Goal: Transaction & Acquisition: Purchase product/service

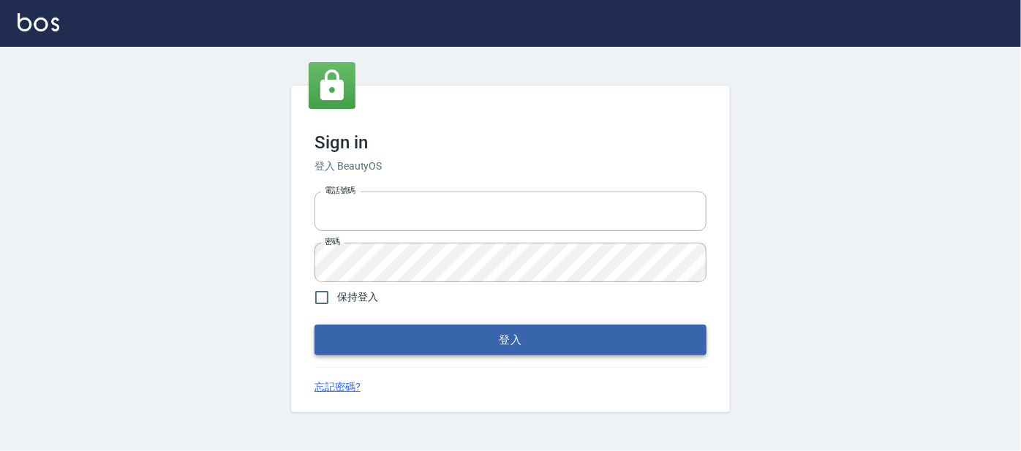
type input "0227605235"
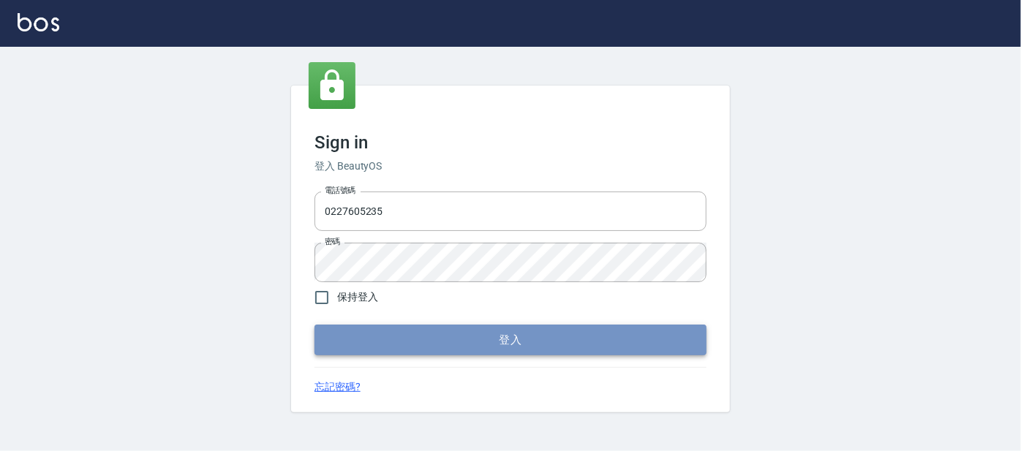
click at [438, 331] on button "登入" at bounding box center [511, 340] width 392 height 31
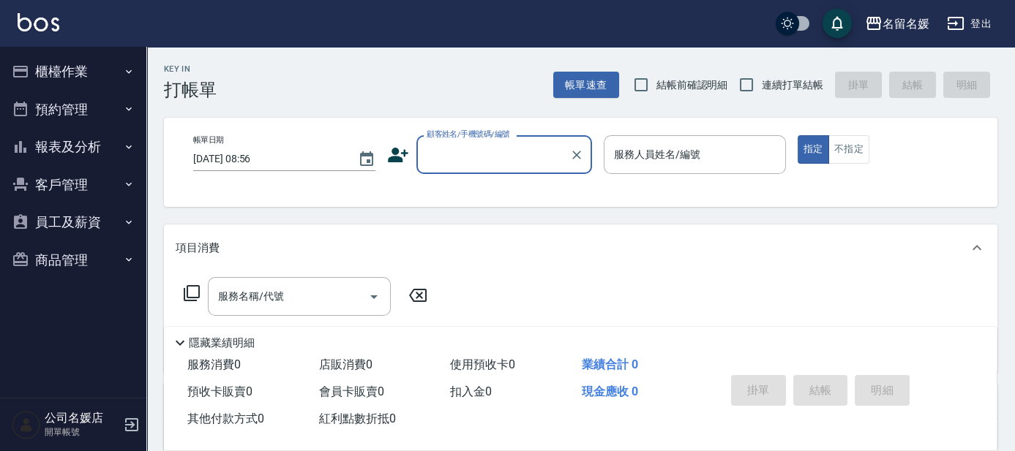
click at [119, 143] on button "報表及分析" at bounding box center [73, 147] width 135 height 38
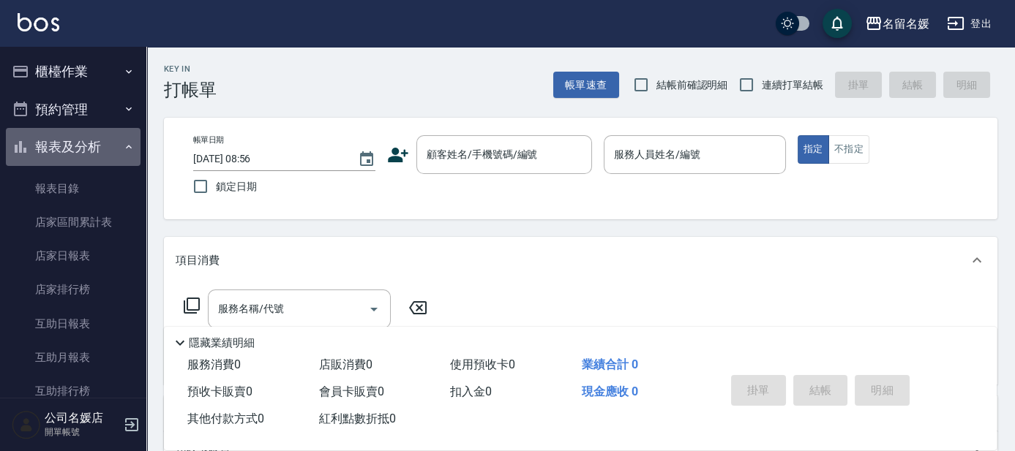
click at [105, 150] on button "報表及分析" at bounding box center [73, 147] width 135 height 38
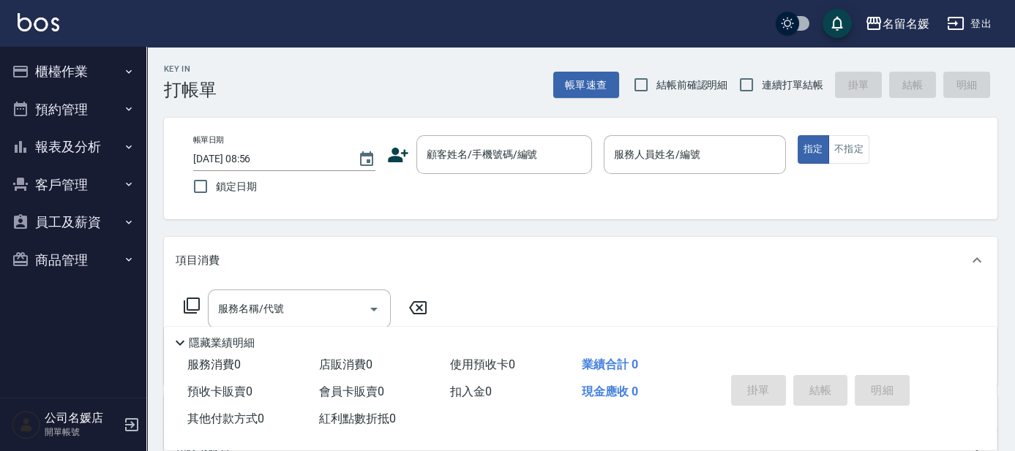
click at [95, 228] on button "員工及薪資" at bounding box center [73, 222] width 135 height 38
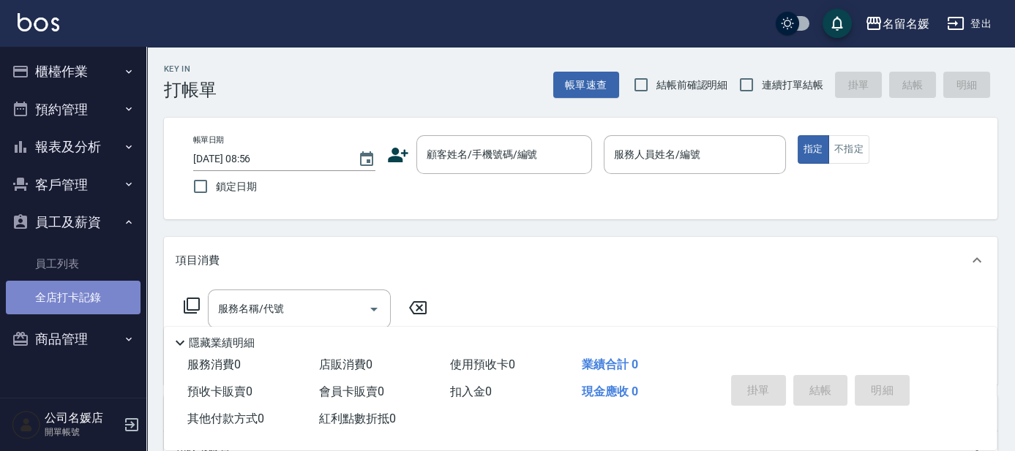
click at [97, 297] on link "全店打卡記錄" at bounding box center [73, 298] width 135 height 34
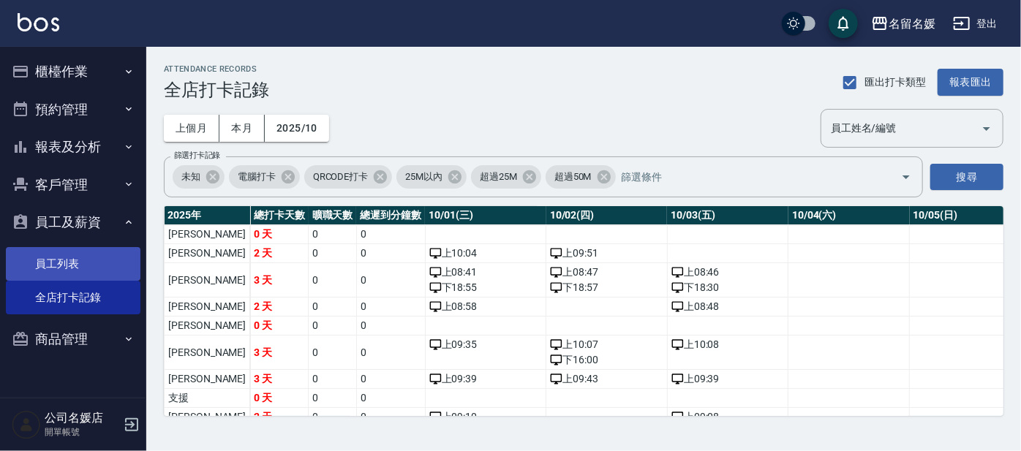
click at [71, 258] on link "員工列表" at bounding box center [73, 264] width 135 height 34
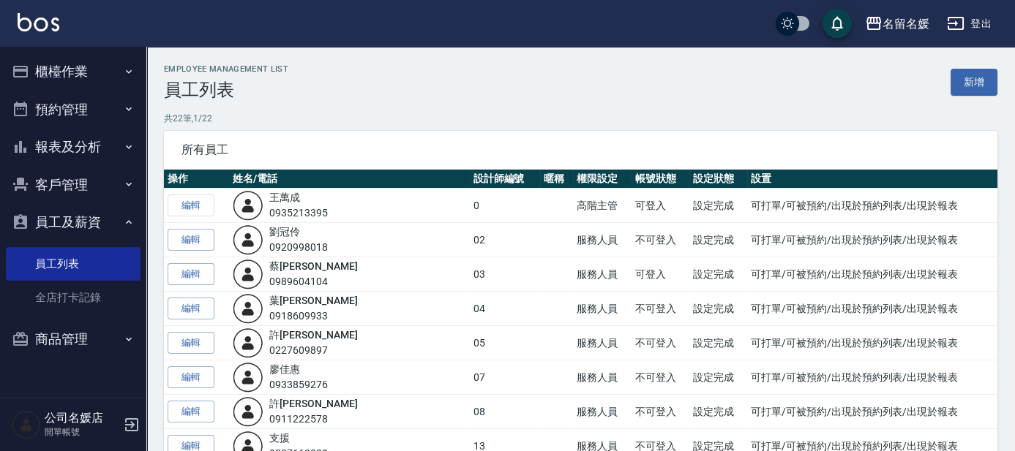
click at [97, 186] on button "客戶管理" at bounding box center [73, 185] width 135 height 38
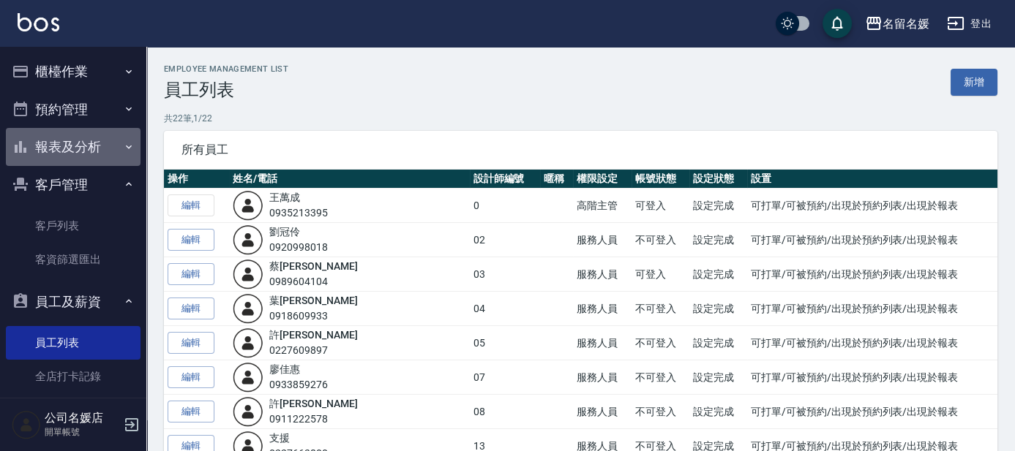
click at [103, 146] on button "報表及分析" at bounding box center [73, 147] width 135 height 38
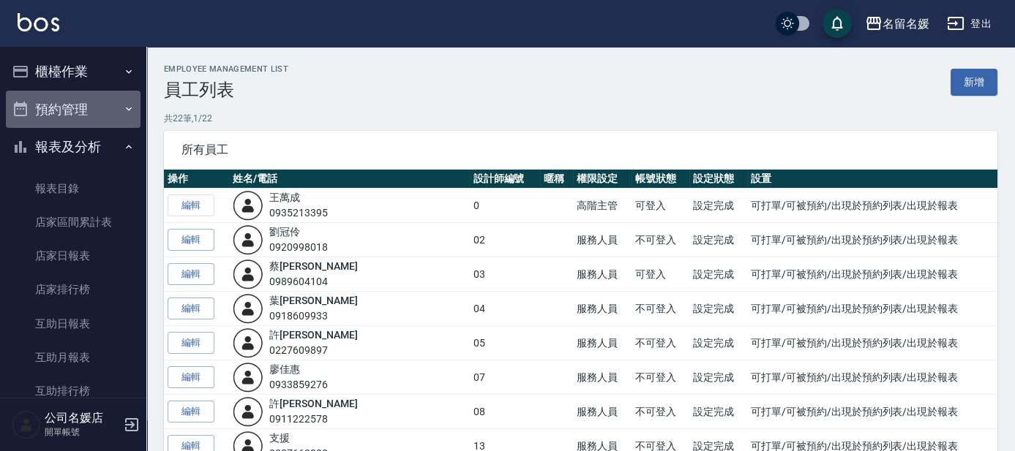
click at [97, 110] on button "預約管理" at bounding box center [73, 110] width 135 height 38
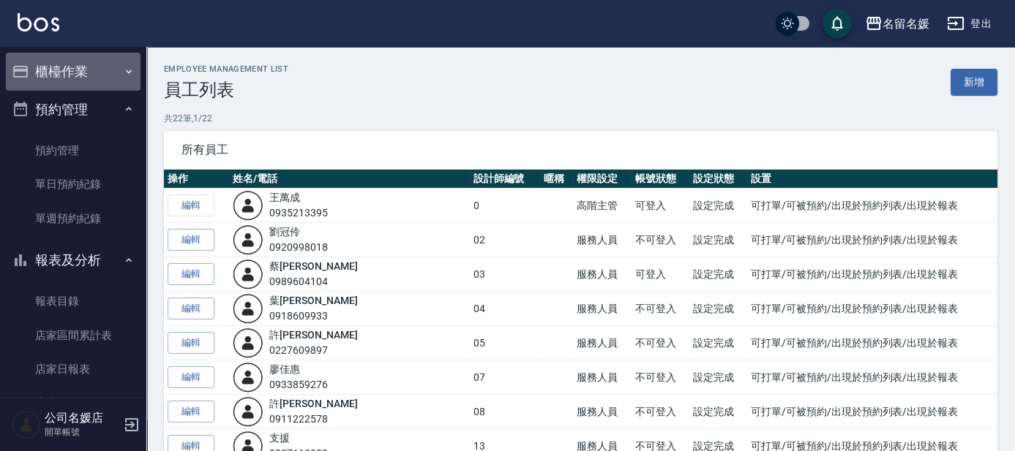
click at [98, 76] on button "櫃檯作業" at bounding box center [73, 72] width 135 height 38
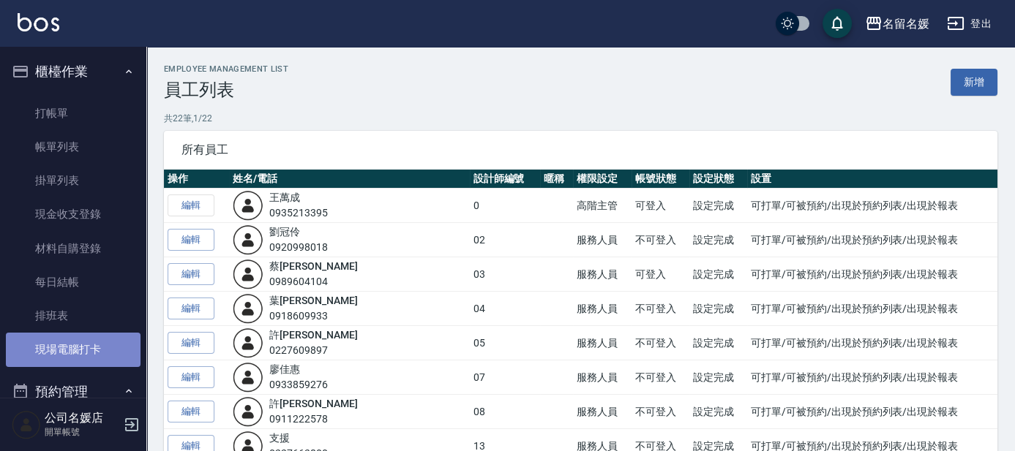
click at [75, 348] on link "現場電腦打卡" at bounding box center [73, 350] width 135 height 34
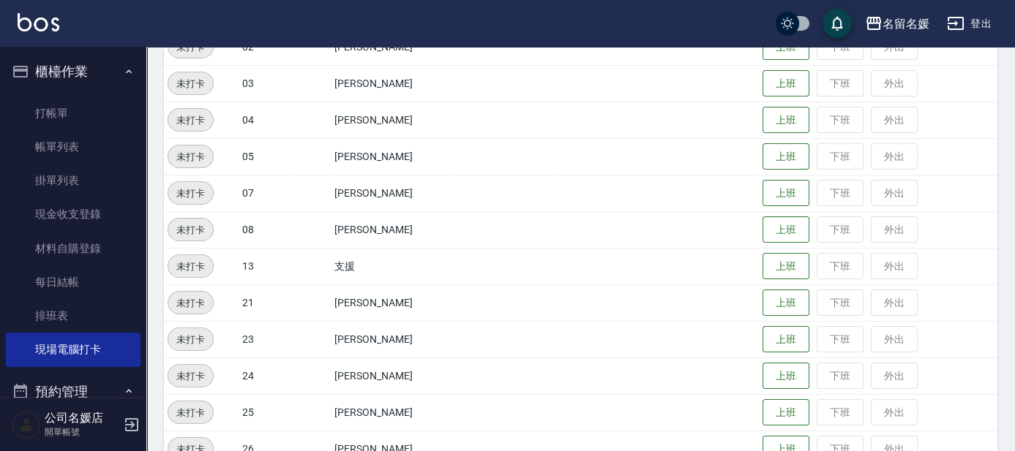
scroll to position [266, 0]
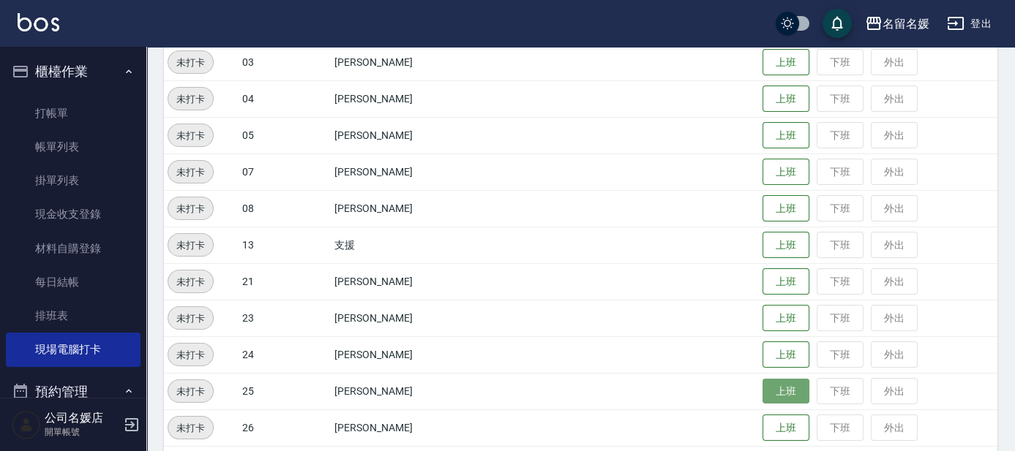
click at [765, 392] on button "上班" at bounding box center [785, 392] width 47 height 26
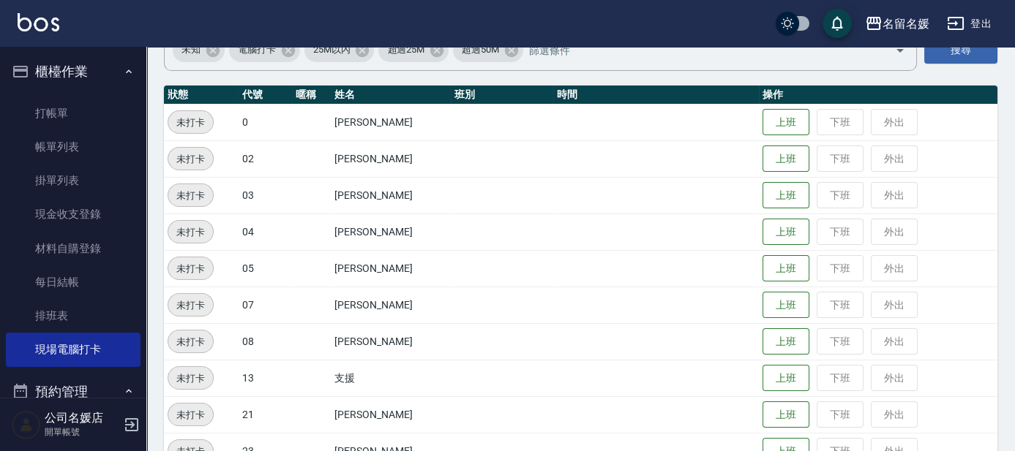
scroll to position [66, 0]
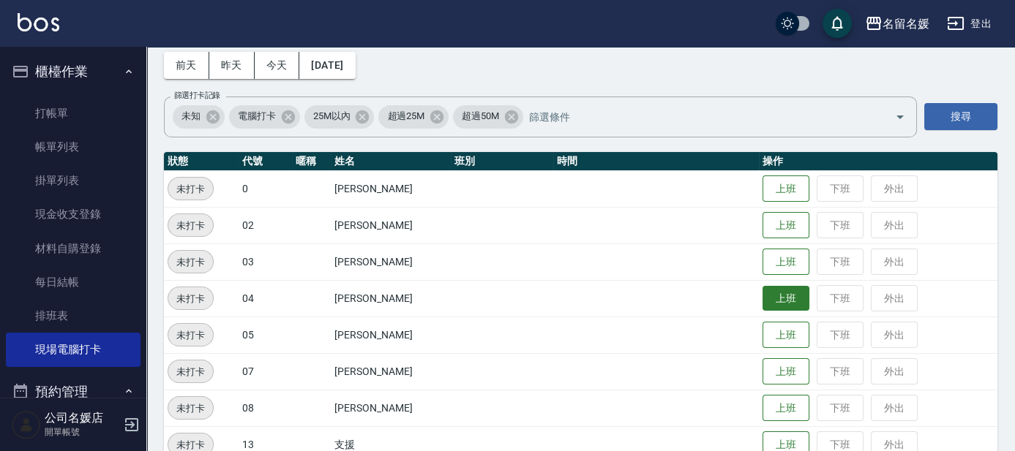
click at [768, 291] on button "上班" at bounding box center [785, 299] width 47 height 26
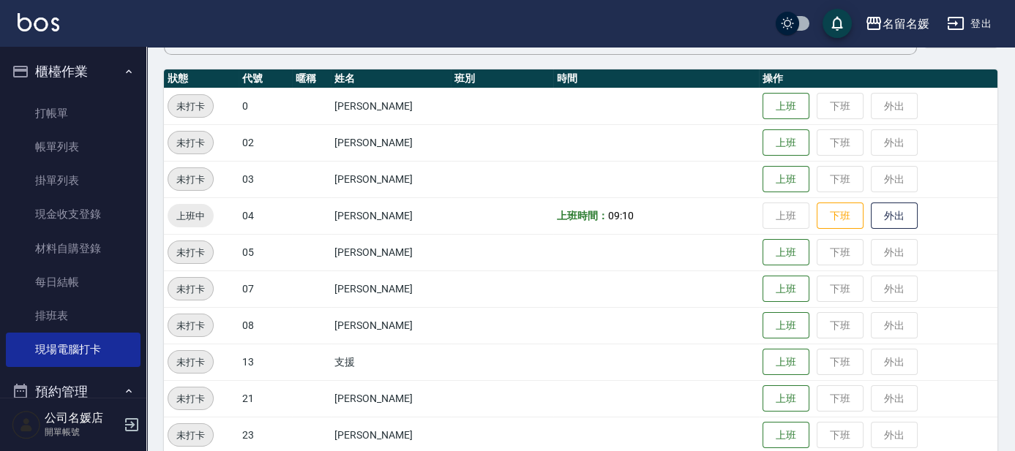
scroll to position [199, 0]
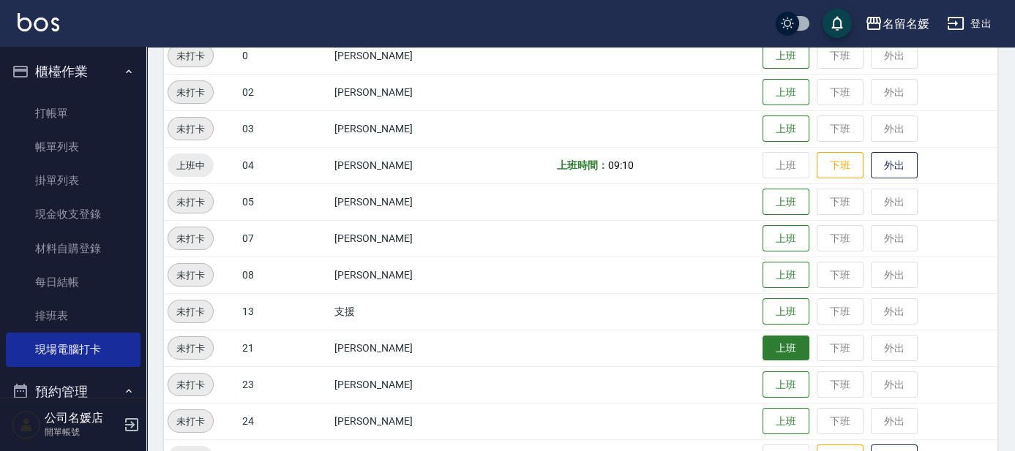
click at [791, 350] on button "上班" at bounding box center [785, 349] width 47 height 26
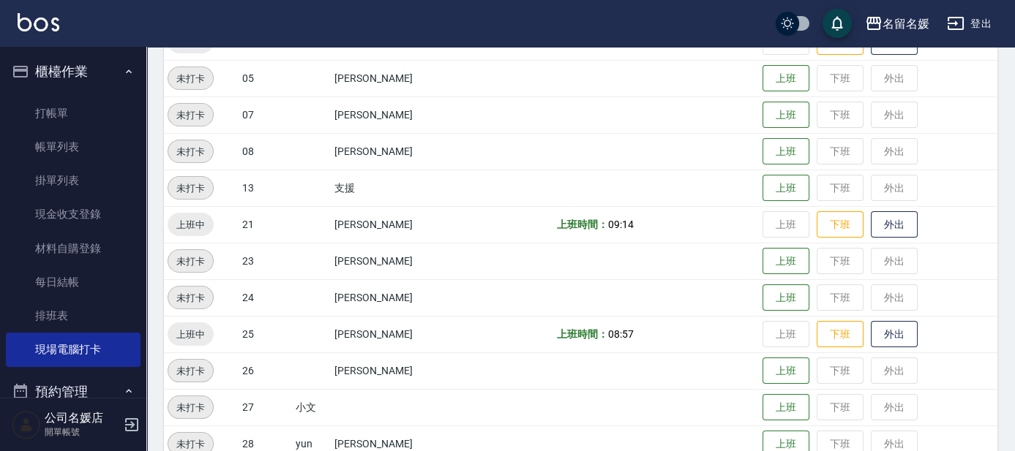
scroll to position [332, 0]
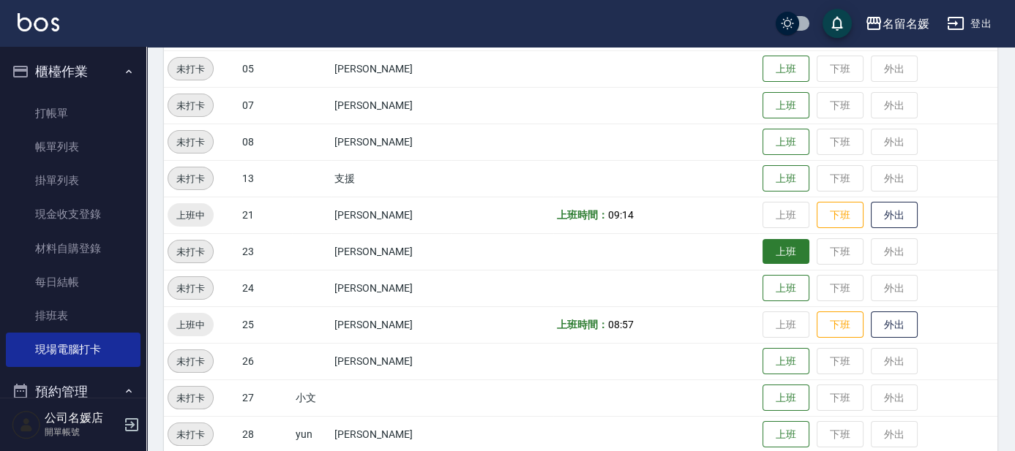
click at [762, 245] on button "上班" at bounding box center [785, 252] width 47 height 26
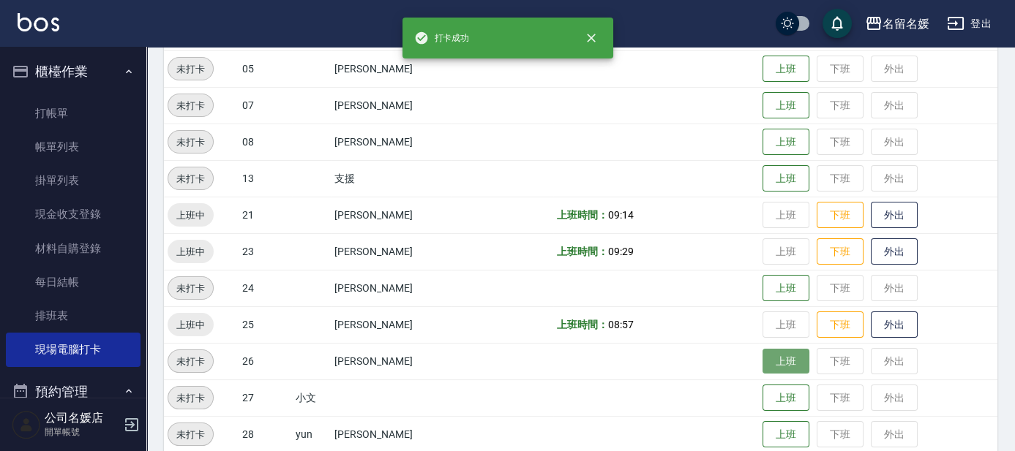
click at [781, 361] on button "上班" at bounding box center [785, 362] width 47 height 26
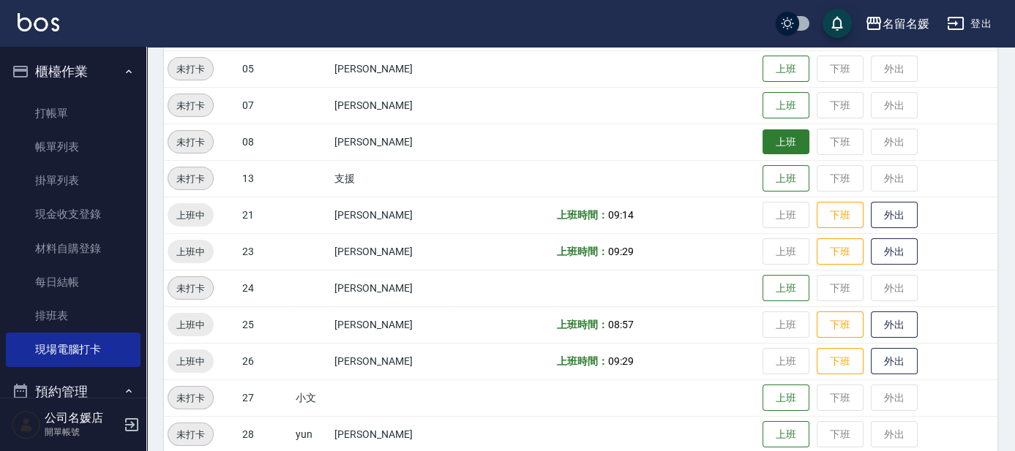
drag, startPoint x: 776, startPoint y: 146, endPoint x: 759, endPoint y: 150, distance: 16.7
click at [776, 145] on button "上班" at bounding box center [785, 143] width 47 height 26
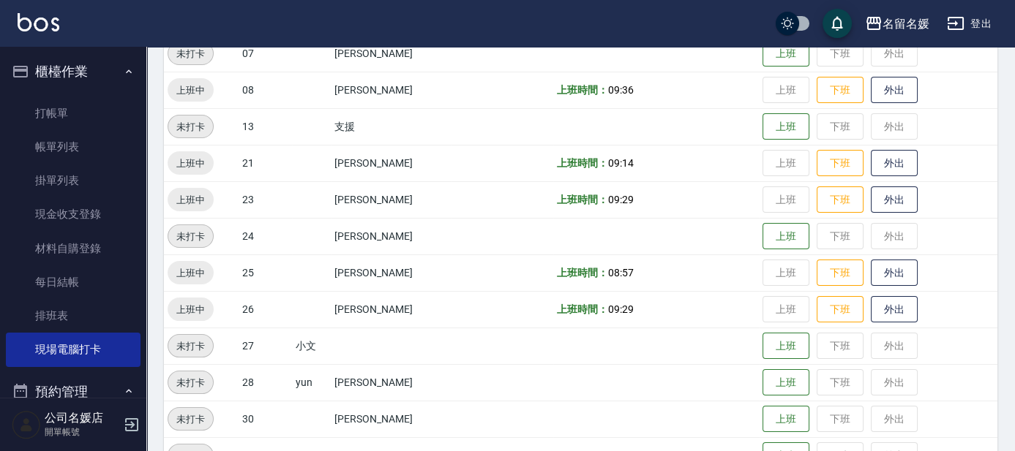
scroll to position [399, 0]
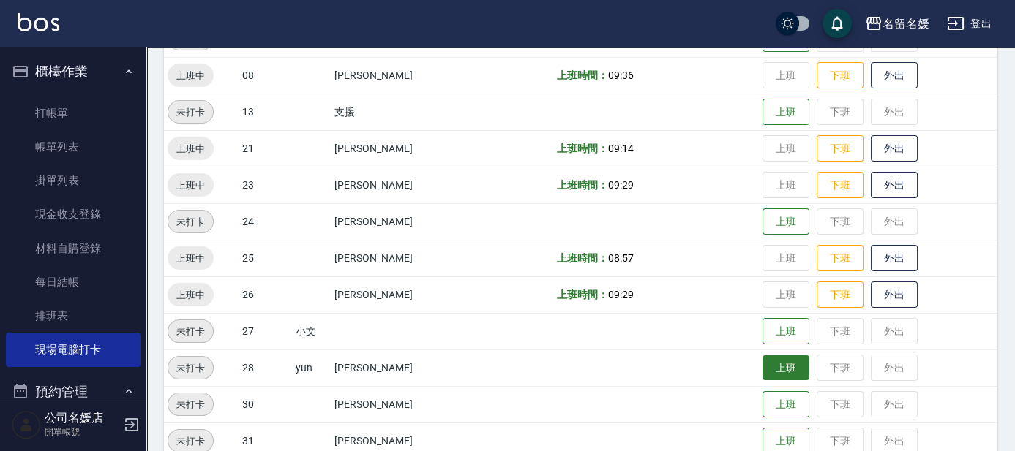
click at [762, 365] on button "上班" at bounding box center [785, 369] width 47 height 26
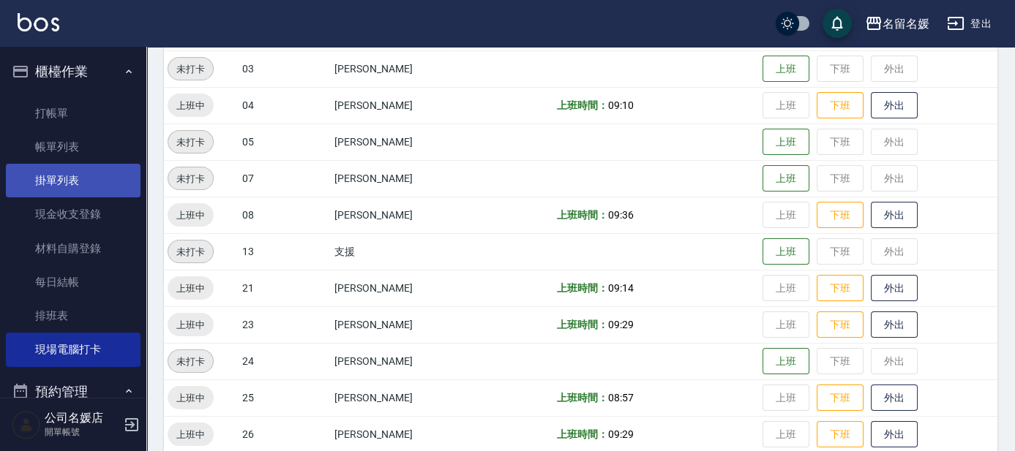
scroll to position [199, 0]
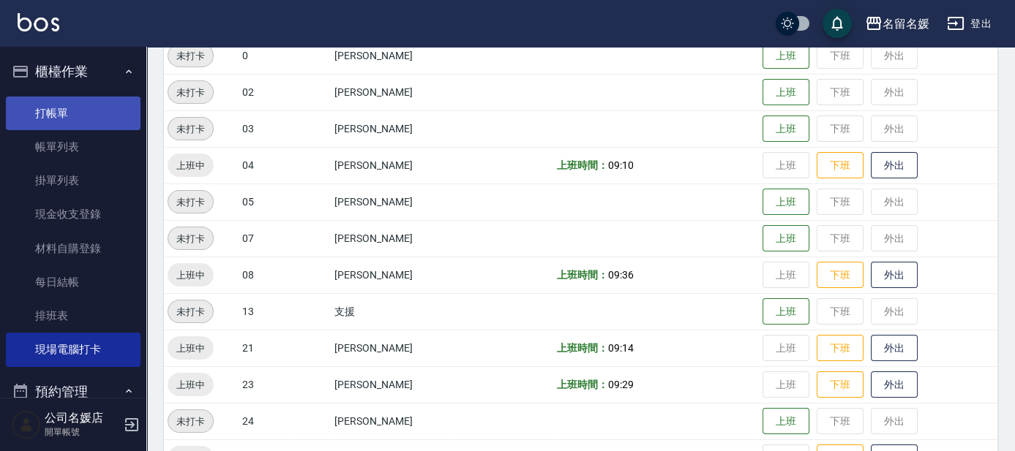
click at [103, 121] on link "打帳單" at bounding box center [73, 114] width 135 height 34
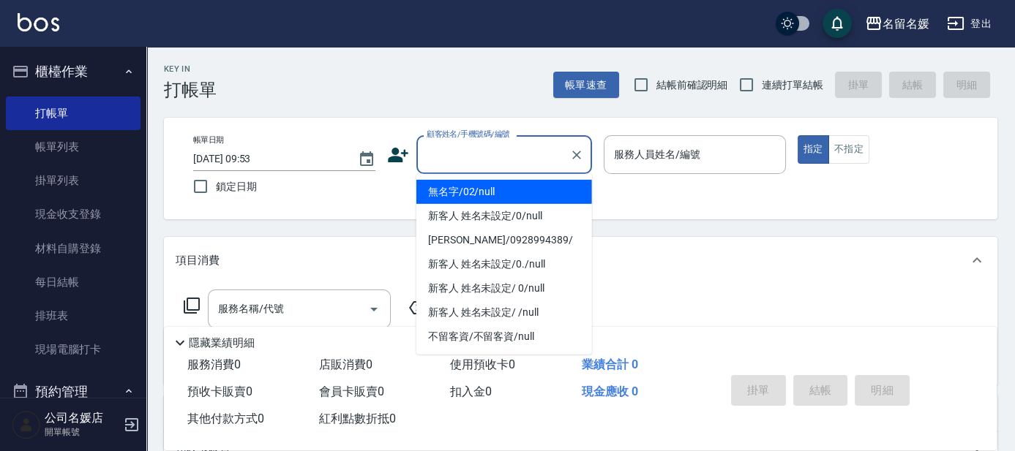
click at [473, 157] on input "顧客姓名/手機號碼/編號" at bounding box center [493, 155] width 140 height 26
click at [529, 192] on li "無名字/02/null" at bounding box center [504, 192] width 176 height 24
type input "無名字/02/null"
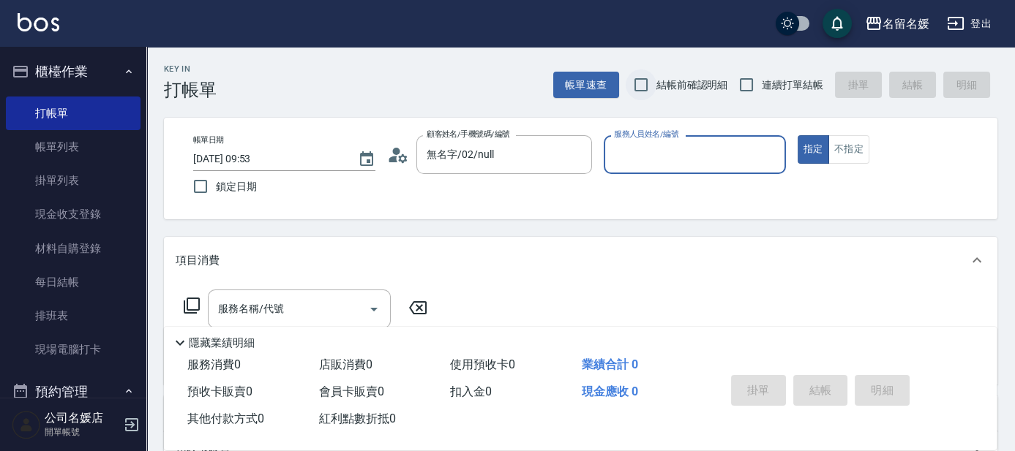
click at [642, 78] on input "結帳前確認明細" at bounding box center [641, 85] width 31 height 31
checkbox input "true"
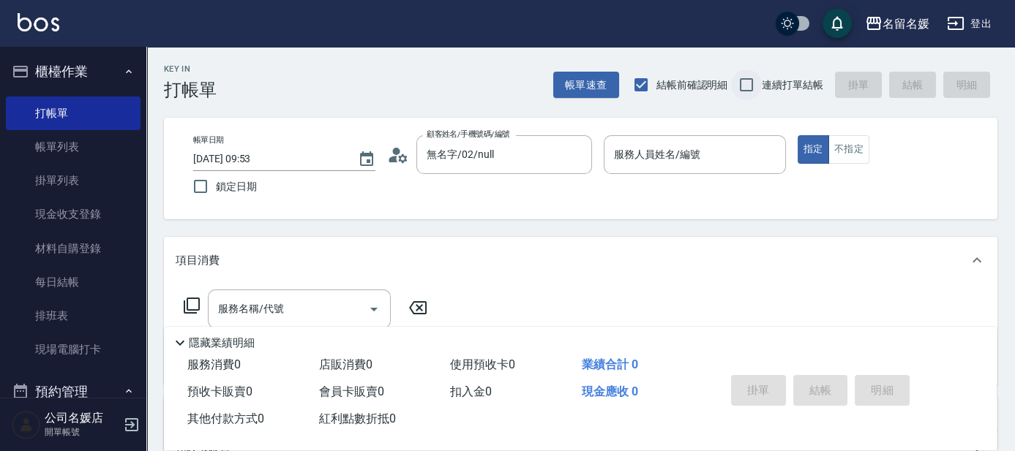
click at [743, 86] on input "連續打單結帳" at bounding box center [746, 85] width 31 height 31
checkbox input "true"
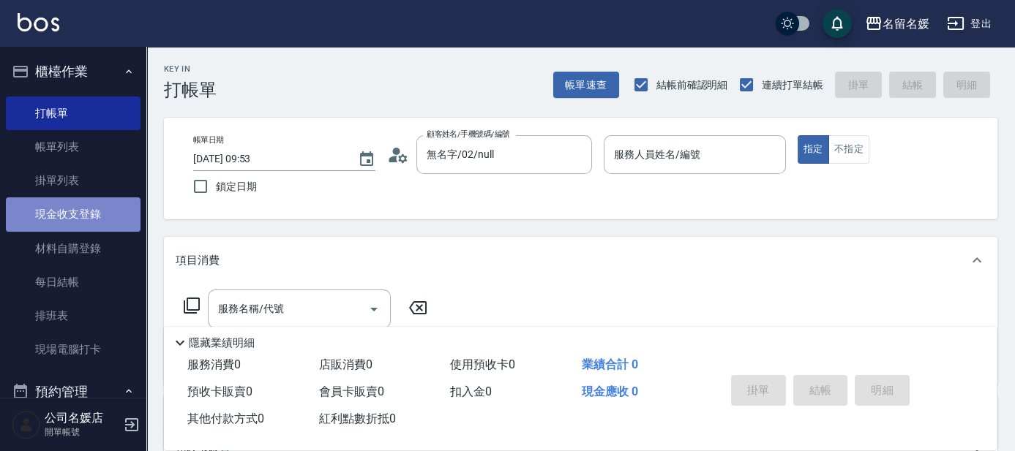
click at [108, 215] on link "現金收支登錄" at bounding box center [73, 215] width 135 height 34
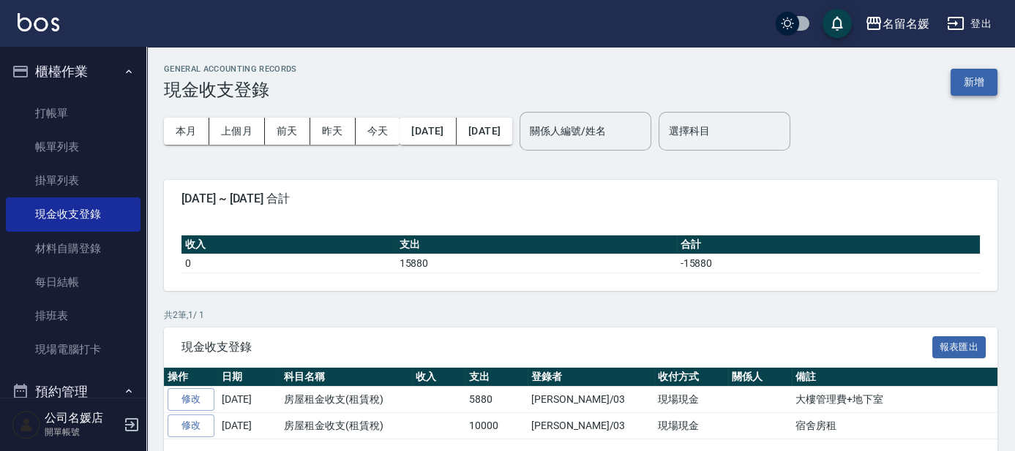
click at [960, 78] on button "新增" at bounding box center [973, 82] width 47 height 27
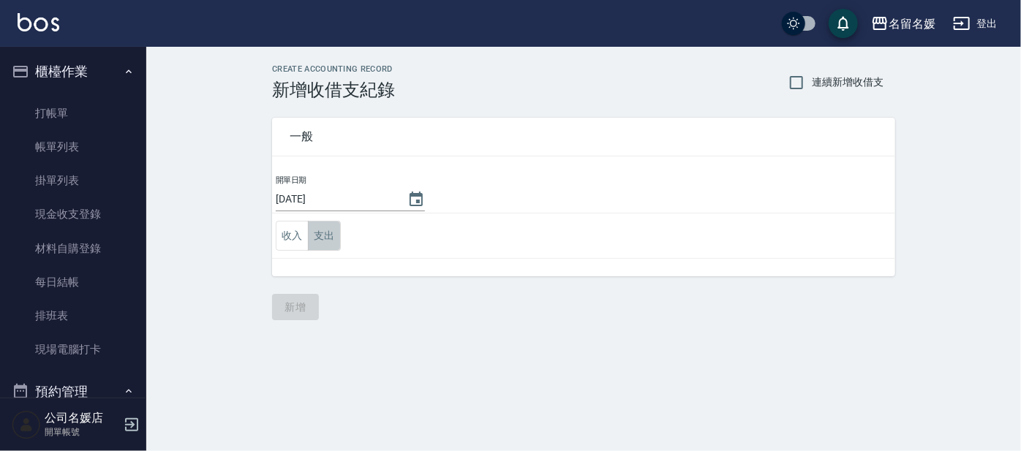
click at [323, 236] on button "支出" at bounding box center [324, 236] width 33 height 30
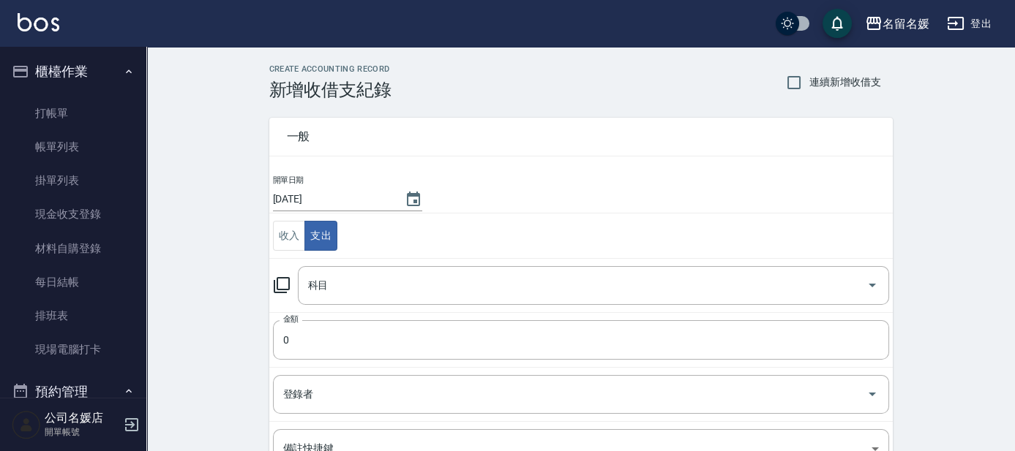
click at [277, 279] on icon at bounding box center [282, 286] width 18 height 18
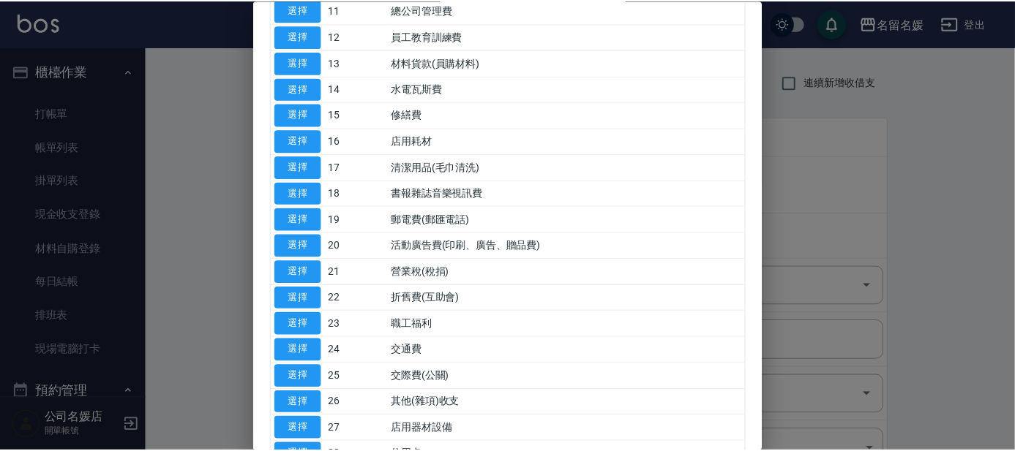
scroll to position [399, 0]
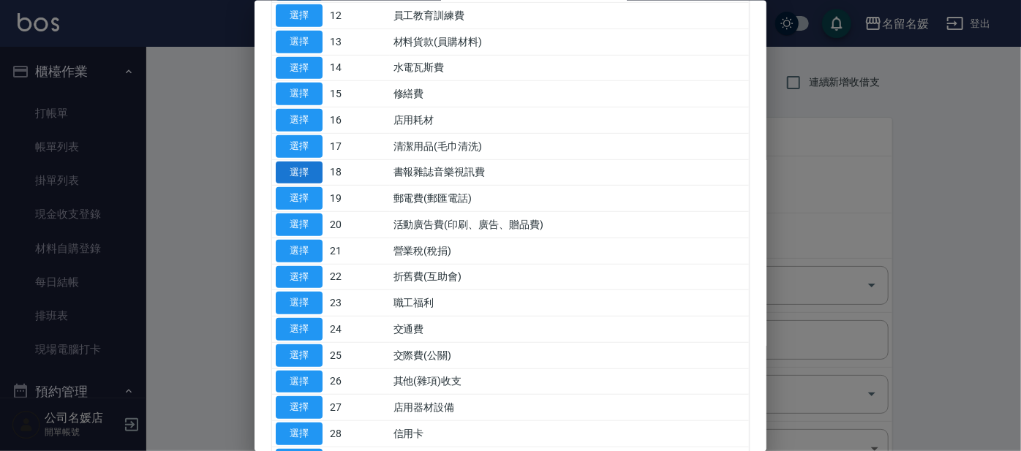
click at [293, 164] on button "選擇" at bounding box center [299, 172] width 47 height 23
type input "18 書報雜誌音樂視訊費"
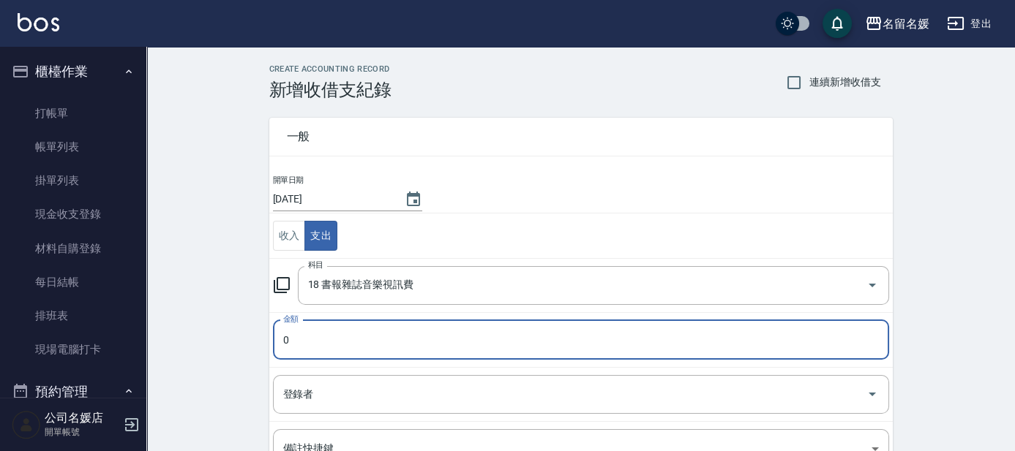
click at [382, 339] on input "0" at bounding box center [581, 340] width 616 height 40
type input "300"
click at [351, 382] on input "登錄者" at bounding box center [569, 395] width 581 height 26
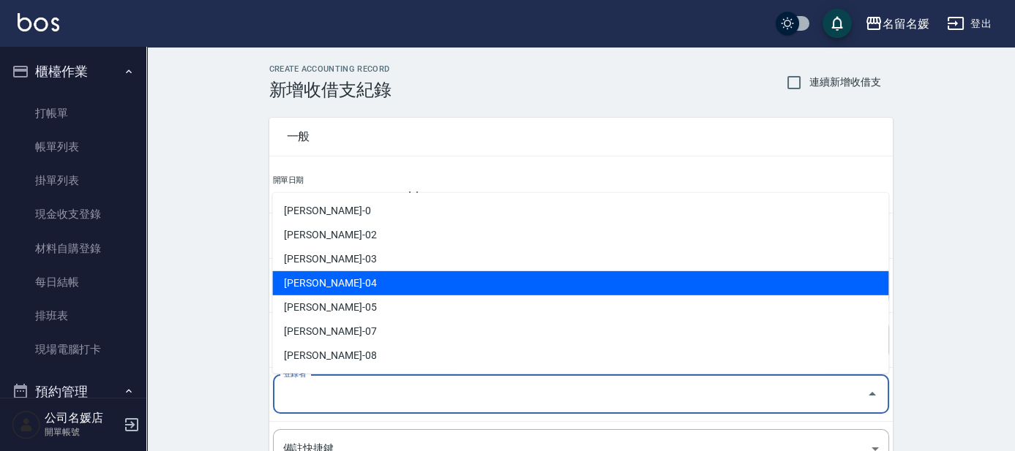
click at [375, 274] on li "[PERSON_NAME]-04" at bounding box center [580, 283] width 616 height 24
type input "[PERSON_NAME]-04"
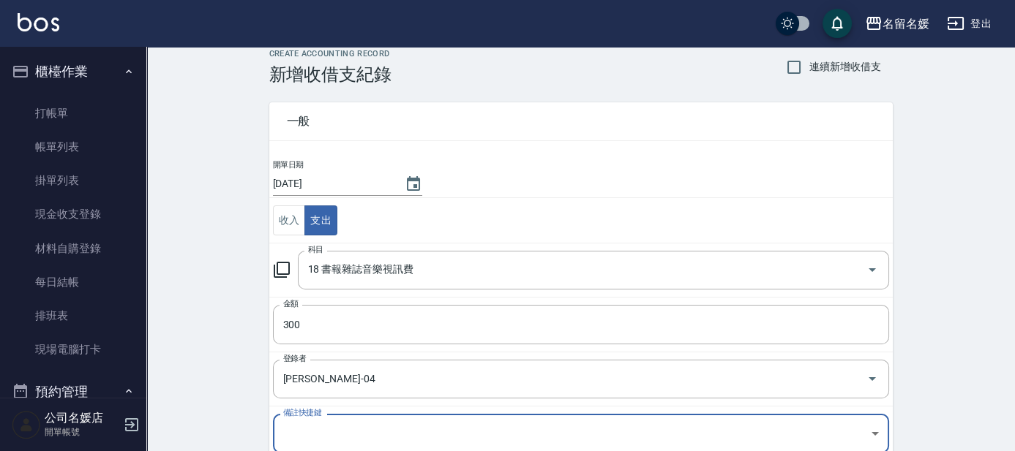
scroll to position [149, 0]
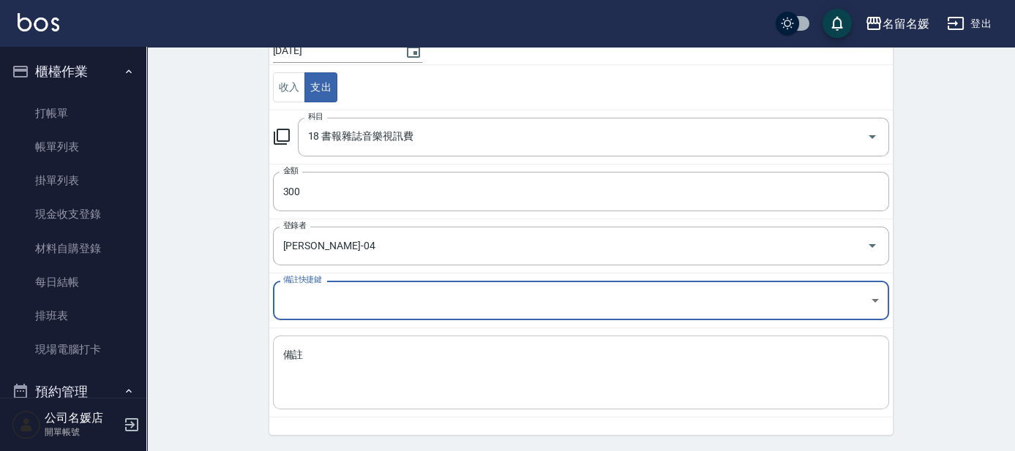
click at [334, 342] on div "x 備註" at bounding box center [581, 373] width 616 height 74
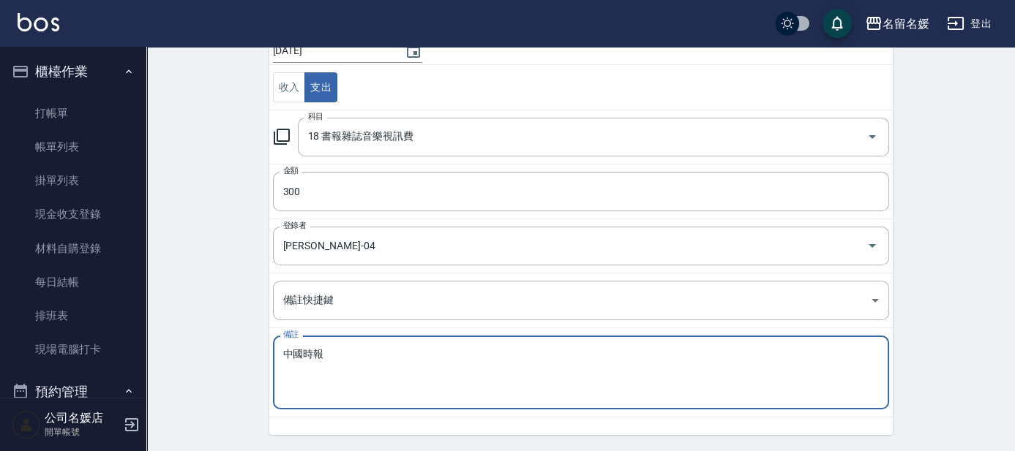
scroll to position [192, 0]
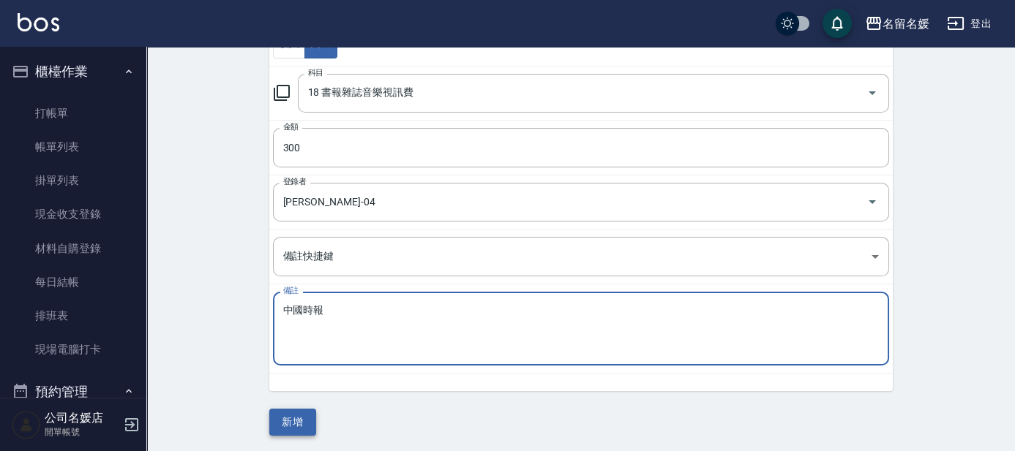
type textarea "中國時報"
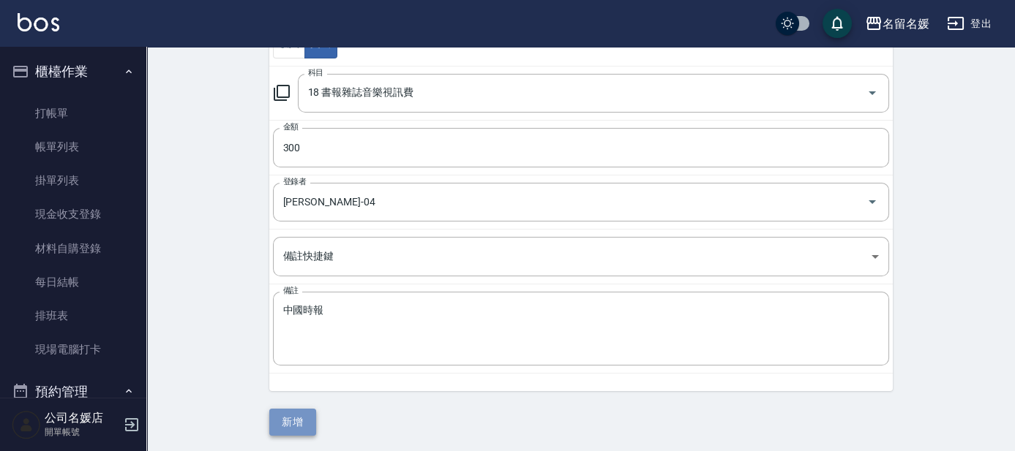
click at [298, 424] on button "新增" at bounding box center [292, 422] width 47 height 27
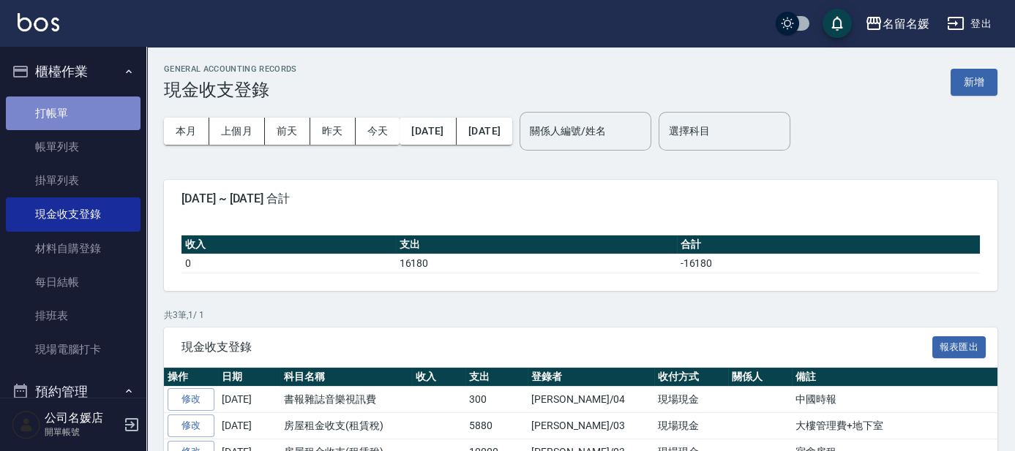
click at [80, 106] on link "打帳單" at bounding box center [73, 114] width 135 height 34
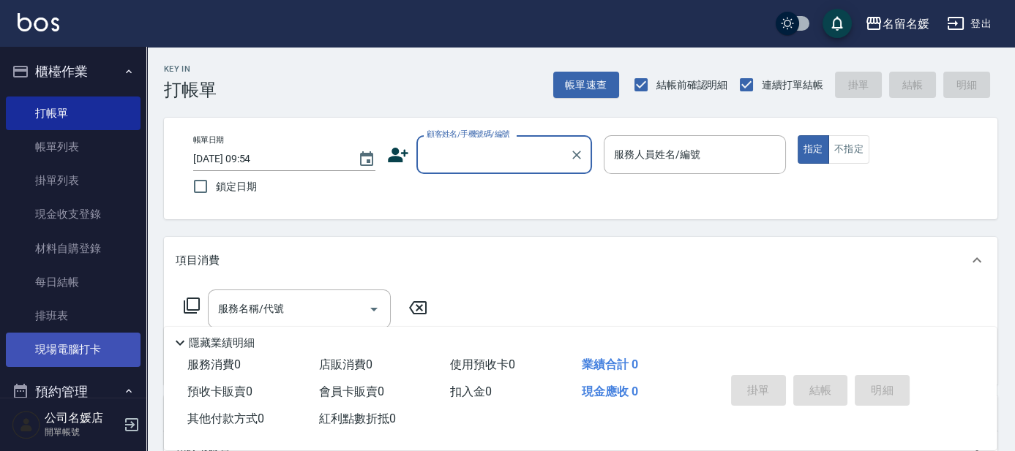
click at [51, 338] on link "現場電腦打卡" at bounding box center [73, 350] width 135 height 34
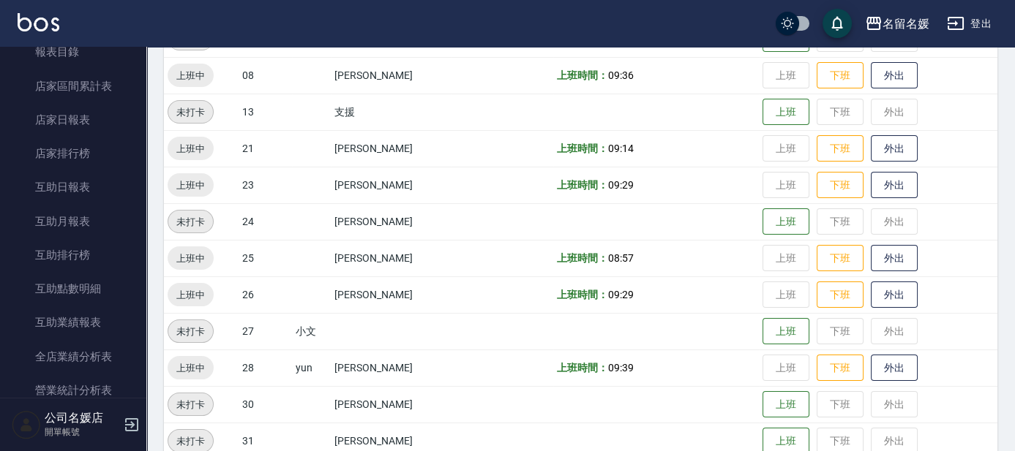
scroll to position [532, 0]
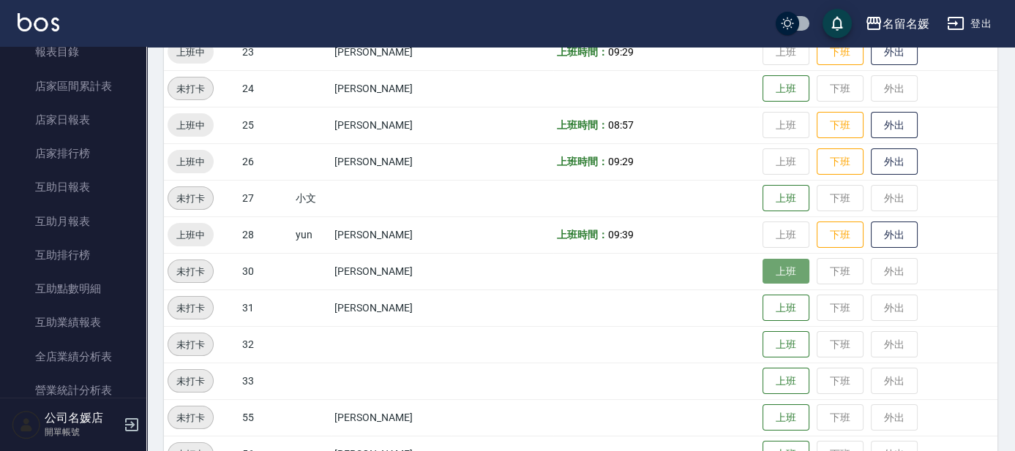
click at [789, 275] on button "上班" at bounding box center [785, 272] width 47 height 26
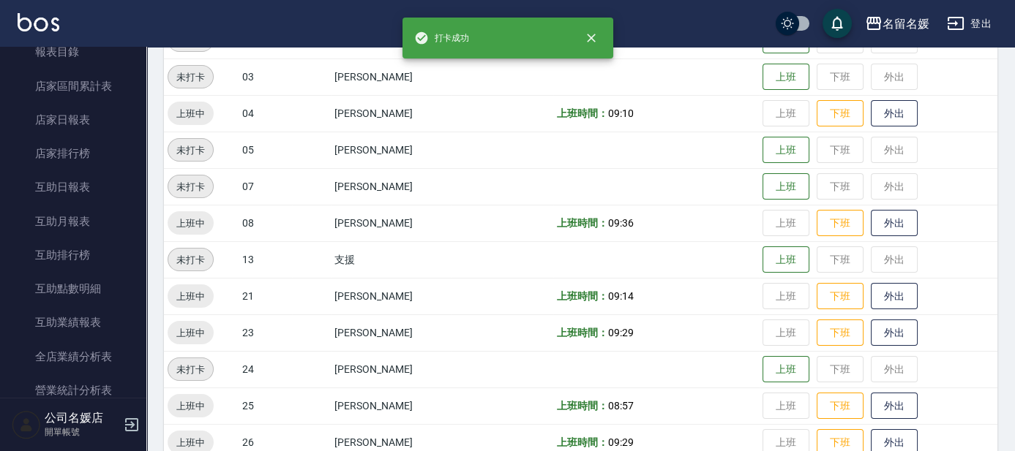
scroll to position [132, 0]
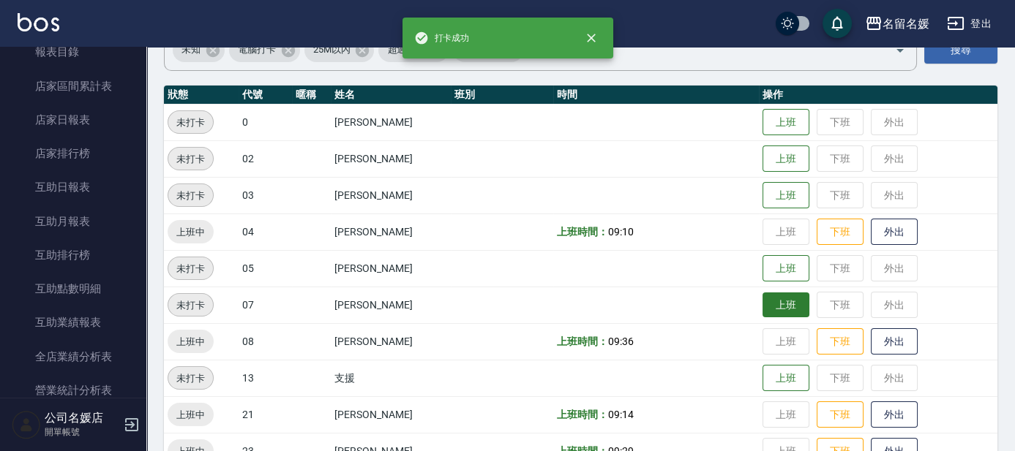
click at [765, 301] on button "上班" at bounding box center [785, 306] width 47 height 26
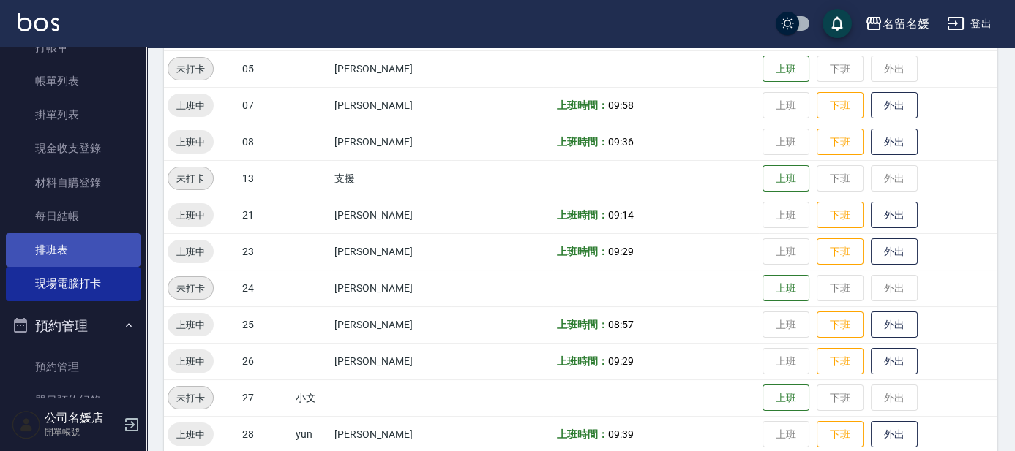
scroll to position [0, 0]
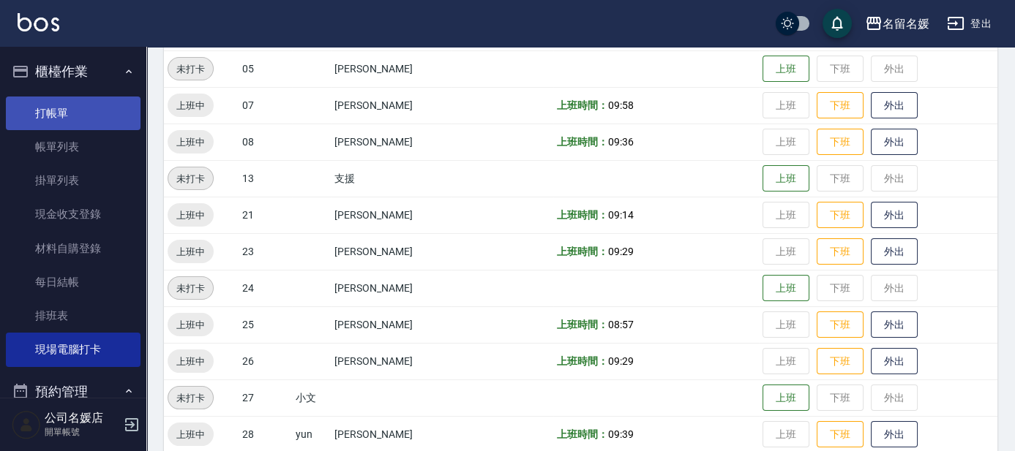
click at [90, 116] on link "打帳單" at bounding box center [73, 114] width 135 height 34
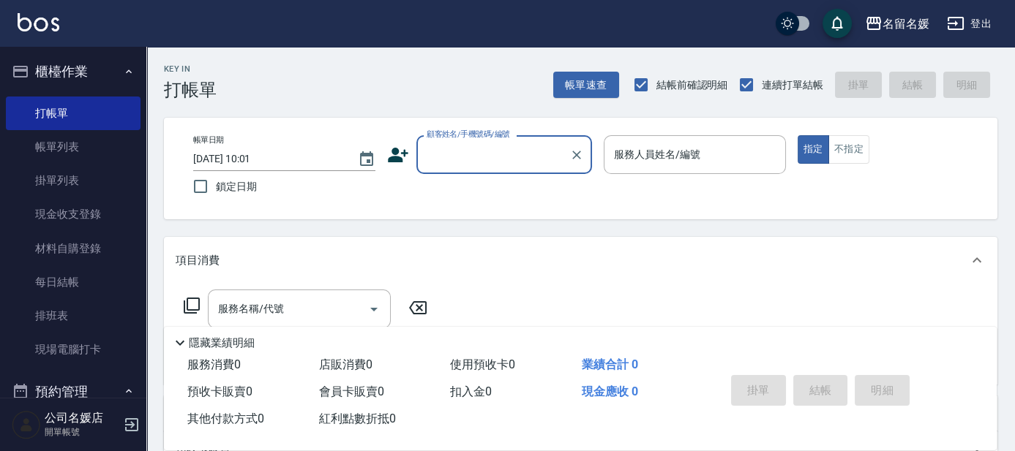
click at [497, 150] on input "顧客姓名/手機號碼/編號" at bounding box center [493, 155] width 140 height 26
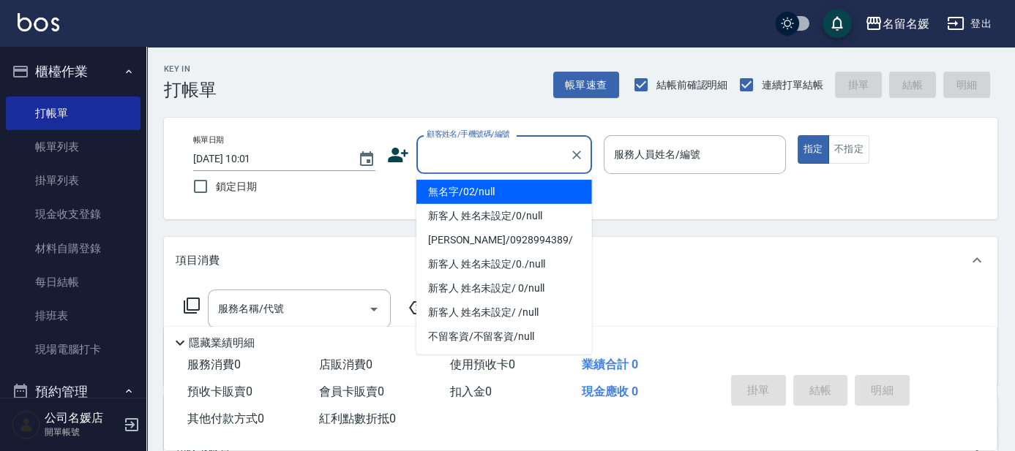
click at [495, 190] on li "無名字/02/null" at bounding box center [504, 192] width 176 height 24
type input "無名字/02/null"
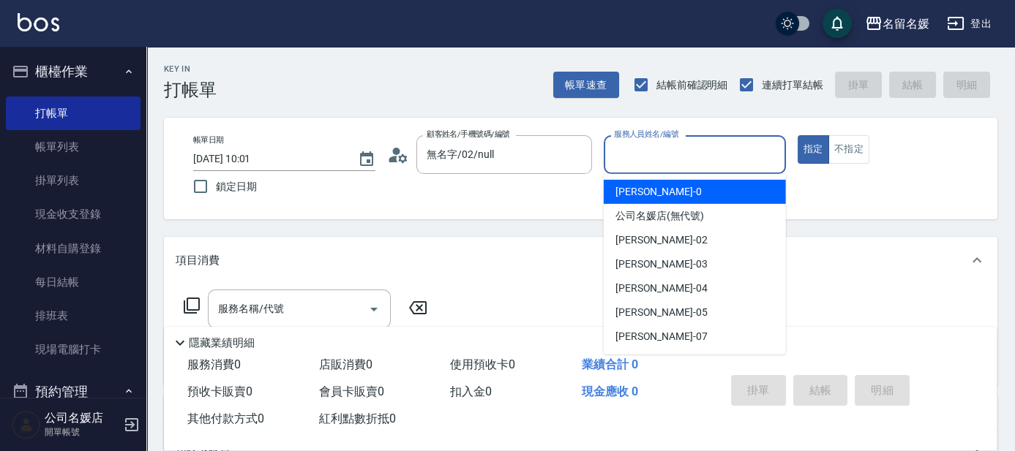
click at [670, 158] on input "服務人員姓名/編號" at bounding box center [694, 155] width 169 height 26
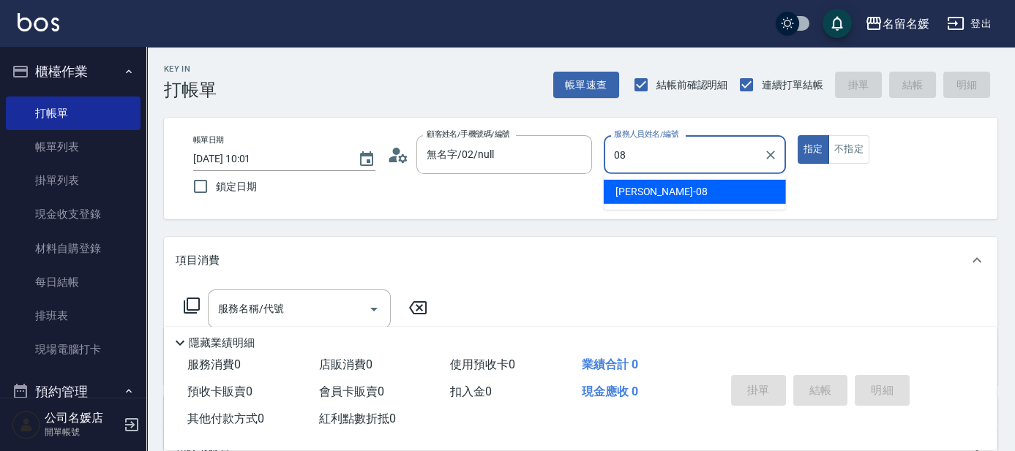
click at [699, 191] on div "[PERSON_NAME]-08" at bounding box center [695, 192] width 182 height 24
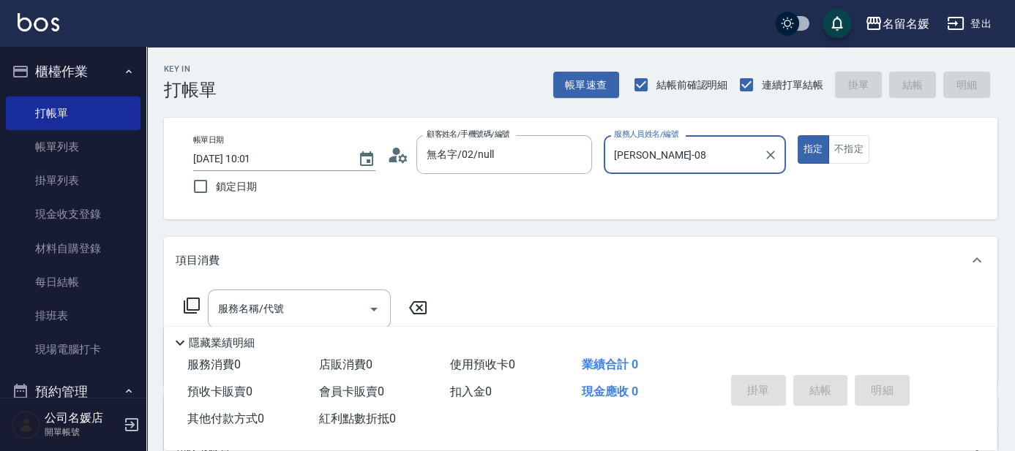
scroll to position [66, 0]
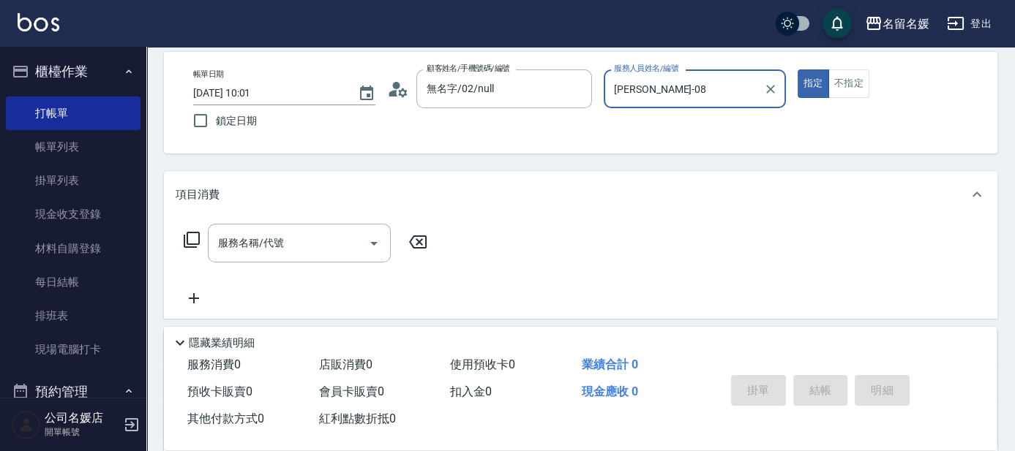
type input "[PERSON_NAME]-08"
click at [269, 234] on input "服務名稱/代號" at bounding box center [288, 243] width 148 height 26
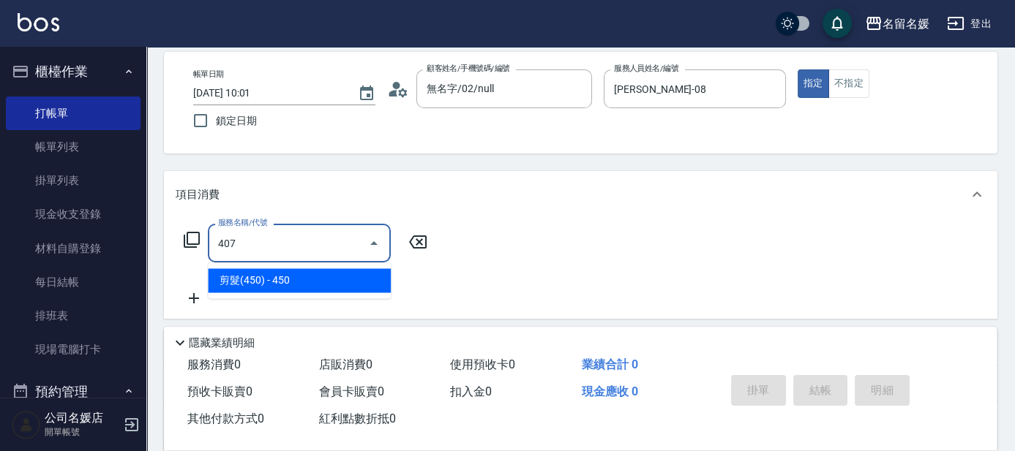
click at [263, 283] on span "剪髮(450) - 450" at bounding box center [299, 281] width 183 height 24
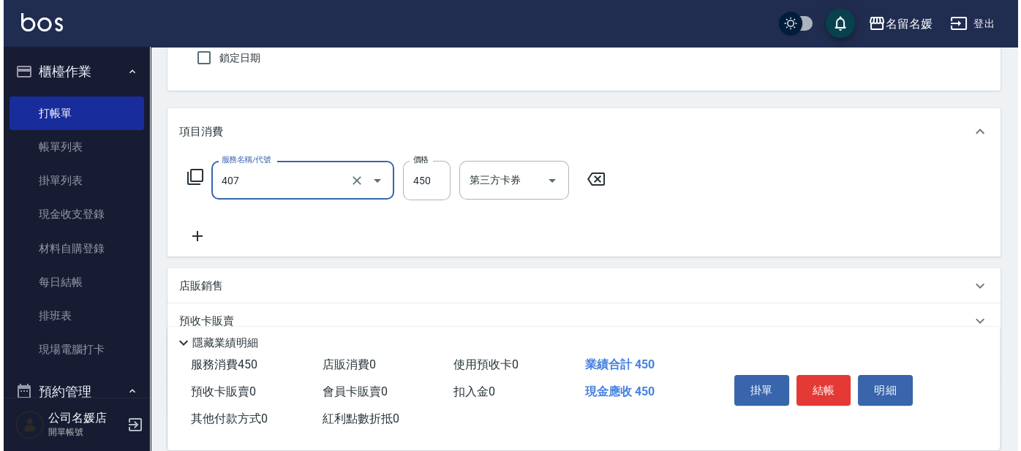
scroll to position [199, 0]
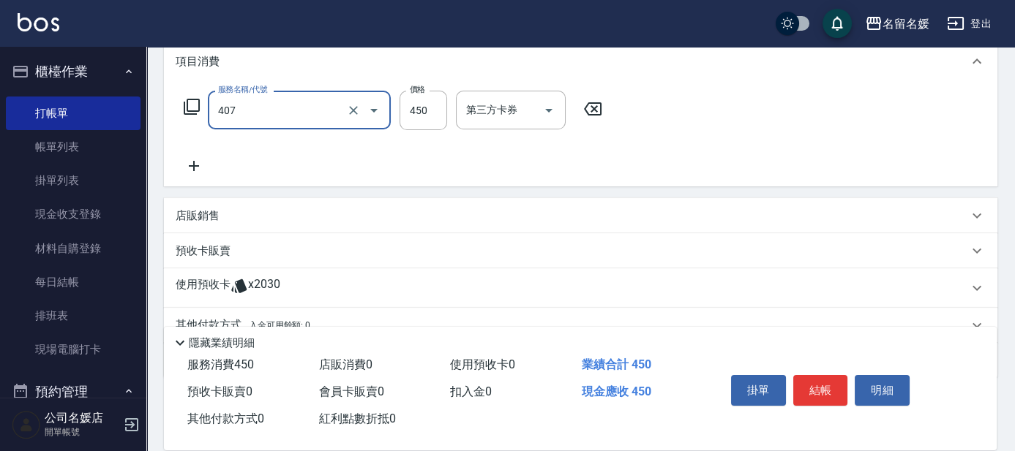
type input "剪髮(450)(407)"
click at [189, 166] on icon at bounding box center [194, 166] width 37 height 18
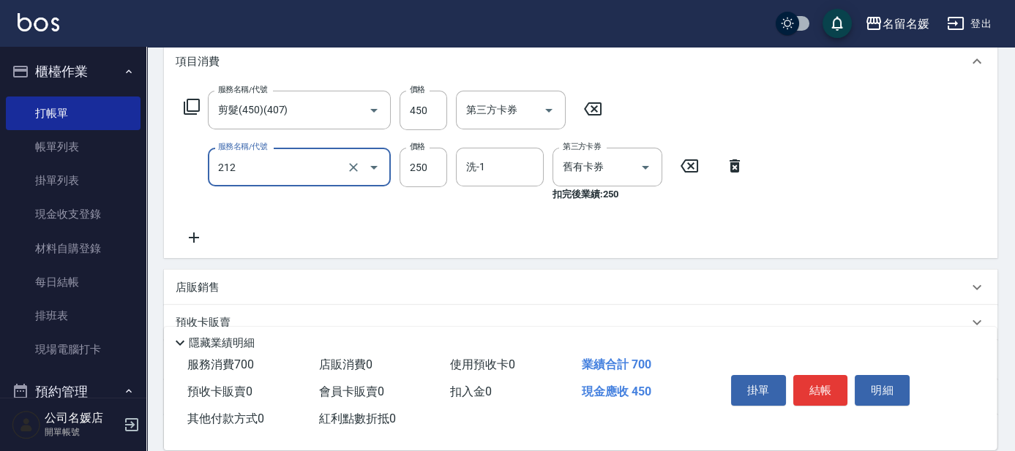
click at [269, 165] on input "212" at bounding box center [278, 167] width 129 height 26
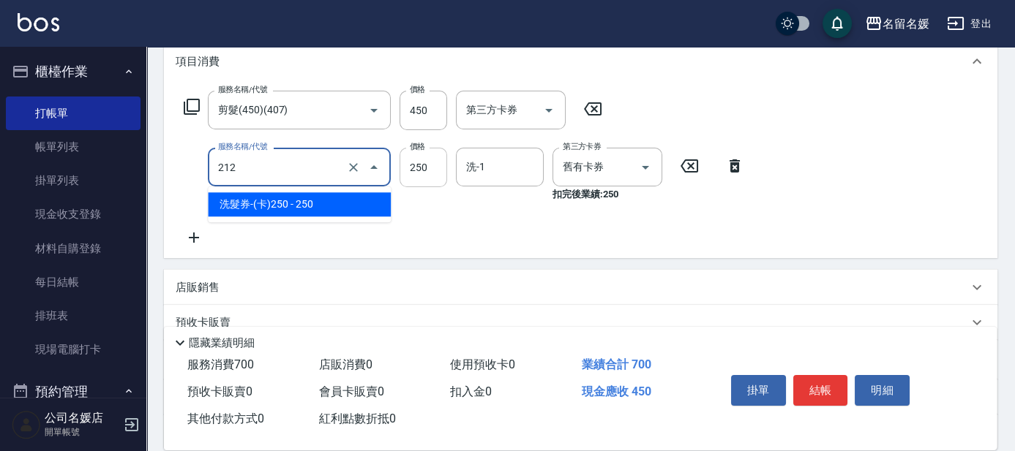
drag, startPoint x: 272, startPoint y: 207, endPoint x: 437, endPoint y: 175, distance: 167.7
click at [283, 203] on span "洗髮券-(卡)250 - 250" at bounding box center [299, 204] width 183 height 24
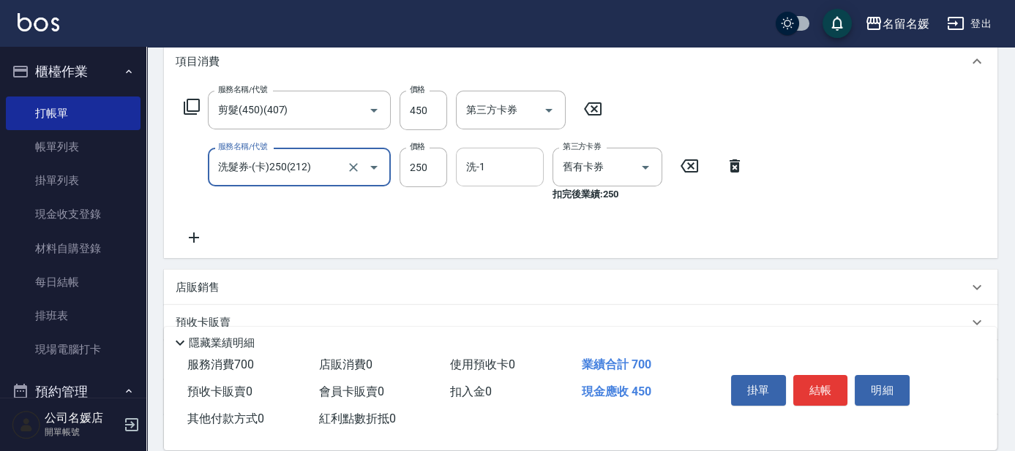
type input "洗髮券-(卡)250(212)"
click at [506, 162] on input "洗-1" at bounding box center [499, 167] width 75 height 26
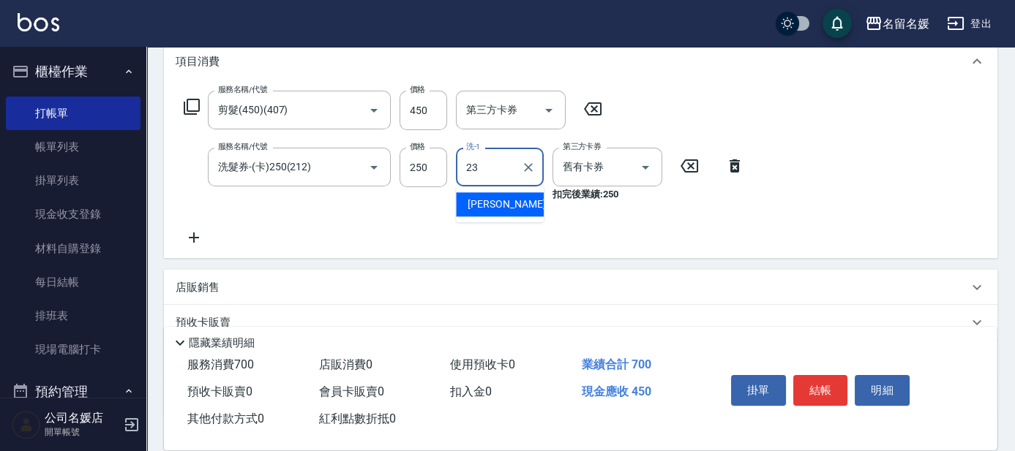
click at [499, 202] on span "[PERSON_NAME]-23" at bounding box center [514, 204] width 92 height 15
type input "[PERSON_NAME]-23"
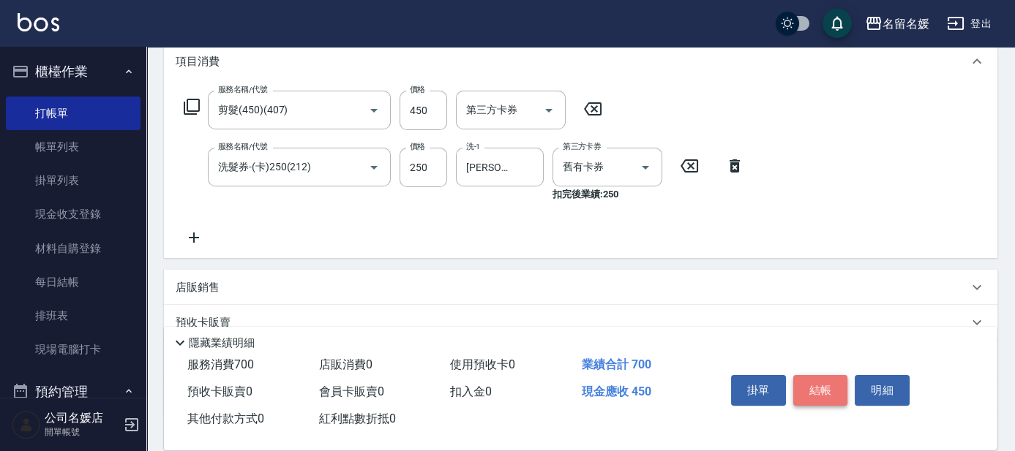
click at [821, 386] on button "結帳" at bounding box center [820, 390] width 55 height 31
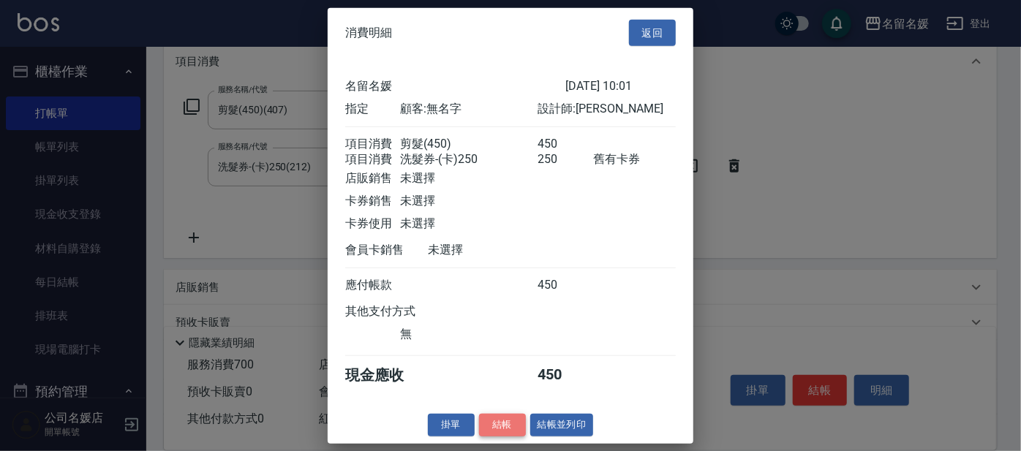
click at [499, 437] on button "結帳" at bounding box center [502, 425] width 47 height 23
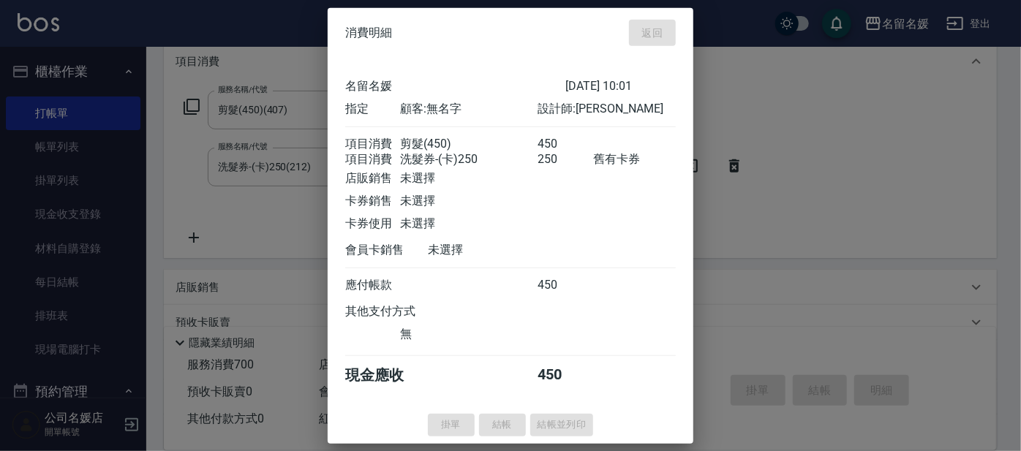
type input "[DATE] 10:04"
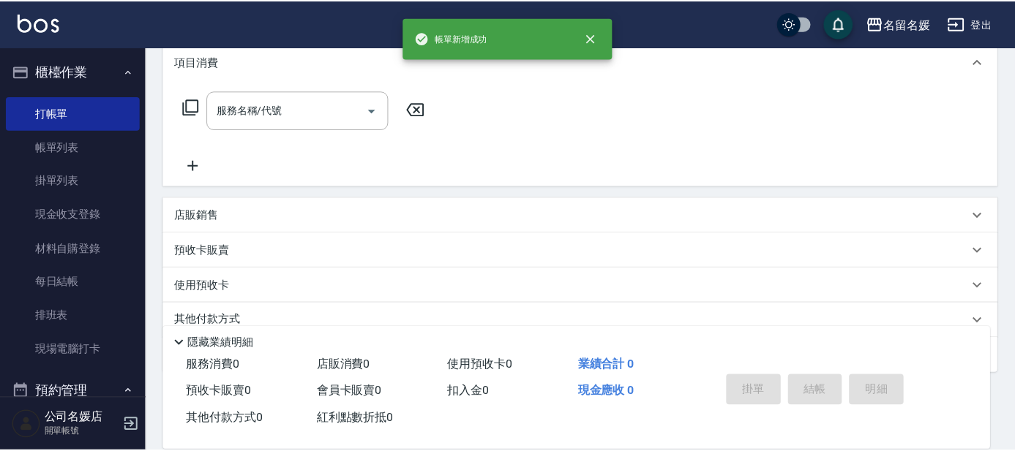
scroll to position [0, 0]
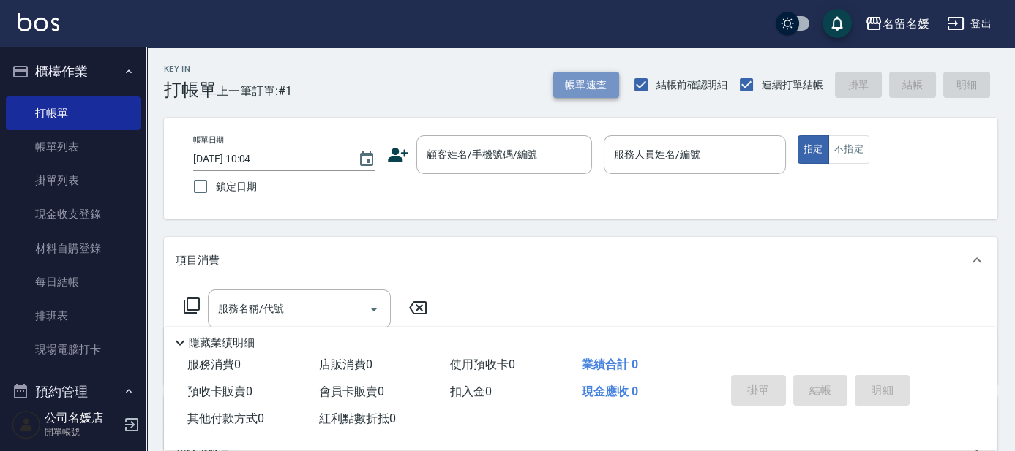
click at [582, 83] on button "帳單速查" at bounding box center [586, 85] width 66 height 27
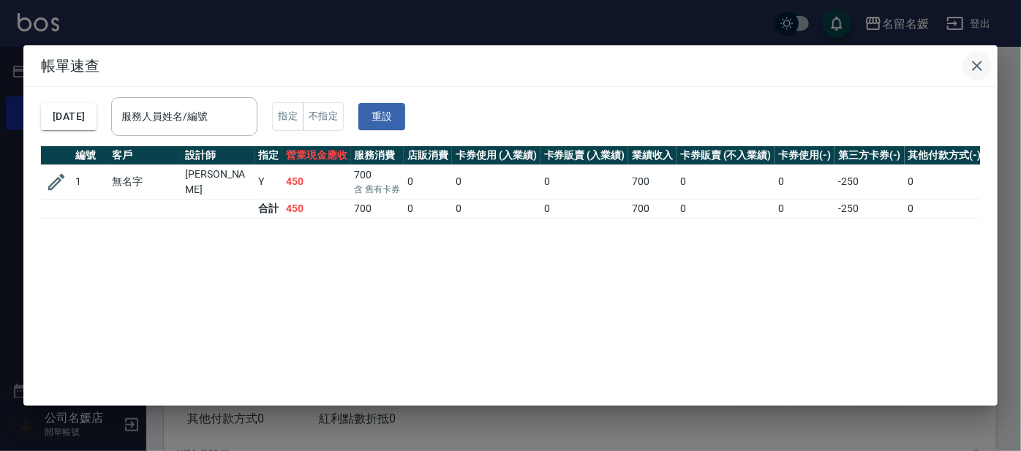
click at [975, 63] on icon "button" at bounding box center [977, 66] width 10 height 10
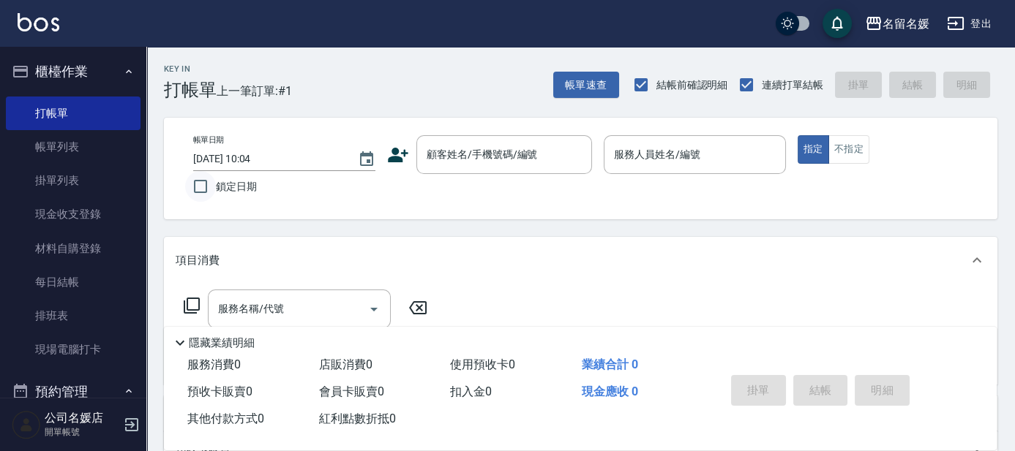
click at [203, 173] on input "鎖定日期" at bounding box center [200, 186] width 31 height 31
checkbox input "true"
click at [537, 143] on input "顧客姓名/手機號碼/編號" at bounding box center [493, 155] width 140 height 26
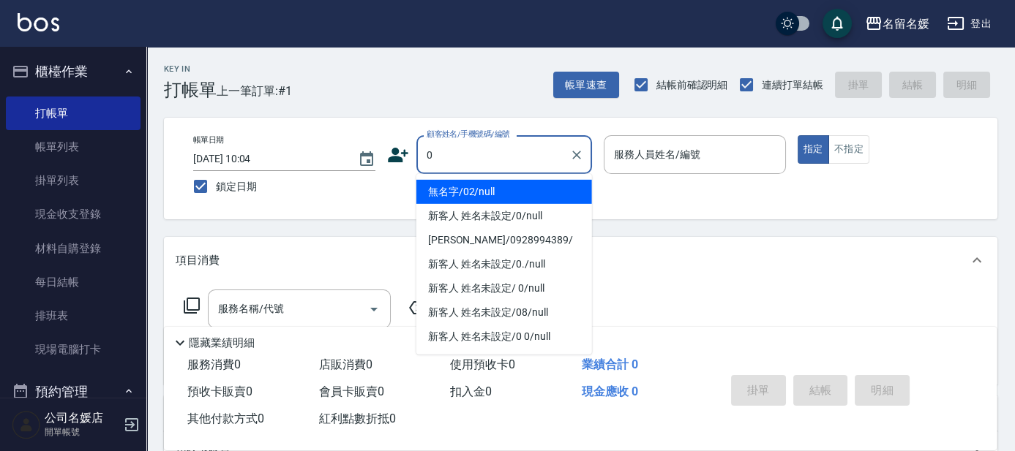
type input "0"
type input "04"
type input "無名字/02/null"
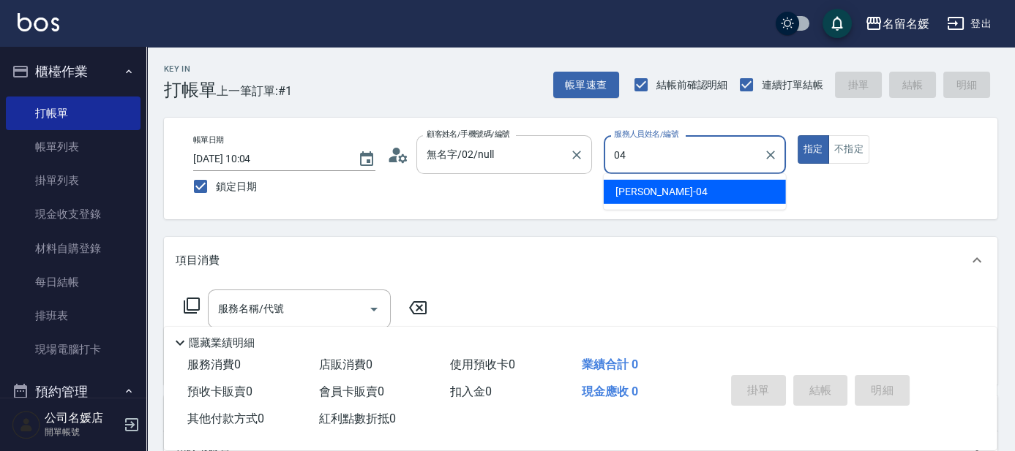
type input "04"
type button "true"
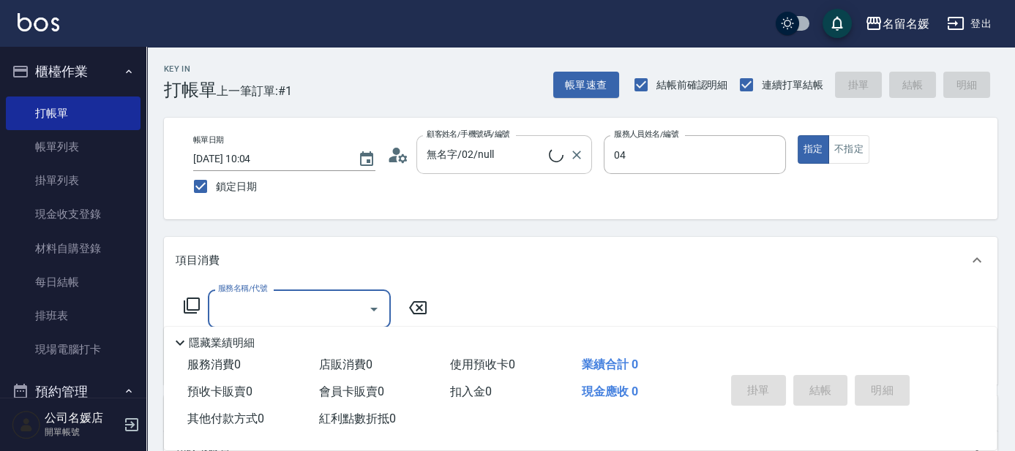
type input "[PERSON_NAME]-04"
type input "新客人 姓名未設定/0/null"
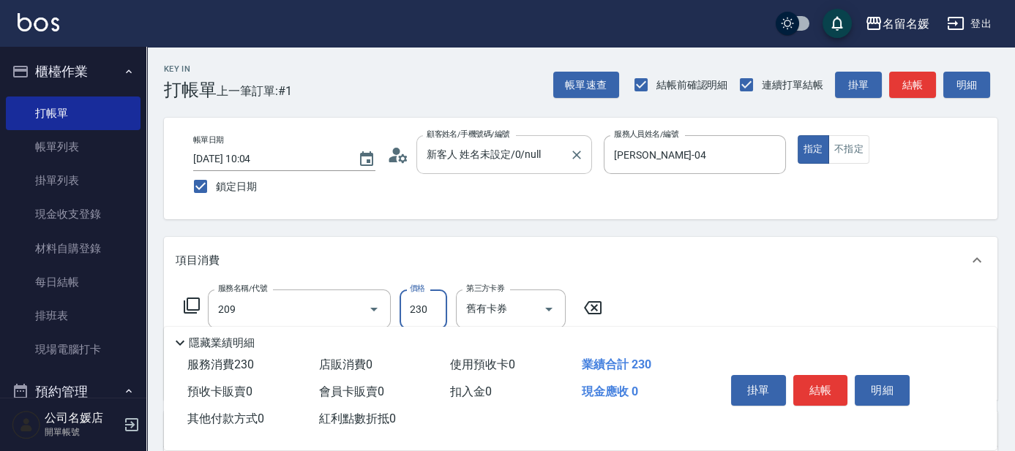
type input "洗髮券-(卡)230(209)"
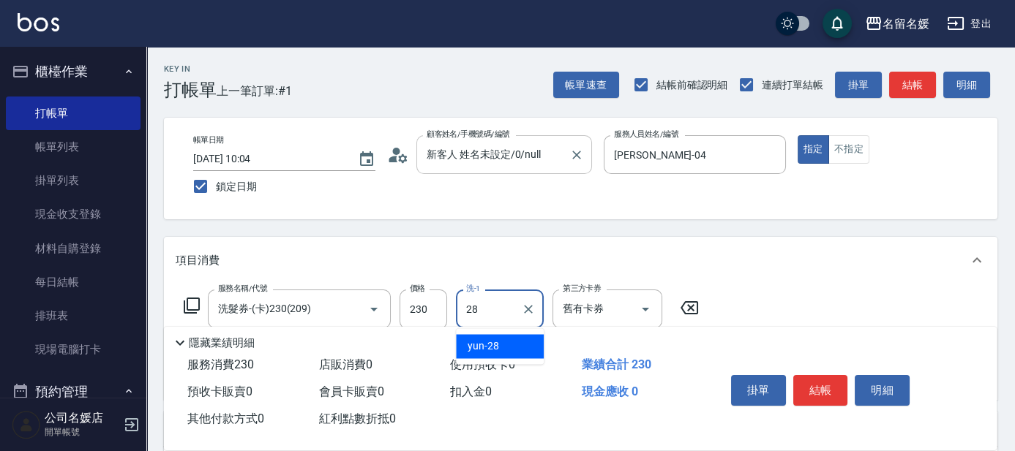
type input "yun-28"
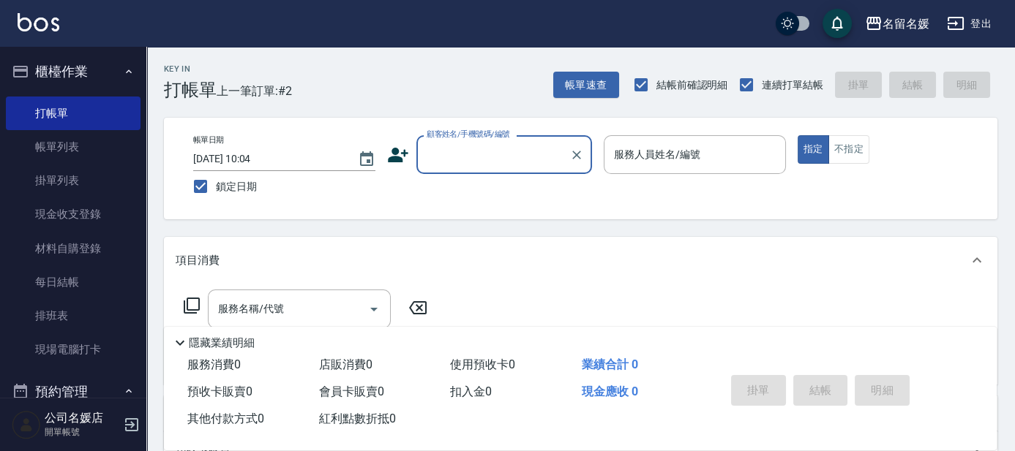
click at [472, 160] on input "顧客姓名/手機號碼/編號" at bounding box center [493, 155] width 140 height 26
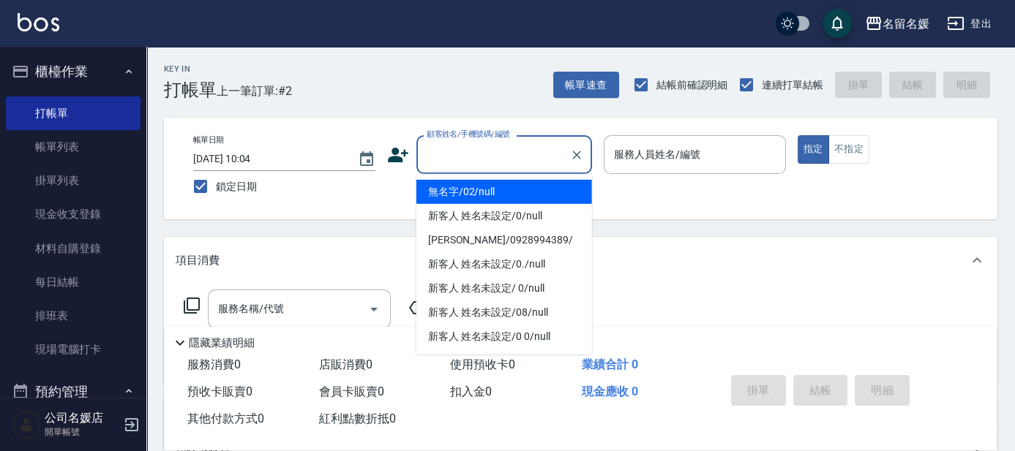
click at [486, 190] on li "無名字/02/null" at bounding box center [504, 192] width 176 height 24
type input "無名字/02/null"
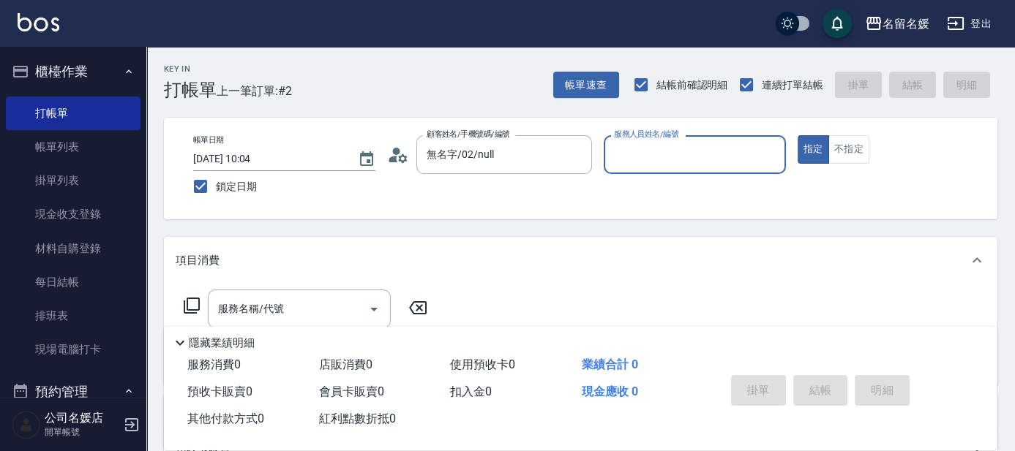
click at [648, 168] on div "服務人員姓名/編號" at bounding box center [695, 154] width 182 height 39
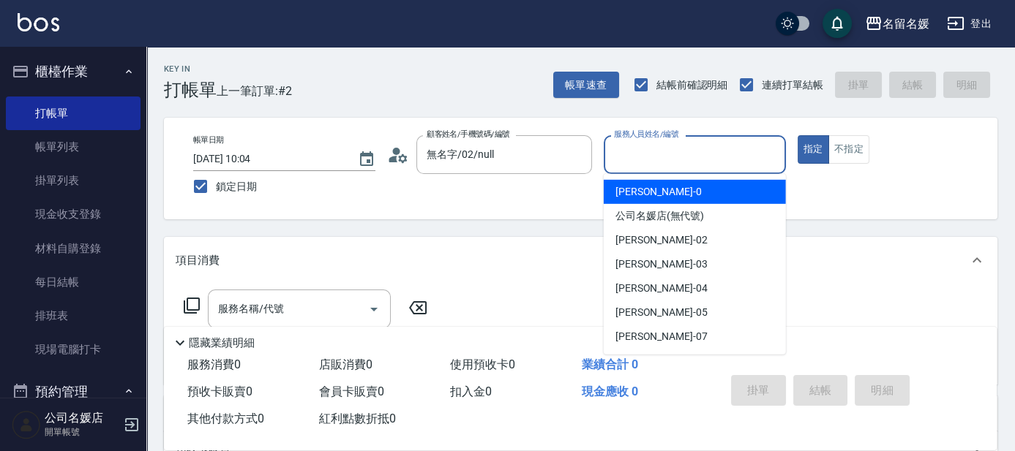
click at [658, 155] on input "服務人員姓名/編號" at bounding box center [694, 155] width 169 height 26
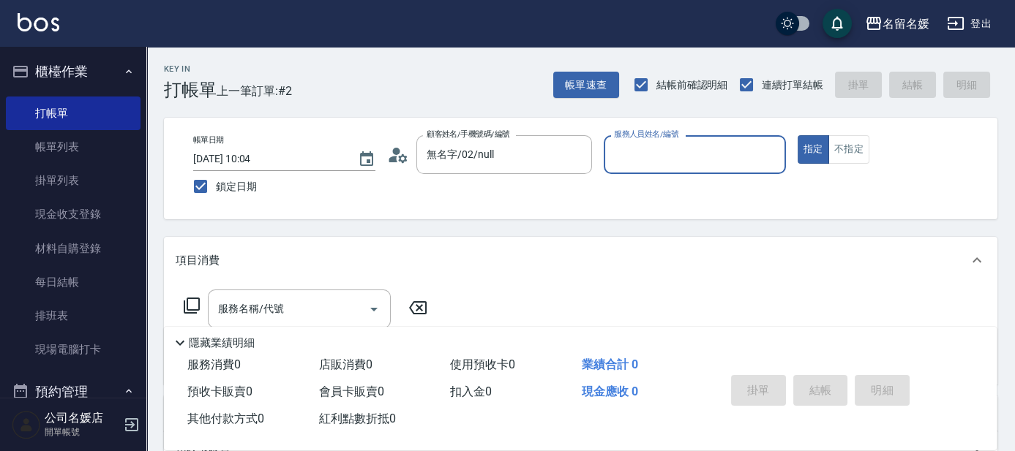
click at [669, 160] on input "服務人員姓名/編號" at bounding box center [694, 155] width 169 height 26
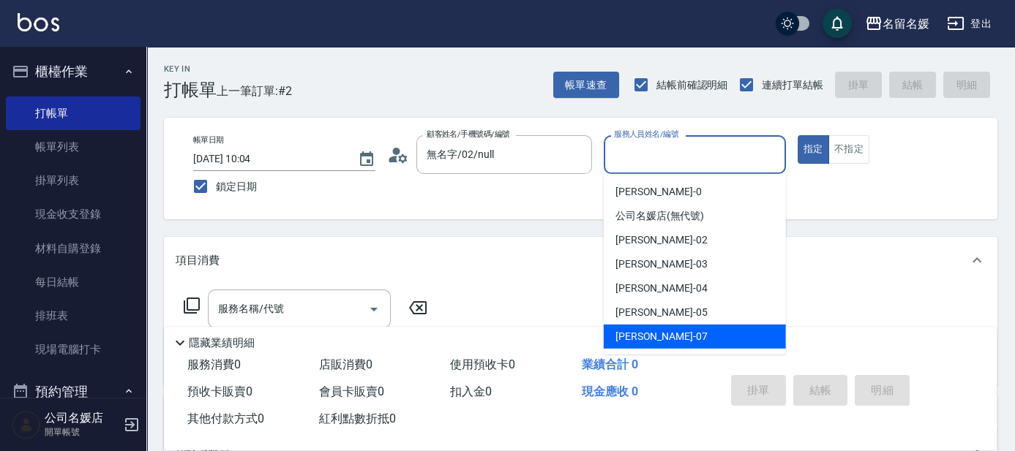
click at [680, 339] on div "[PERSON_NAME] -07" at bounding box center [695, 337] width 182 height 24
type input "[PERSON_NAME]-07"
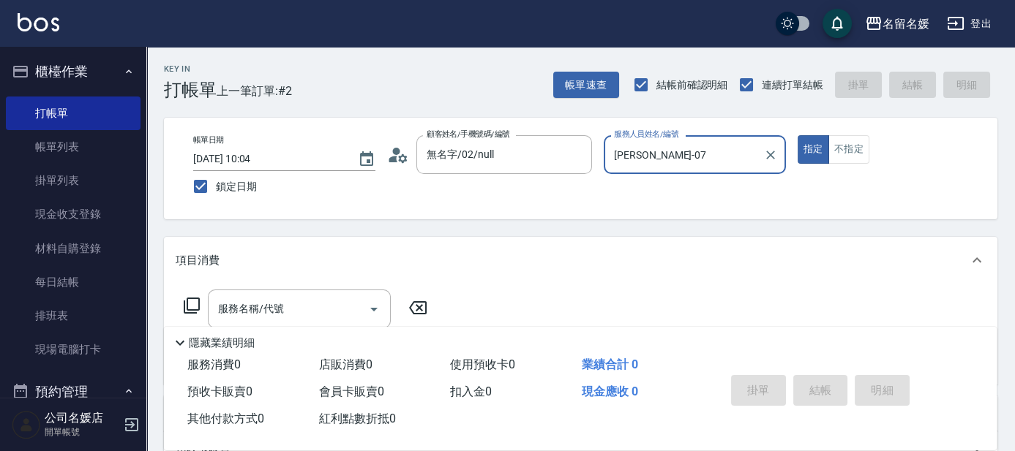
click at [191, 301] on icon at bounding box center [192, 306] width 18 height 18
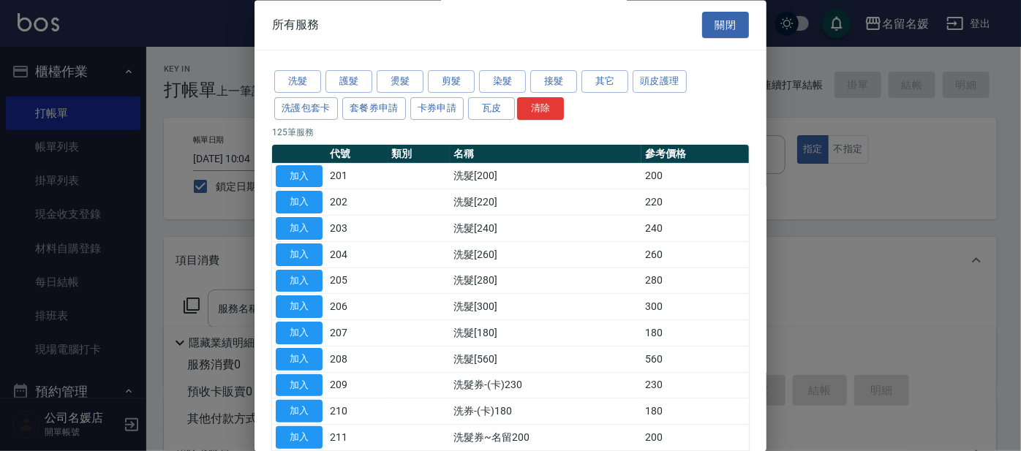
click at [980, 206] on div at bounding box center [510, 225] width 1021 height 451
click at [848, 194] on div at bounding box center [510, 225] width 1021 height 451
click at [729, 35] on button "關閉" at bounding box center [725, 25] width 47 height 27
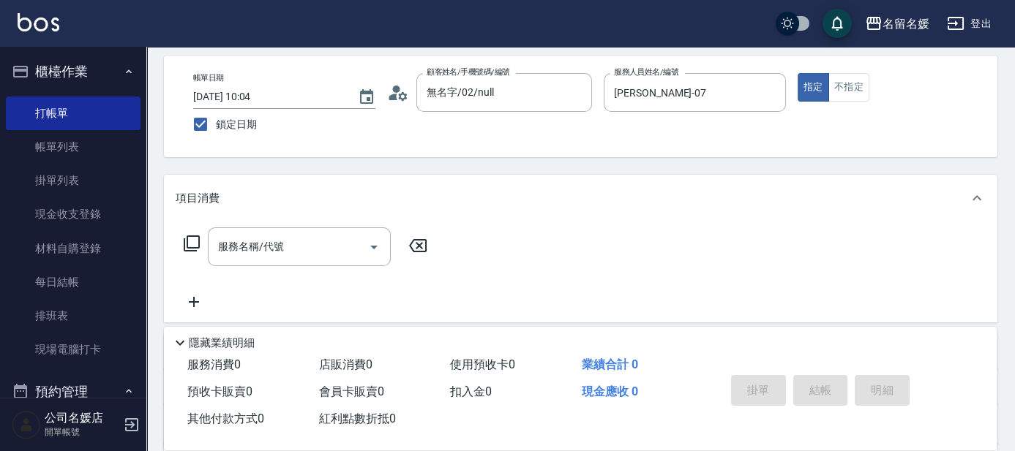
scroll to position [66, 0]
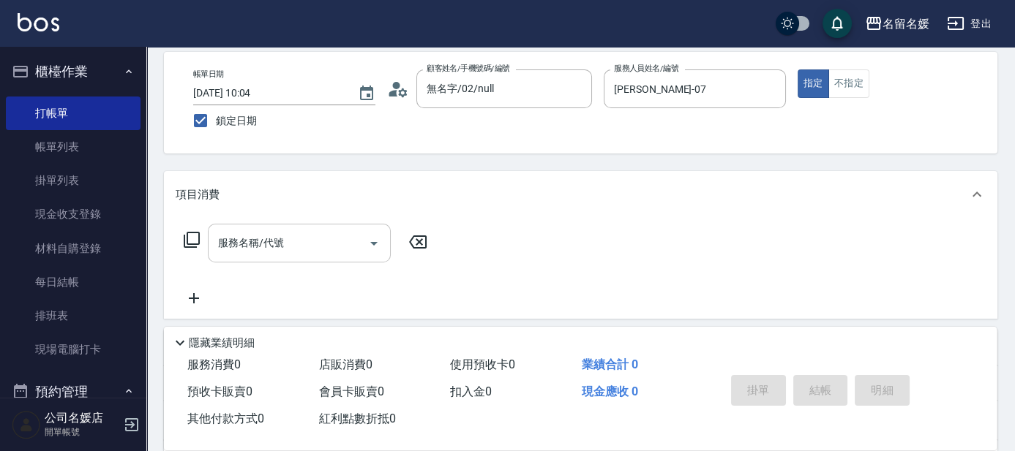
click at [323, 258] on div "服務名稱/代號" at bounding box center [299, 243] width 183 height 39
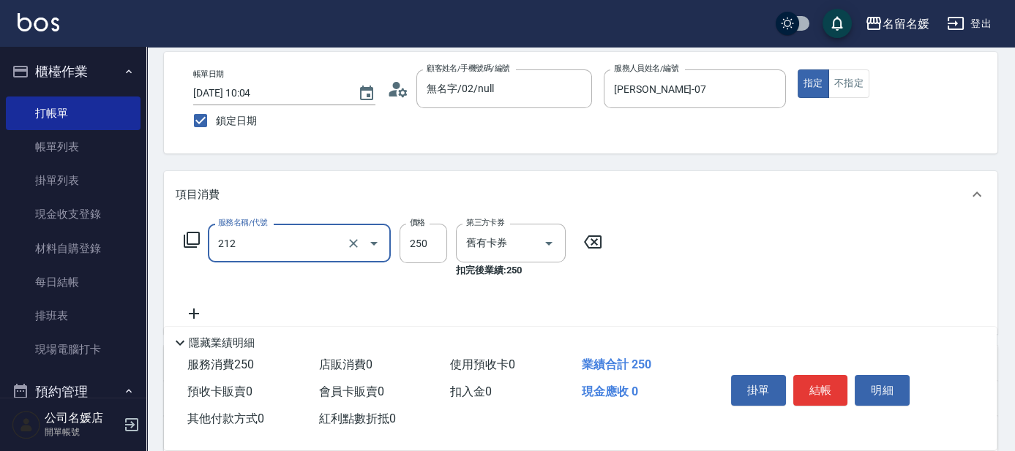
type input "洗髮券-(卡)250(212)"
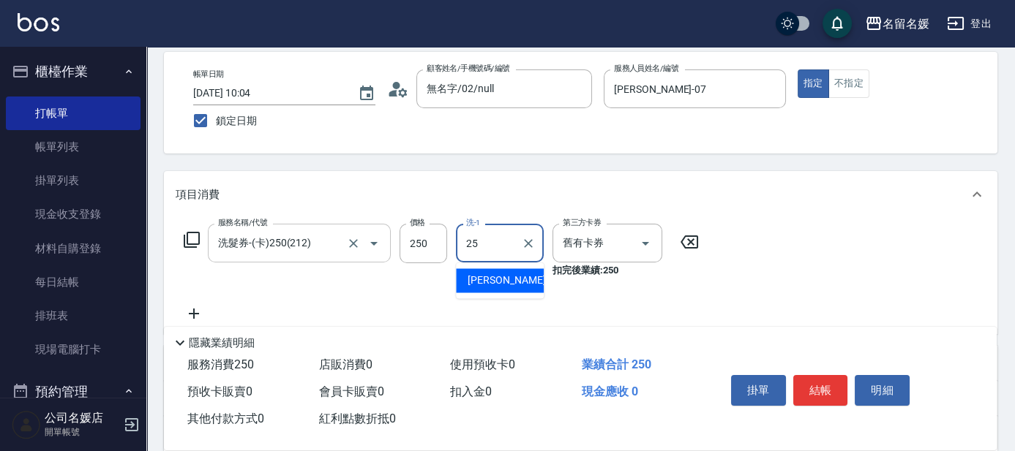
type input "[PERSON_NAME]-25"
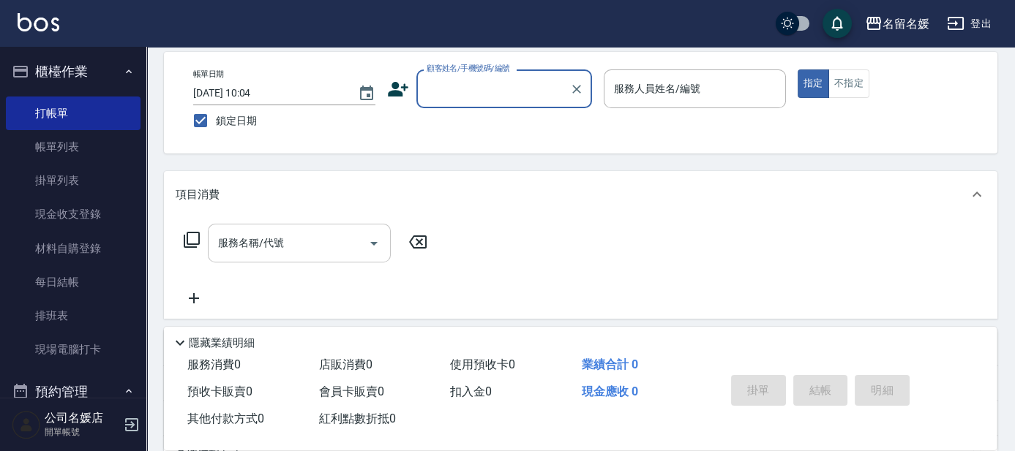
scroll to position [0, 0]
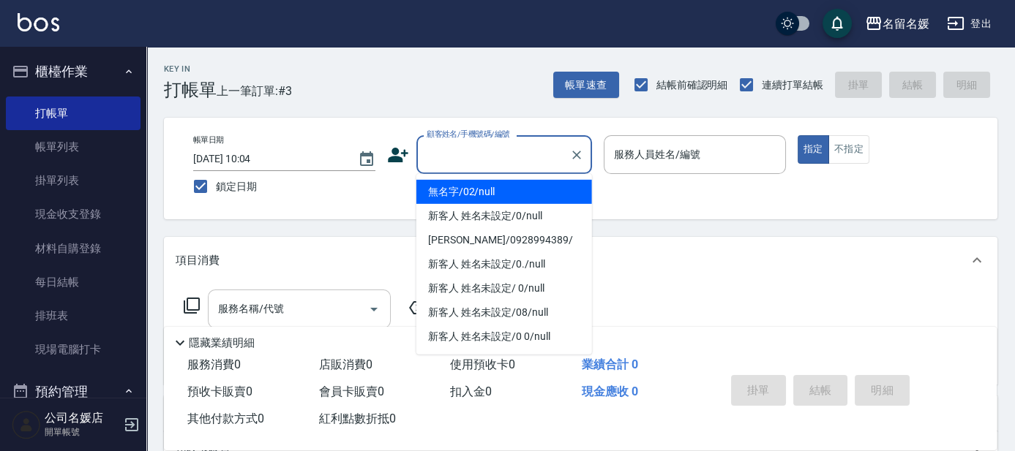
type input "0"
type input "無名字/02/null"
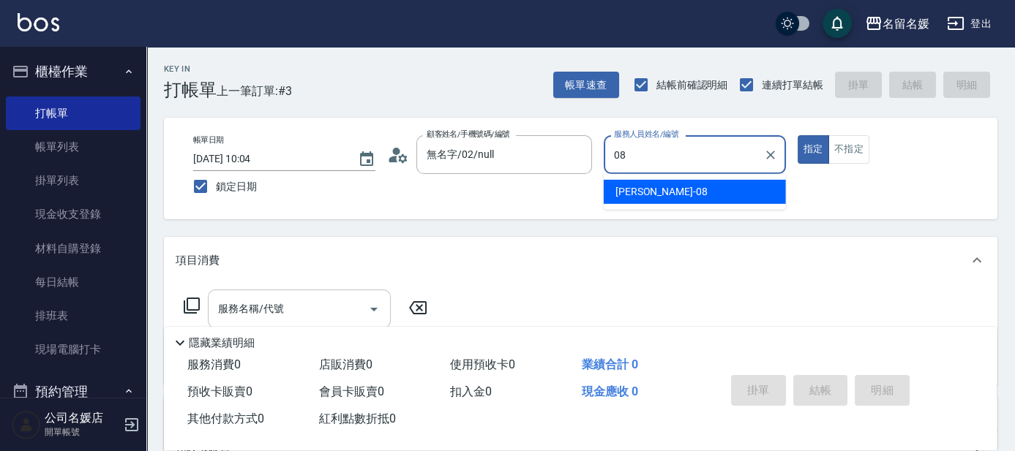
type input "[PERSON_NAME]-08"
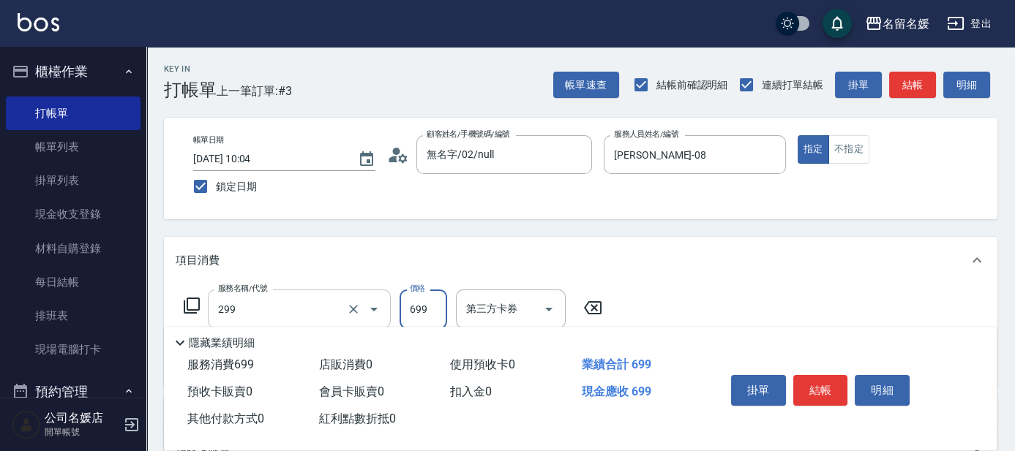
type input "滾珠洗髮699(299)"
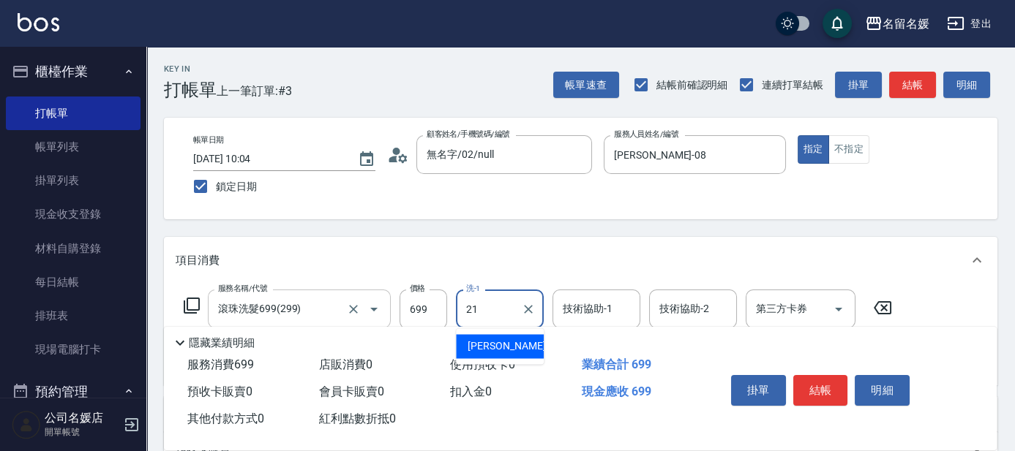
type input "[PERSON_NAME]-21"
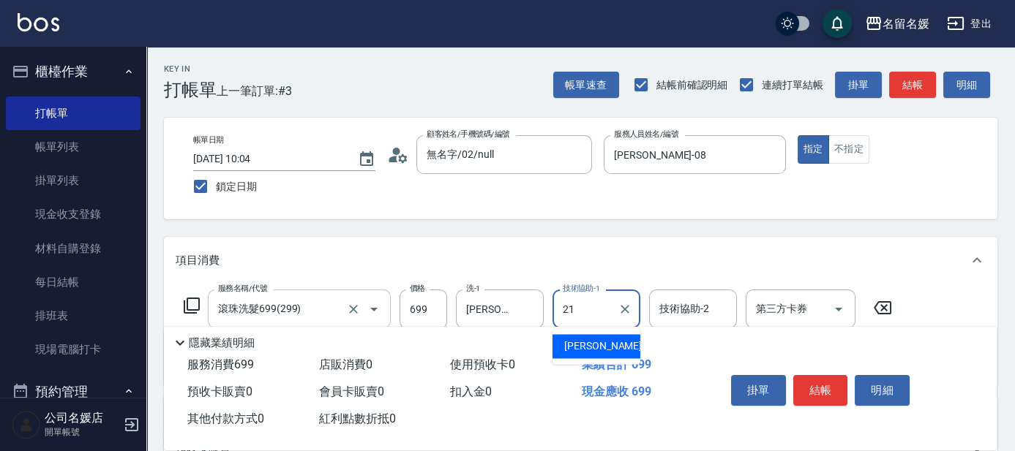
type input "[PERSON_NAME]-21"
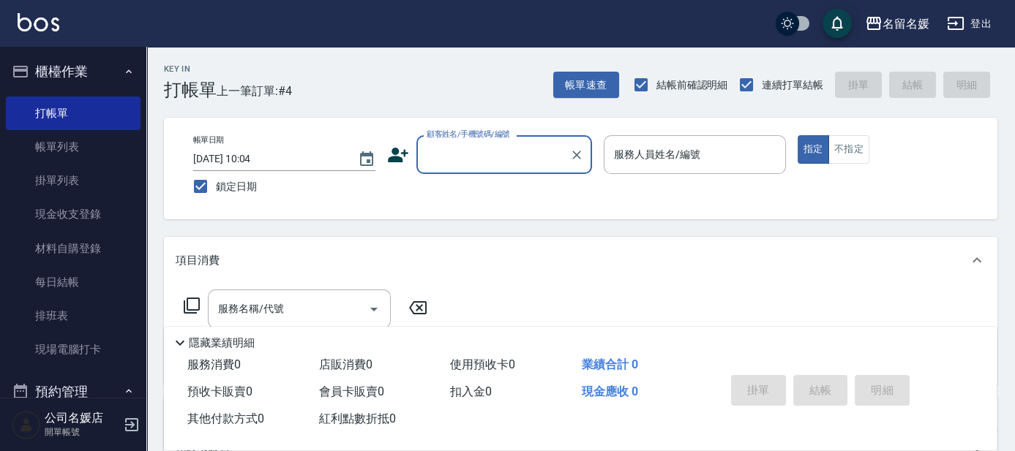
drag, startPoint x: 452, startPoint y: 155, endPoint x: 454, endPoint y: 173, distance: 17.7
click at [452, 155] on input "顧客姓名/手機號碼/編號" at bounding box center [493, 155] width 140 height 26
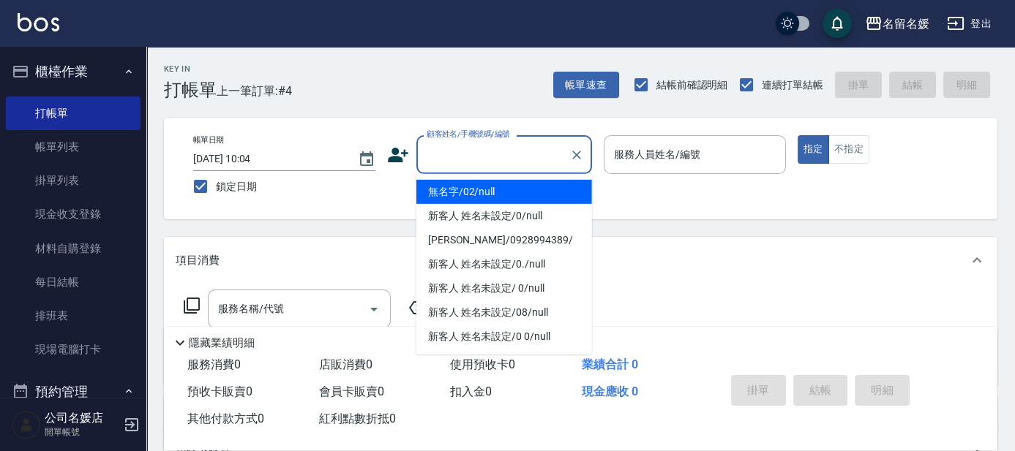
click at [472, 189] on li "無名字/02/null" at bounding box center [504, 192] width 176 height 24
type input "無名字/02/null"
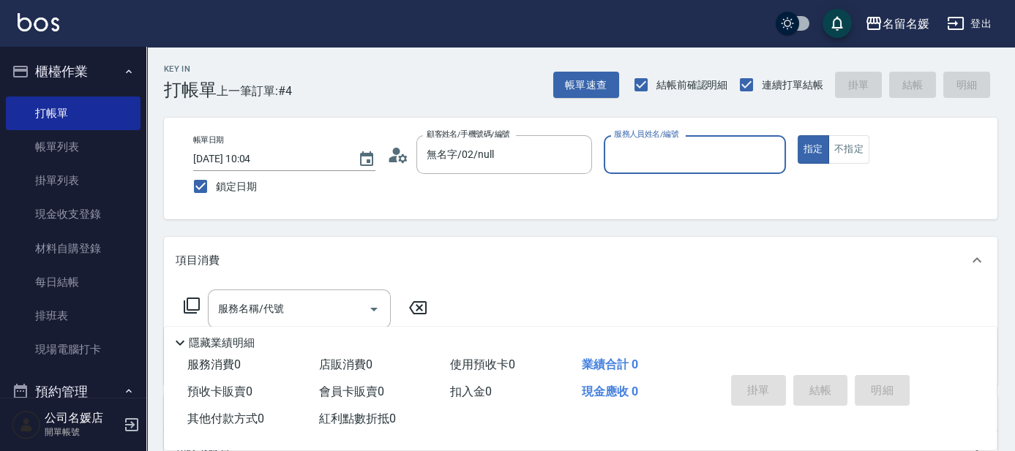
click at [656, 160] on input "服務人員姓名/編號" at bounding box center [694, 155] width 169 height 26
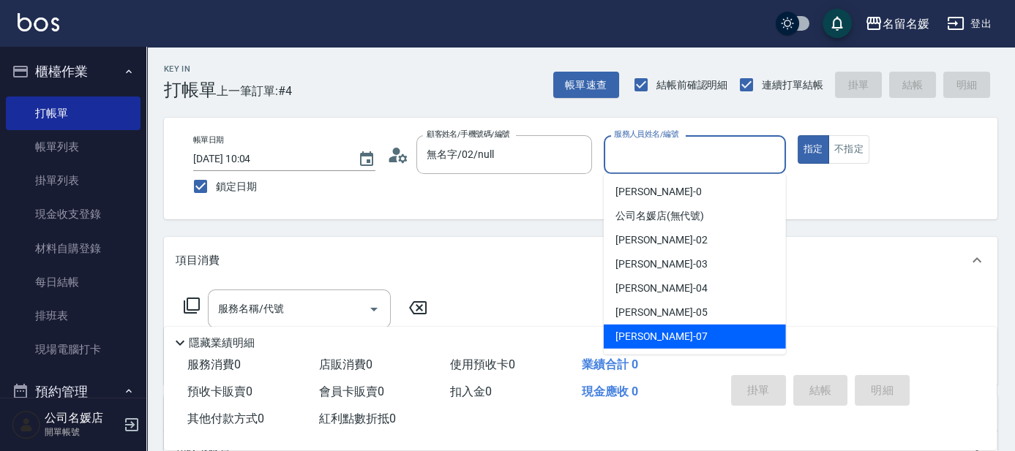
click at [628, 338] on span "[PERSON_NAME] -07" at bounding box center [661, 336] width 92 height 15
type input "[PERSON_NAME]-07"
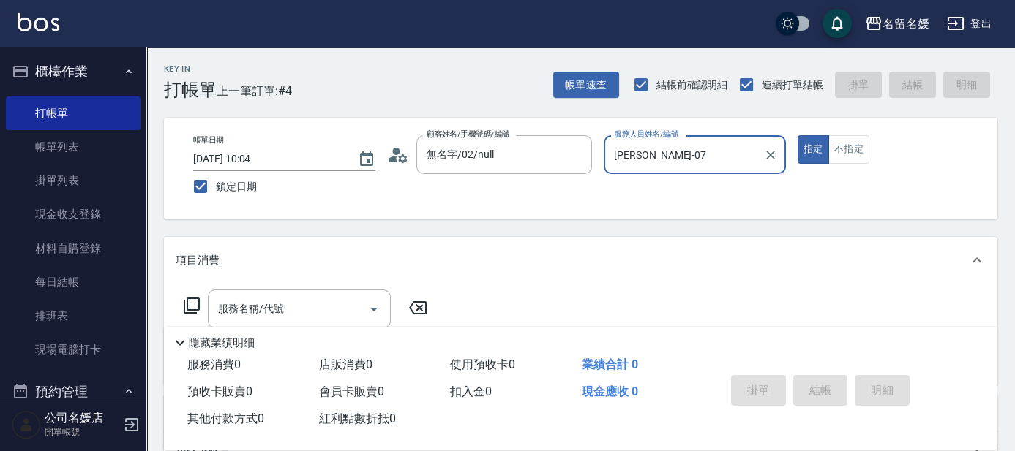
click at [191, 304] on icon at bounding box center [192, 306] width 18 height 18
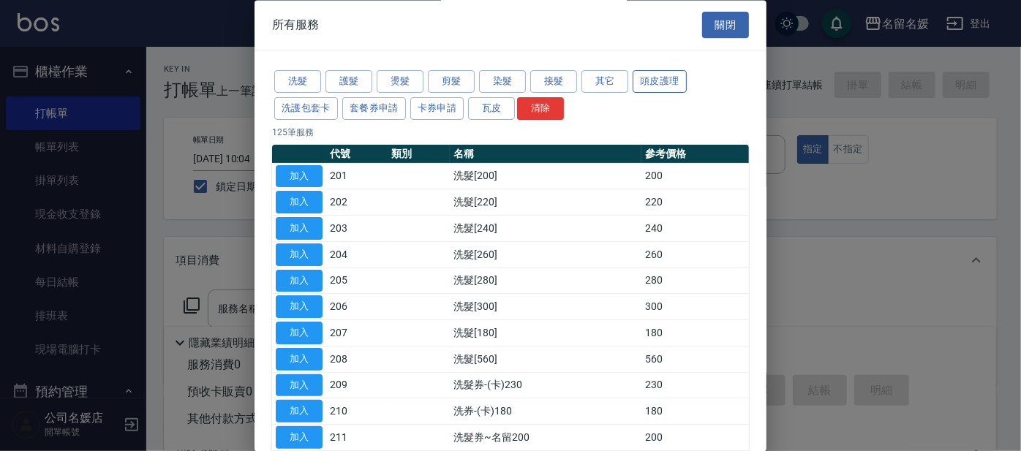
click at [651, 86] on button "頭皮護理" at bounding box center [660, 82] width 54 height 23
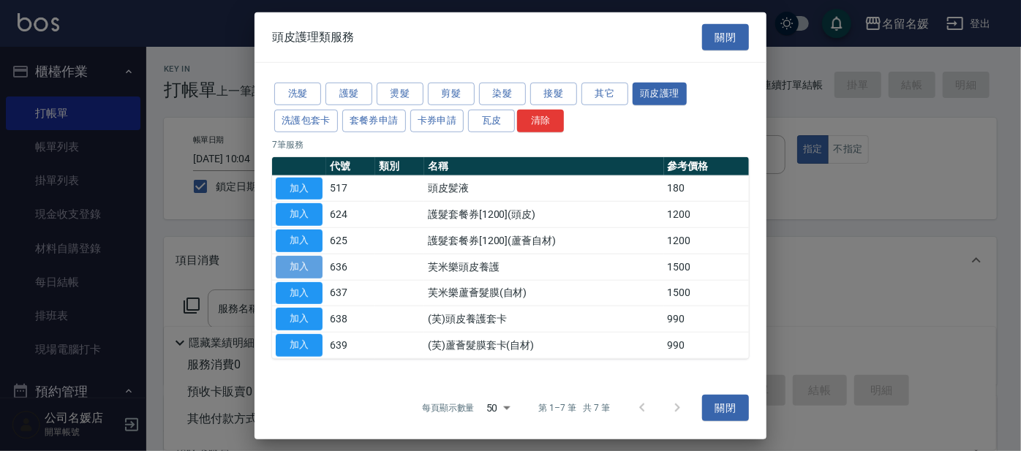
click at [309, 266] on button "加入" at bounding box center [299, 267] width 47 height 23
type input "芙米樂頭皮養護(636)"
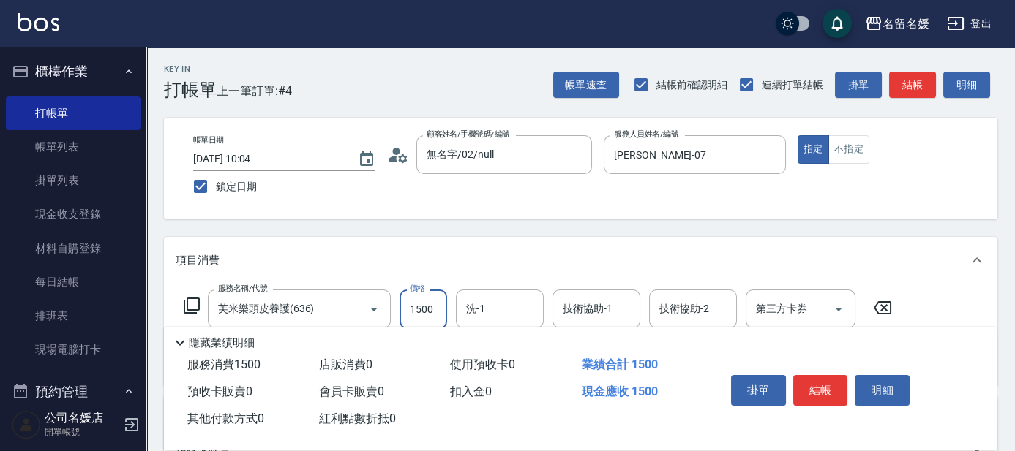
click at [435, 309] on input "1500" at bounding box center [423, 310] width 48 height 40
type input "1200"
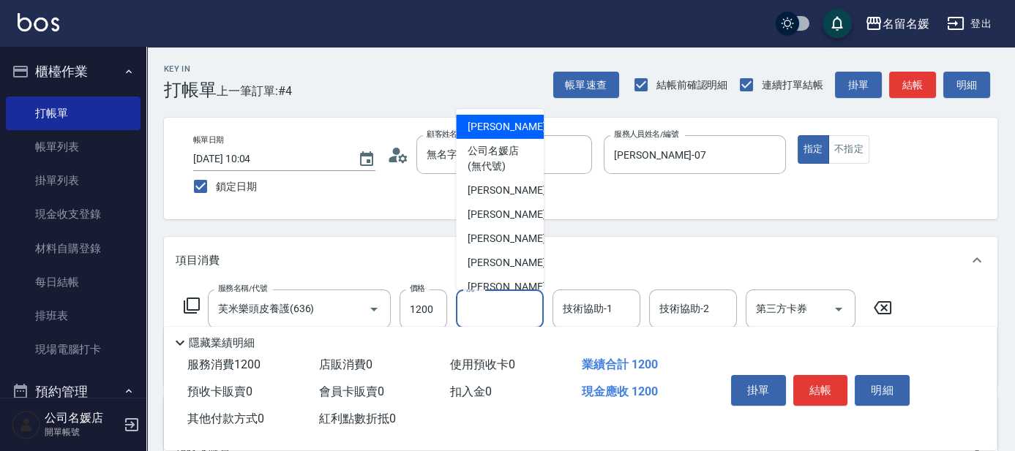
click at [522, 304] on input "洗-1" at bounding box center [499, 309] width 75 height 26
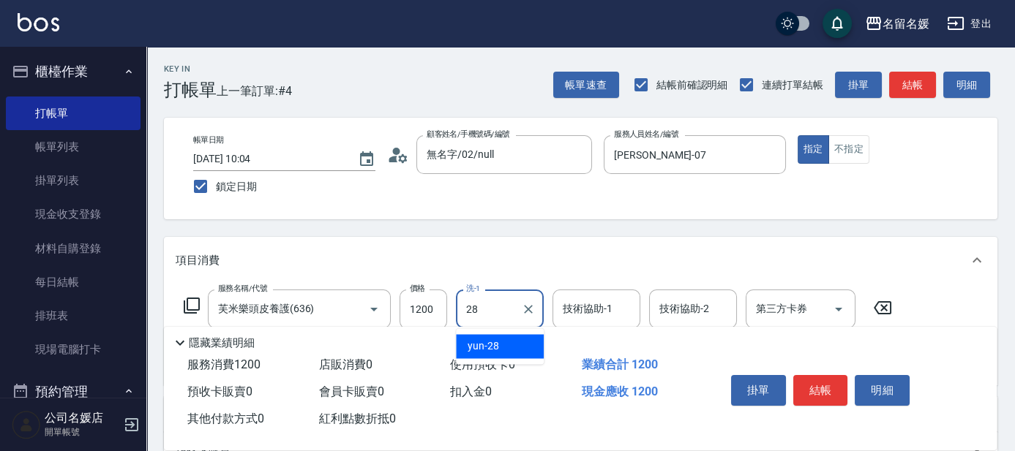
click at [516, 341] on div "yun -28" at bounding box center [500, 346] width 88 height 24
type input "yun-28"
click at [599, 315] on div "技術協助-1 技術協助-1" at bounding box center [596, 309] width 88 height 39
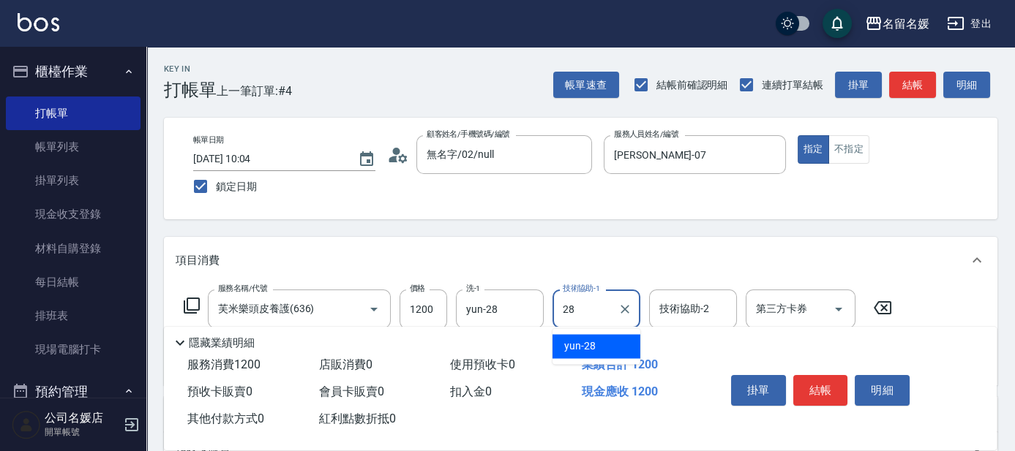
click at [607, 344] on div "yun -28" at bounding box center [596, 346] width 88 height 24
type input "yun-28"
click at [193, 304] on icon at bounding box center [192, 306] width 18 height 18
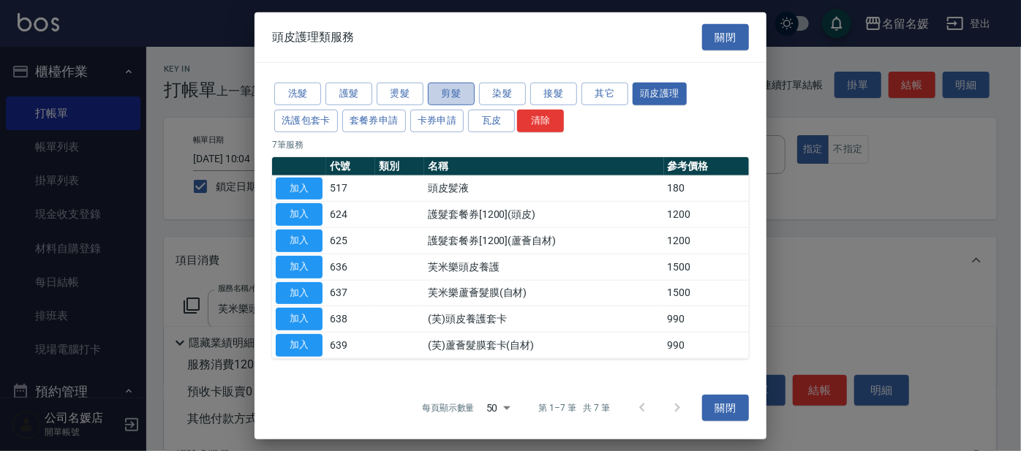
click at [456, 90] on button "剪髮" at bounding box center [451, 94] width 47 height 23
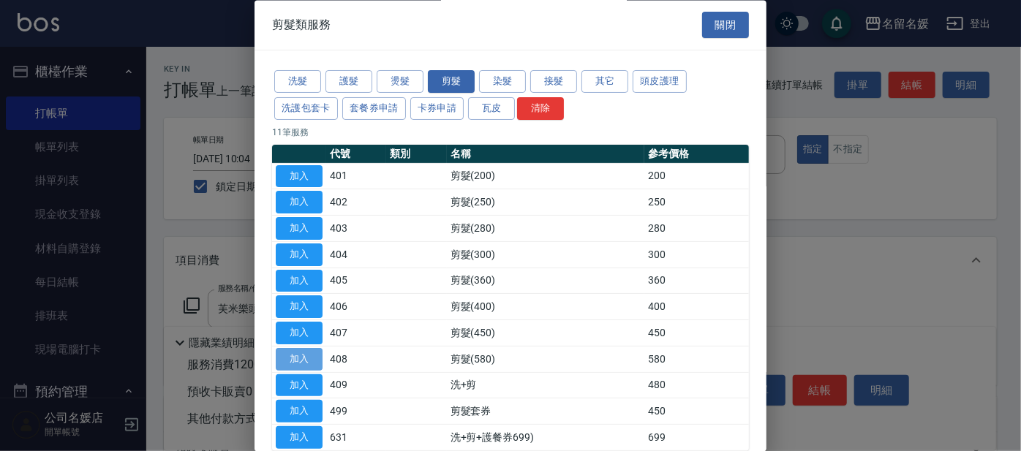
click at [299, 362] on button "加入" at bounding box center [299, 359] width 47 height 23
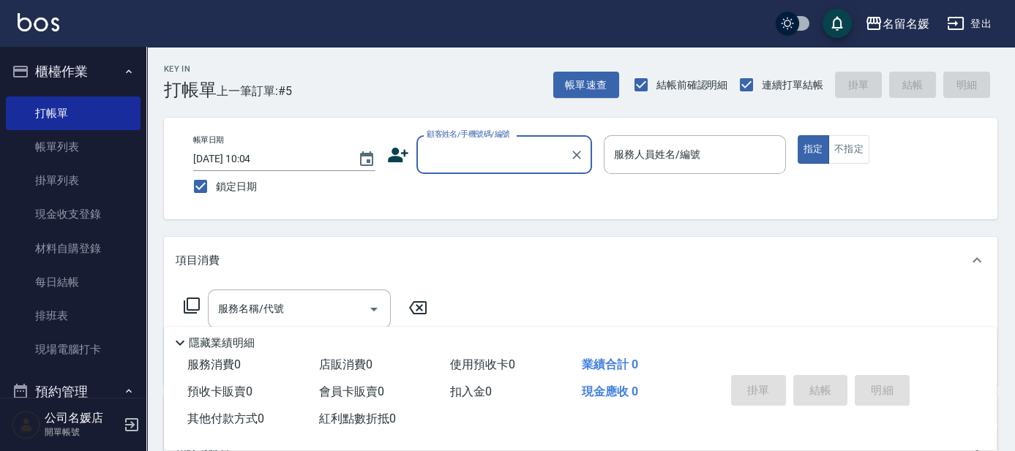
click at [503, 165] on input "顧客姓名/手機號碼/編號" at bounding box center [493, 155] width 140 height 26
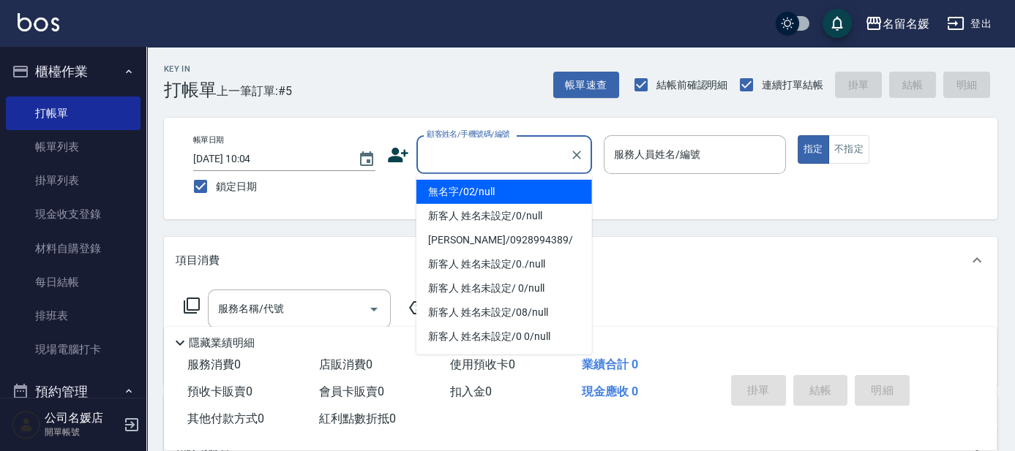
click at [505, 187] on li "無名字/02/null" at bounding box center [504, 192] width 176 height 24
type input "無名字/02/null"
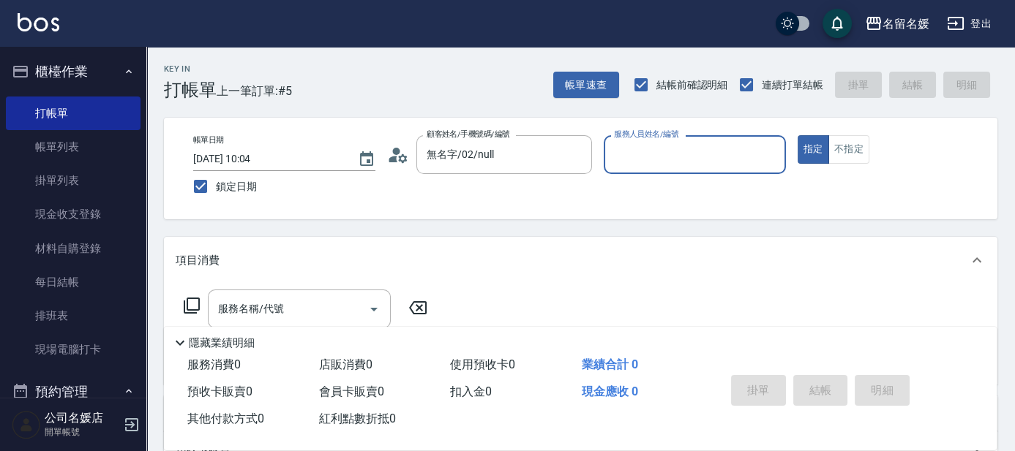
click at [685, 158] on div "服務人員姓名/編號 服務人員姓名/編號" at bounding box center [695, 154] width 182 height 39
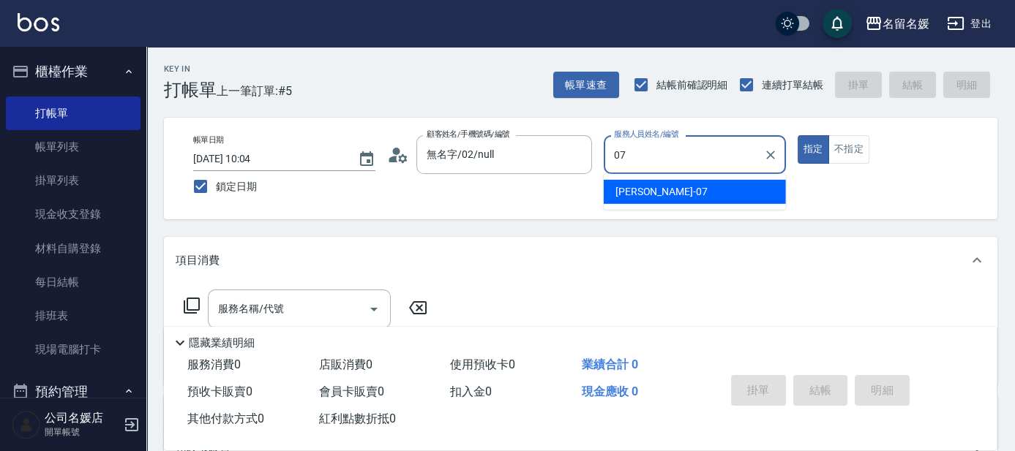
type input "[PERSON_NAME]-07"
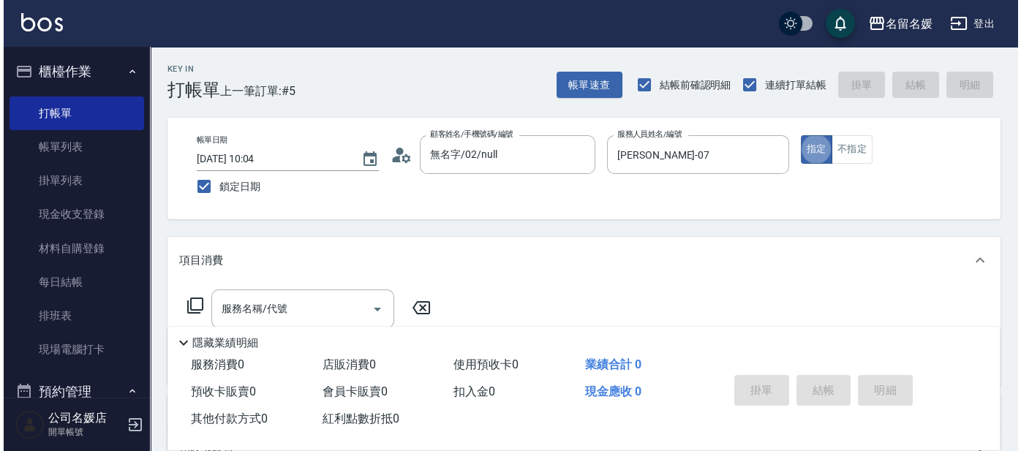
scroll to position [66, 0]
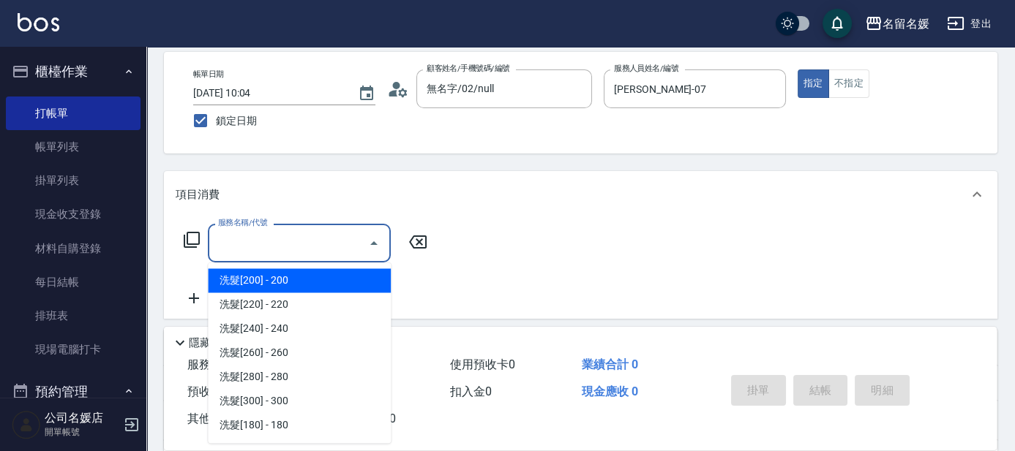
click at [323, 240] on input "服務名稱/代號" at bounding box center [288, 243] width 148 height 26
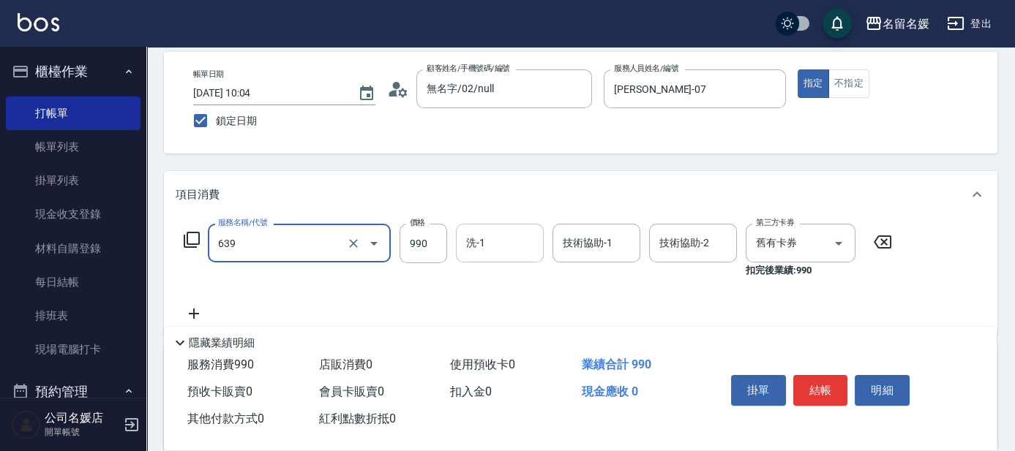
click at [476, 243] on div "洗-1 洗-1" at bounding box center [500, 243] width 88 height 39
type input "(芙)蘆薈髮膜套卡(自材)(639)"
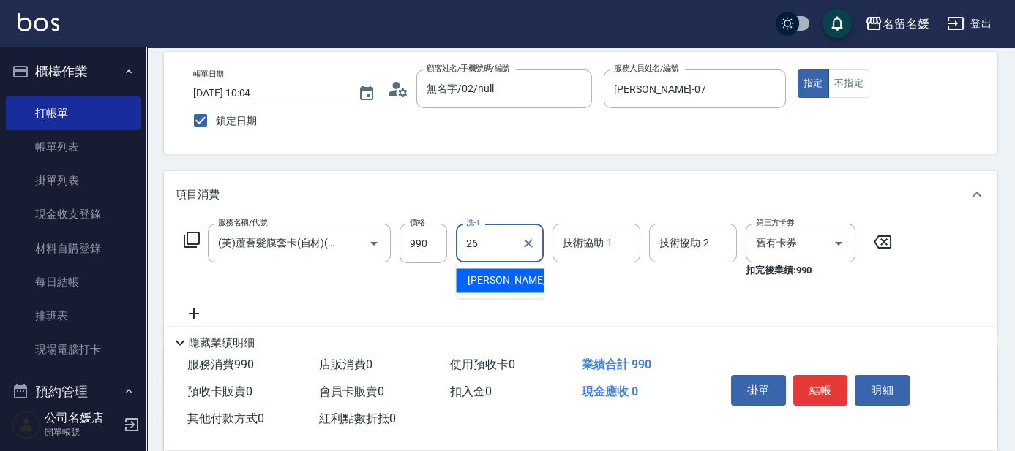
type input "[PERSON_NAME]-26"
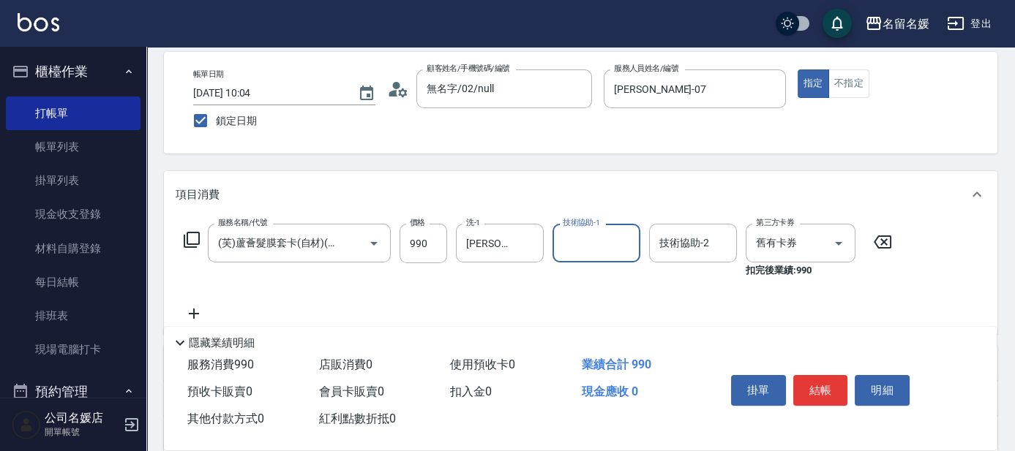
click at [618, 245] on input "技術協助-1" at bounding box center [596, 243] width 75 height 26
type input "[PERSON_NAME]-26"
click at [195, 239] on icon at bounding box center [192, 240] width 18 height 18
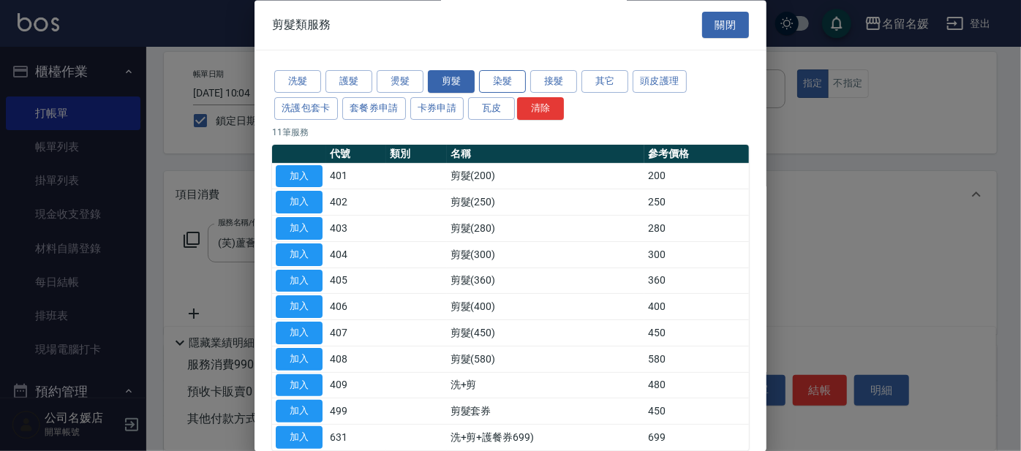
click at [511, 83] on button "染髮" at bounding box center [502, 82] width 47 height 23
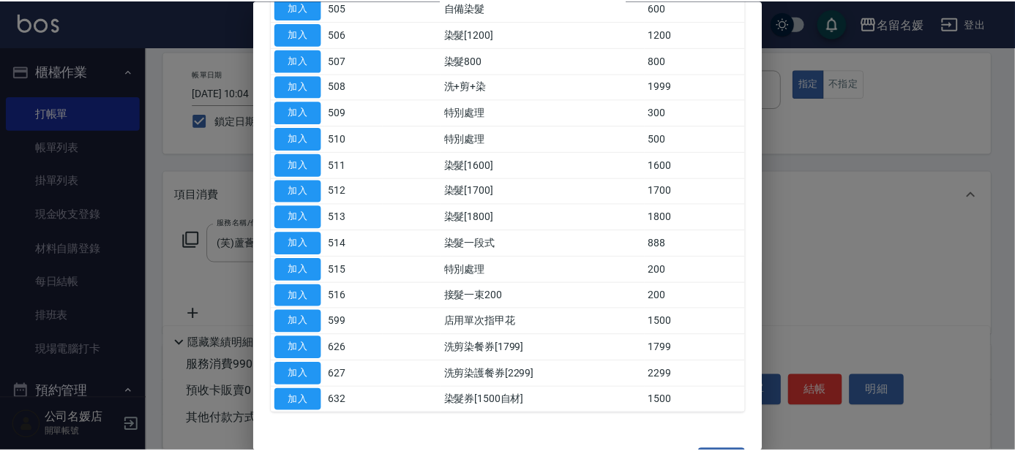
scroll to position [332, 0]
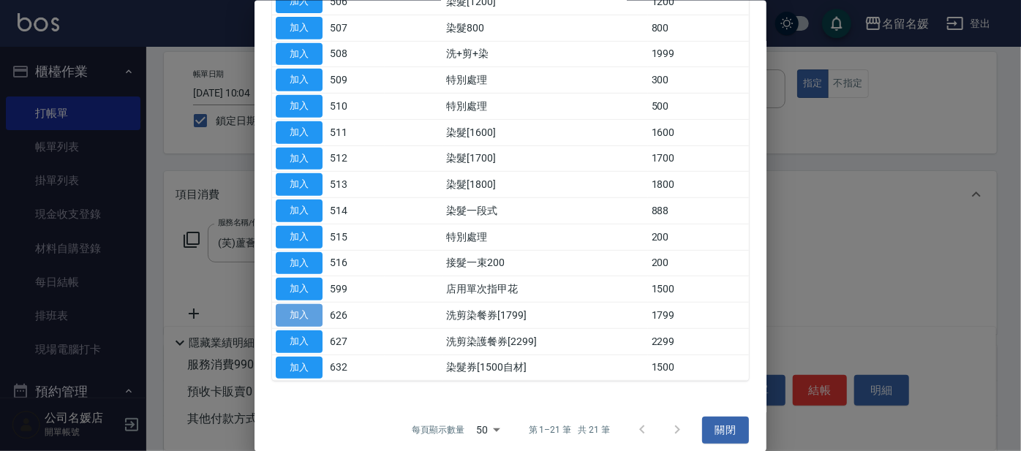
click at [307, 306] on button "加入" at bounding box center [299, 315] width 47 height 23
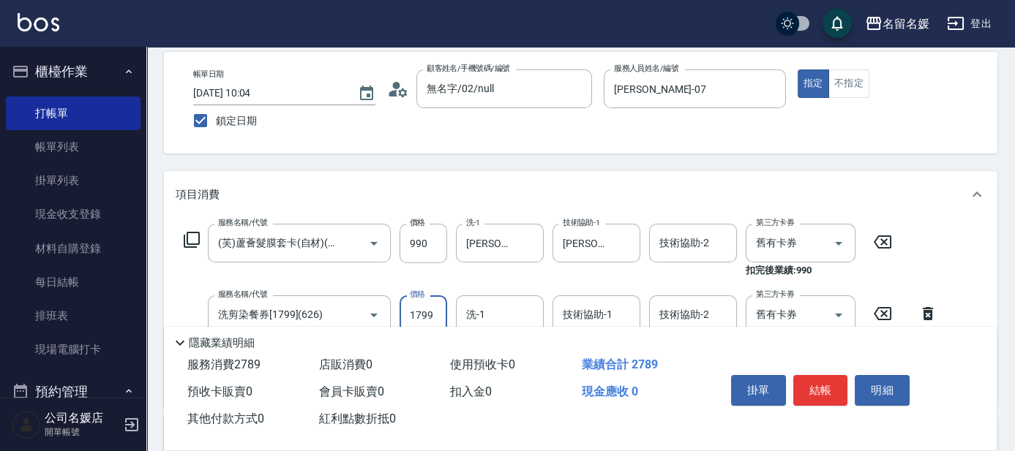
click at [431, 311] on input "1799" at bounding box center [423, 316] width 48 height 40
type input "2000"
click at [510, 312] on input "洗-1" at bounding box center [499, 315] width 75 height 26
type input "[PERSON_NAME]-26"
click at [573, 310] on input "技術協助-1" at bounding box center [596, 315] width 75 height 26
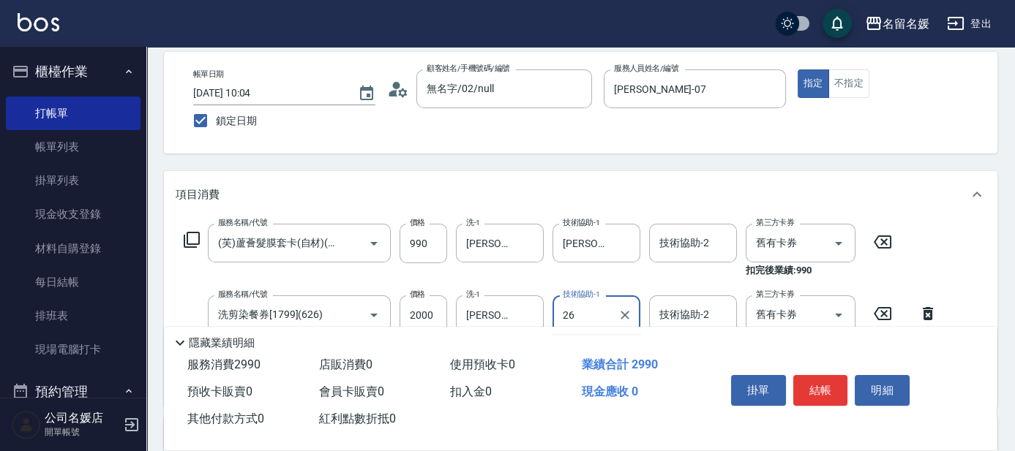
type input "[PERSON_NAME]-26"
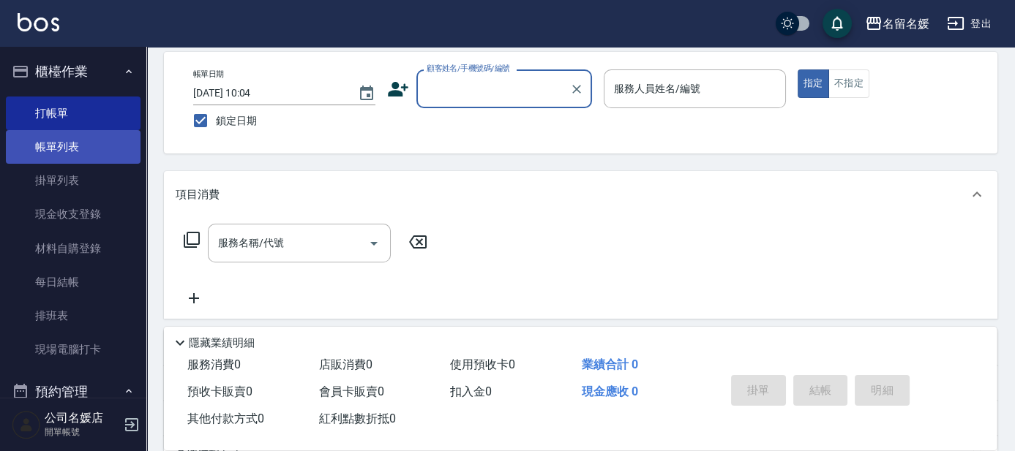
click at [113, 145] on link "帳單列表" at bounding box center [73, 147] width 135 height 34
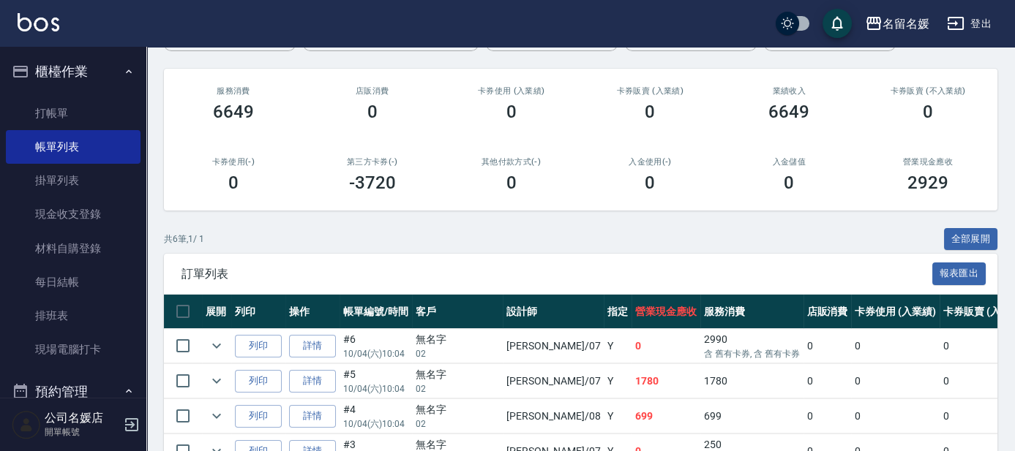
scroll to position [266, 0]
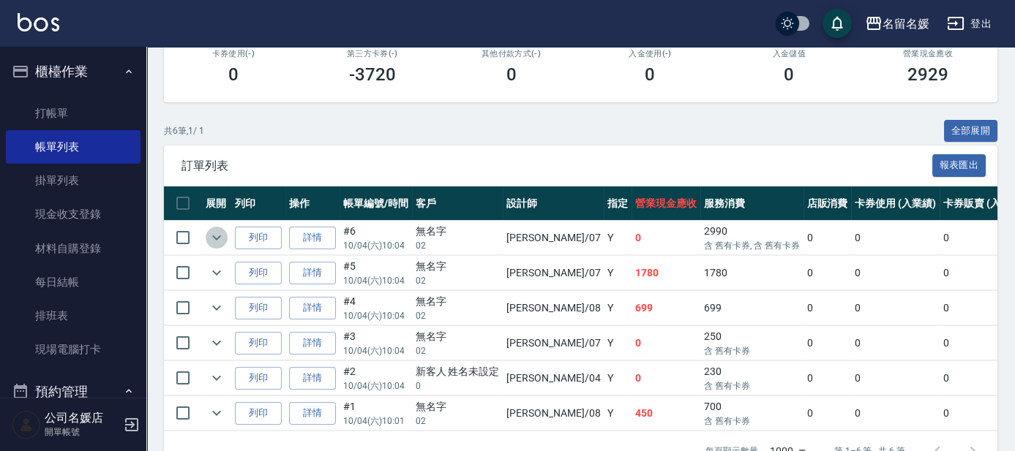
click at [215, 240] on icon "expand row" at bounding box center [217, 238] width 18 height 18
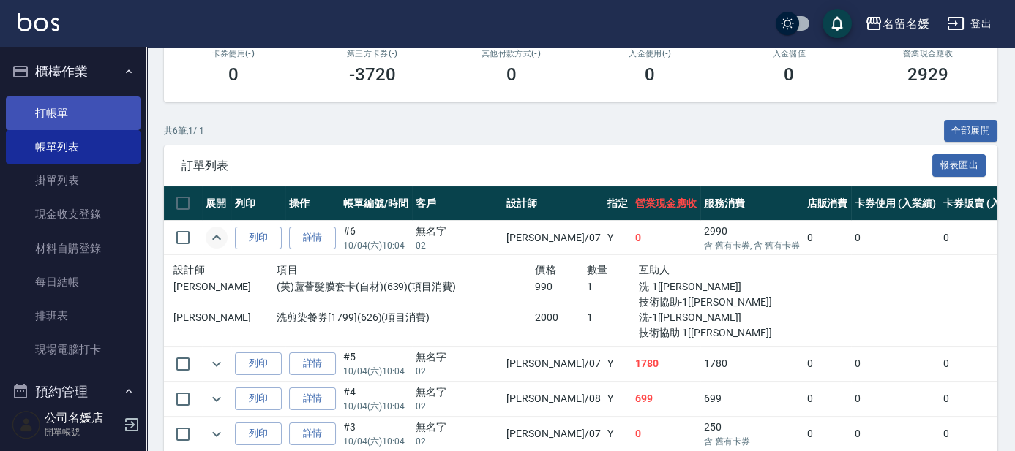
click at [55, 105] on link "打帳單" at bounding box center [73, 114] width 135 height 34
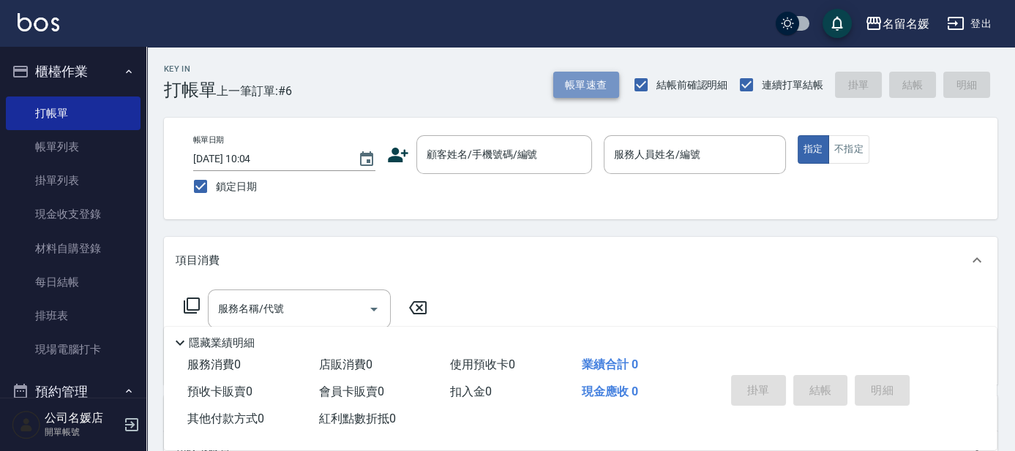
click at [607, 88] on button "帳單速查" at bounding box center [586, 85] width 66 height 27
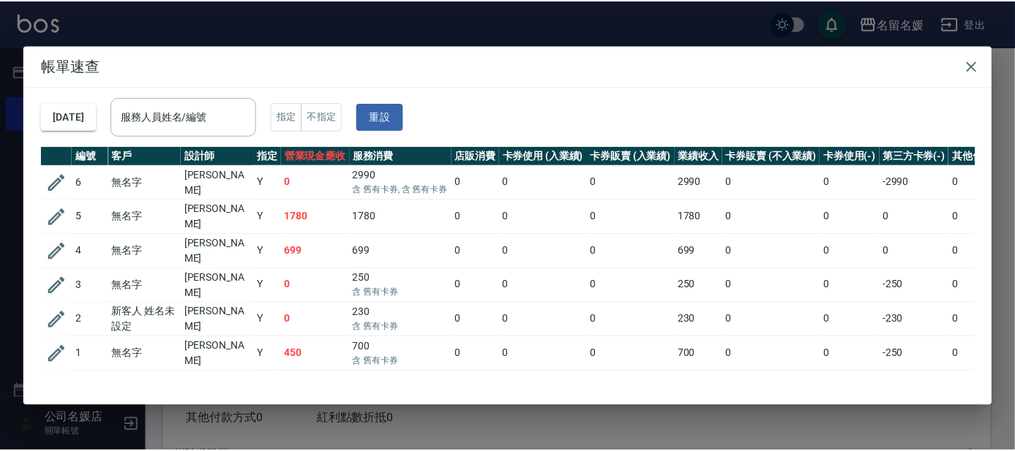
scroll to position [12, 0]
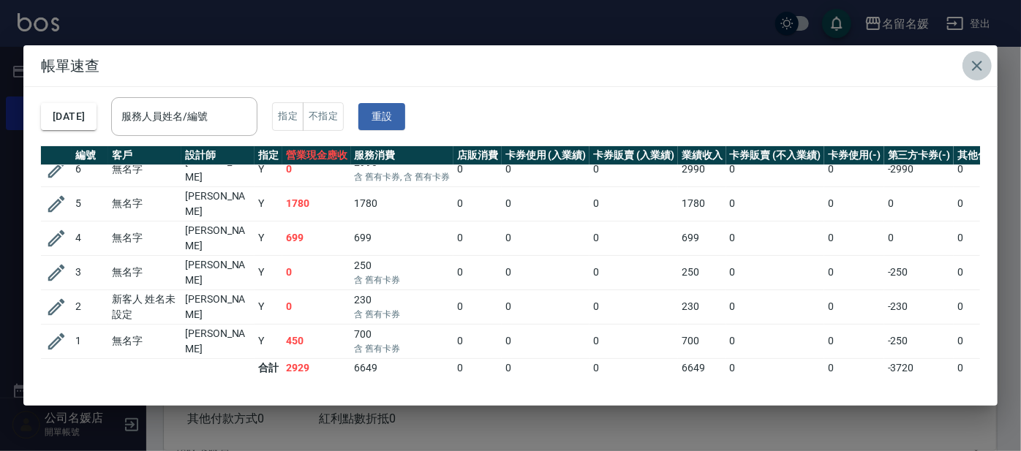
click at [975, 69] on icon "button" at bounding box center [977, 66] width 10 height 10
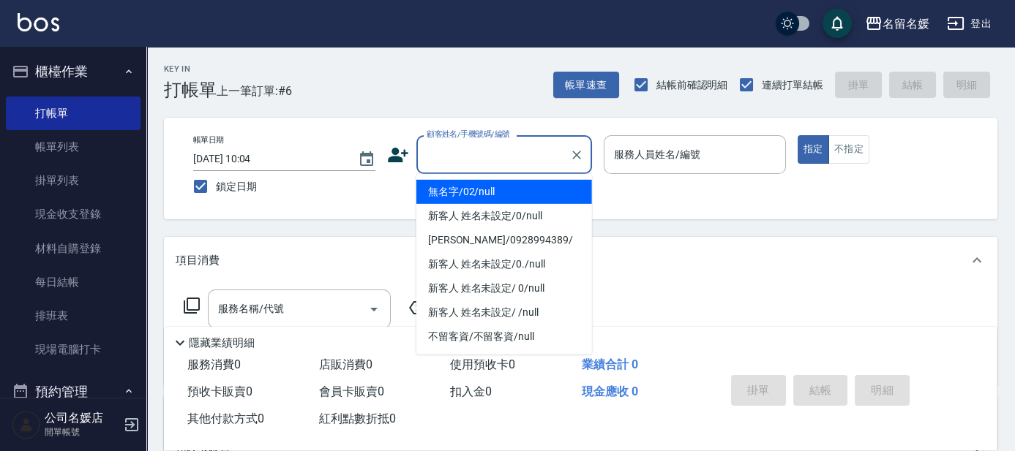
click at [446, 160] on input "顧客姓名/手機號碼/編號" at bounding box center [493, 155] width 140 height 26
drag, startPoint x: 439, startPoint y: 198, endPoint x: 653, endPoint y: 139, distance: 222.4
click at [439, 198] on li "無名字/02/null" at bounding box center [504, 192] width 176 height 24
click at [653, 139] on div "服務人員姓名/編號" at bounding box center [695, 154] width 182 height 39
type input "無名字/02/null"
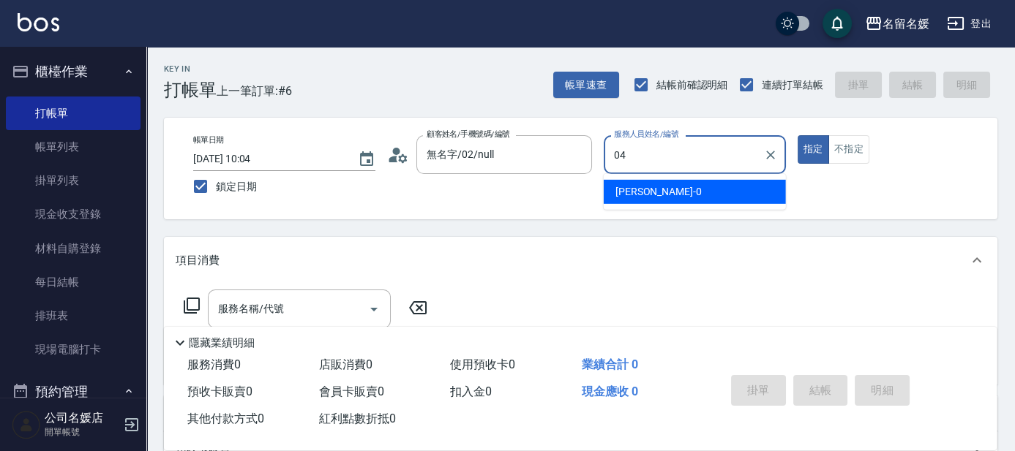
type input "[PERSON_NAME]-04"
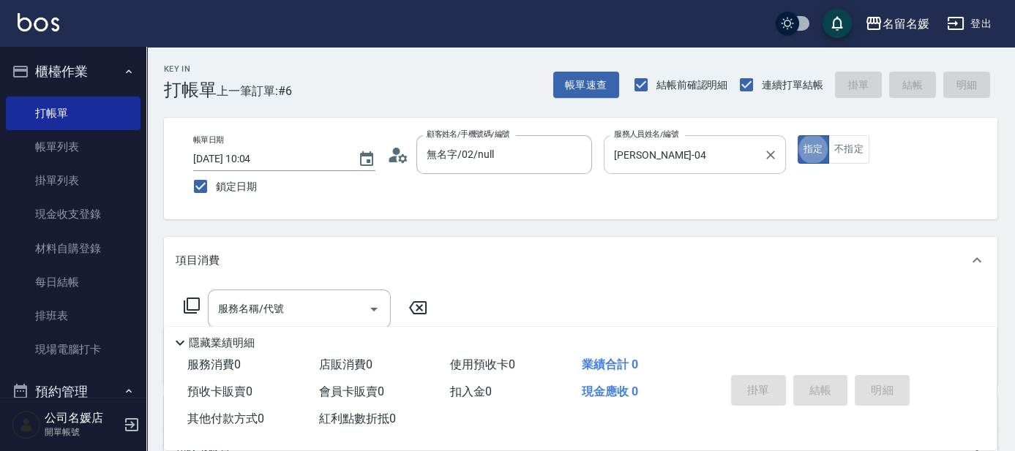
type button "true"
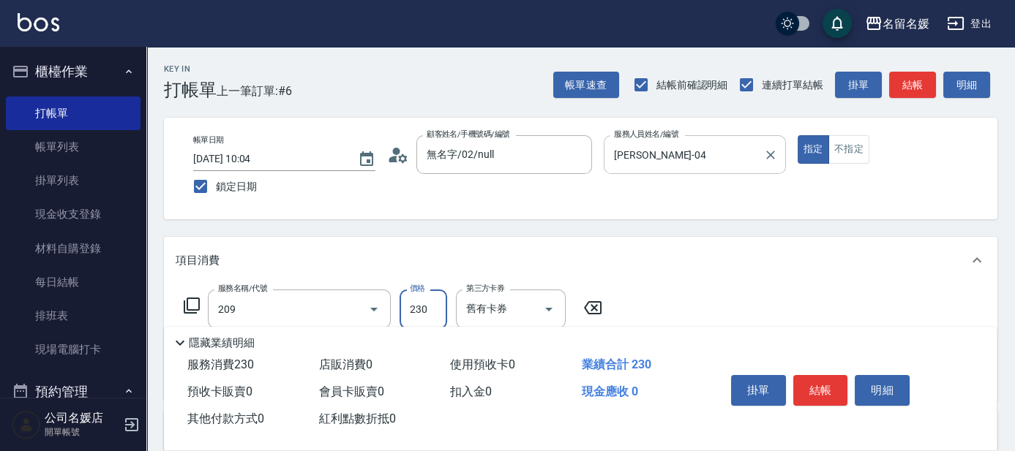
type input "洗髮券-(卡)230(209)"
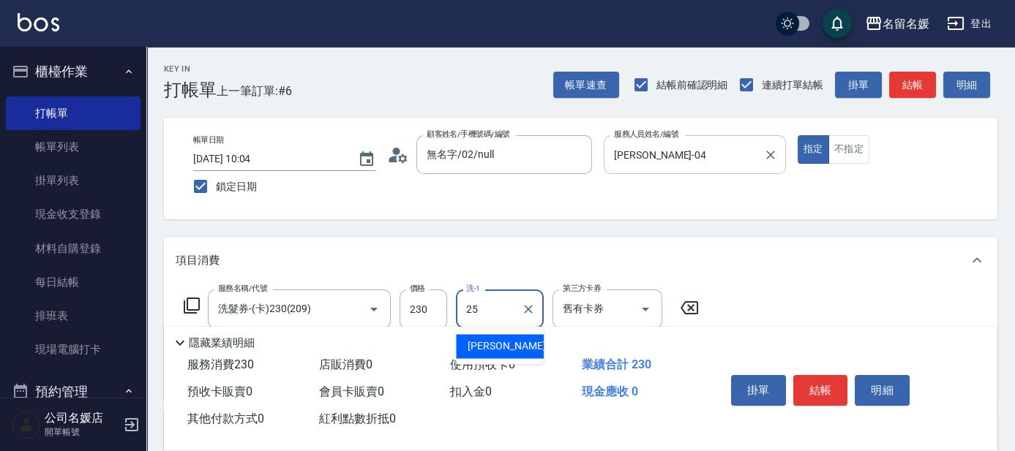
type input "[PERSON_NAME]-25"
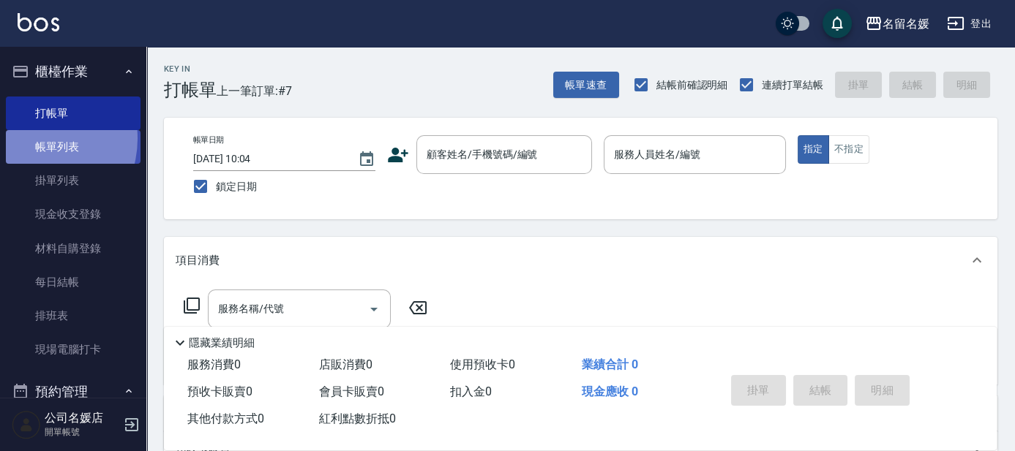
click at [33, 139] on link "帳單列表" at bounding box center [73, 147] width 135 height 34
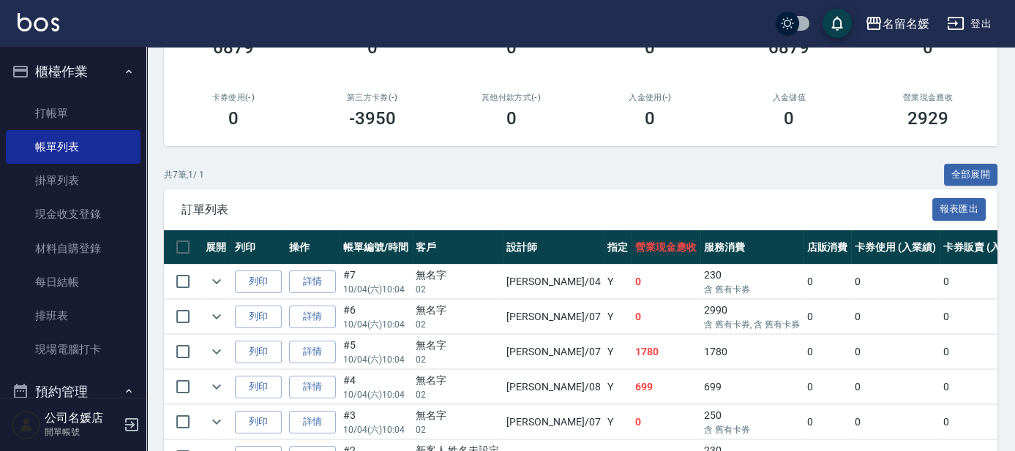
scroll to position [266, 0]
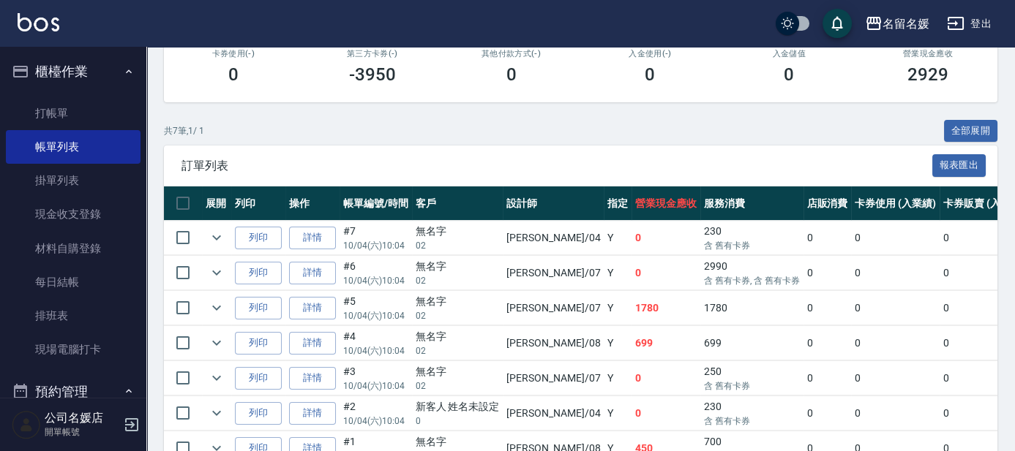
click at [202, 339] on td at bounding box center [216, 343] width 29 height 34
click at [224, 344] on icon "expand row" at bounding box center [217, 343] width 18 height 18
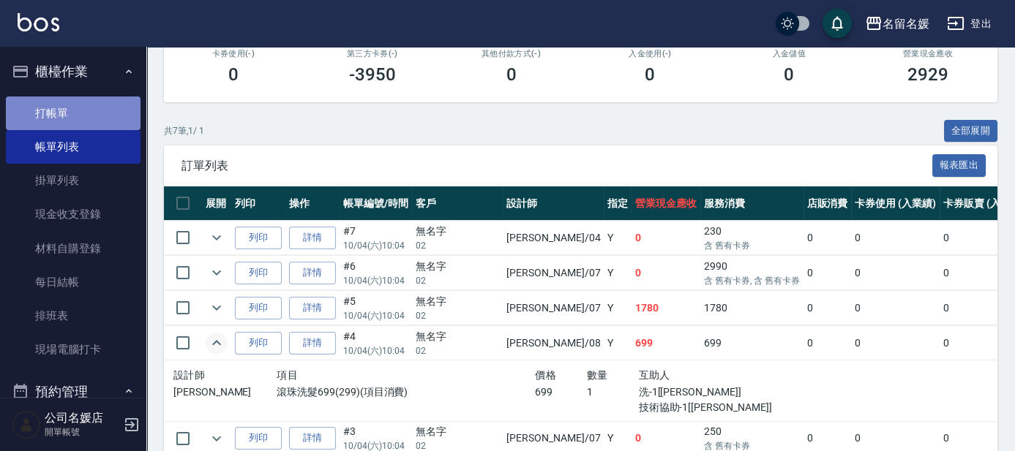
click at [78, 116] on link "打帳單" at bounding box center [73, 114] width 135 height 34
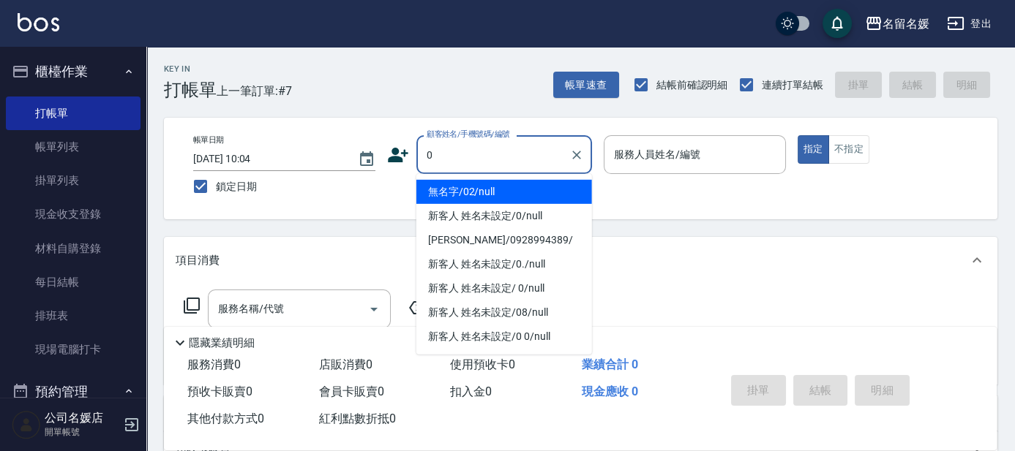
type input "0"
type input "1"
type input "無名字/02/null"
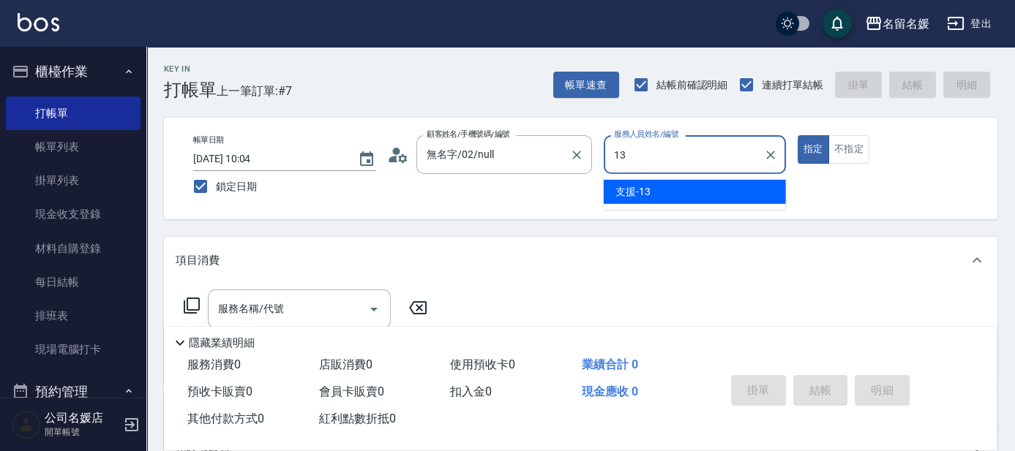
type input "13"
type button "true"
type input "支援-13"
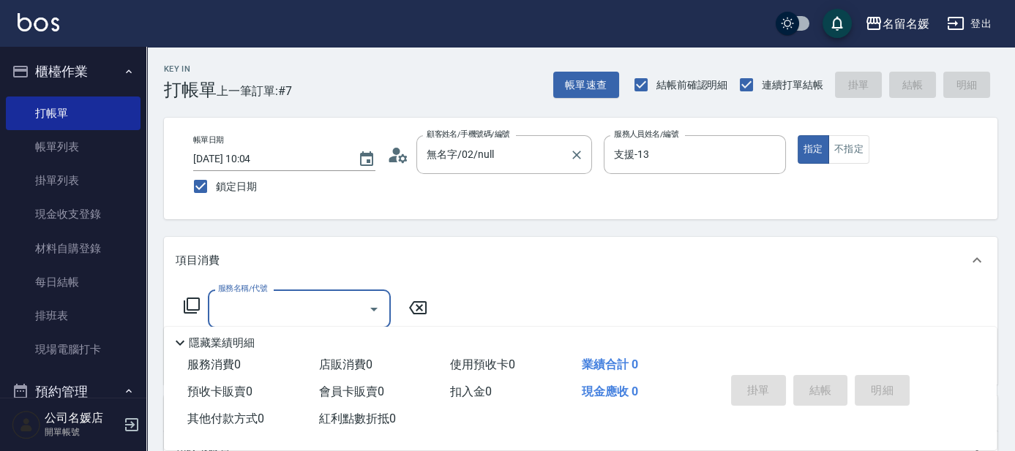
type input "新客人 姓名未設定/0/null"
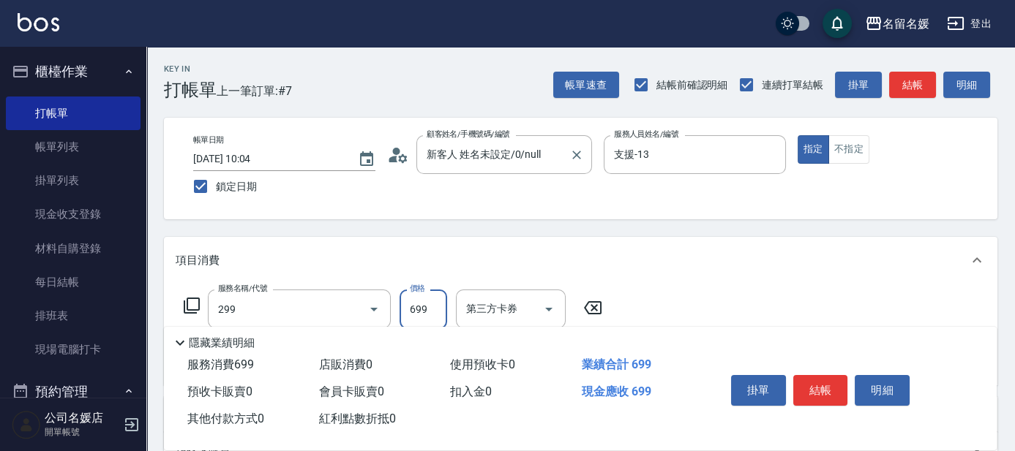
type input "滾珠洗髮699(299)"
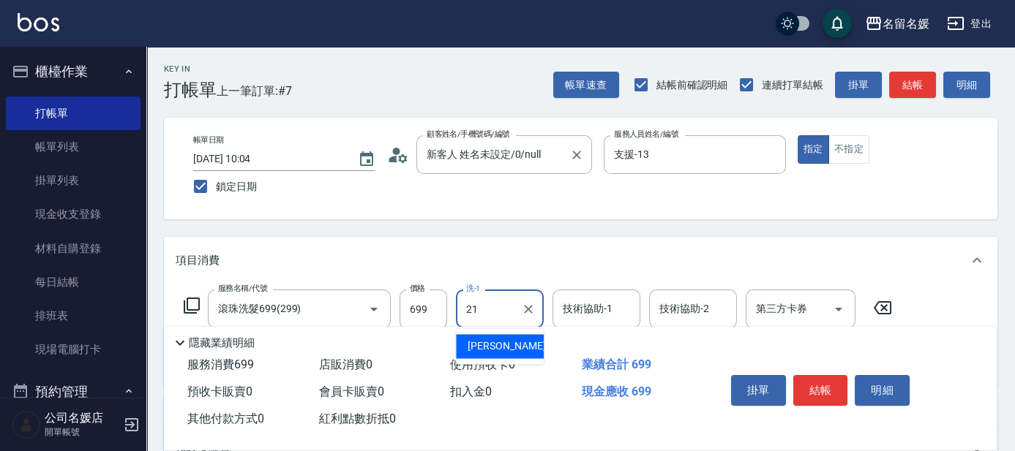
type input "21"
type input "2"
type input "[PERSON_NAME]-21"
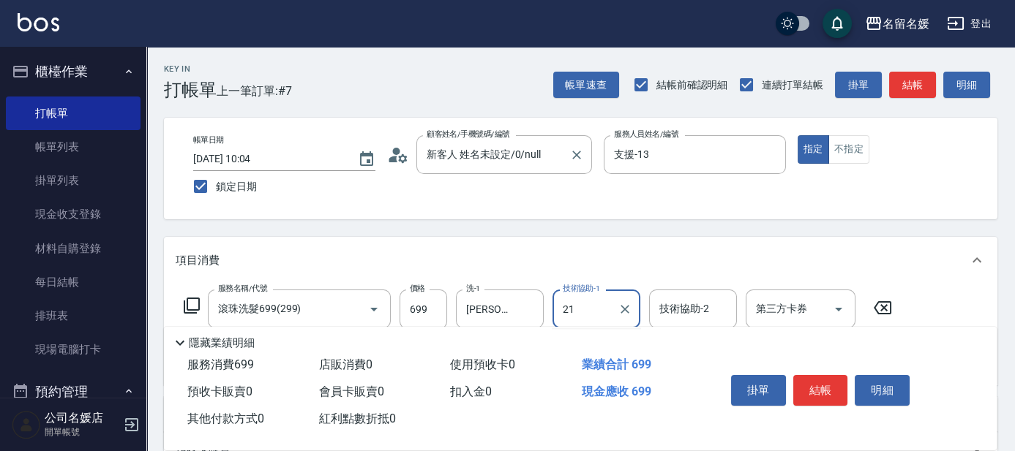
type input "[PERSON_NAME]-21"
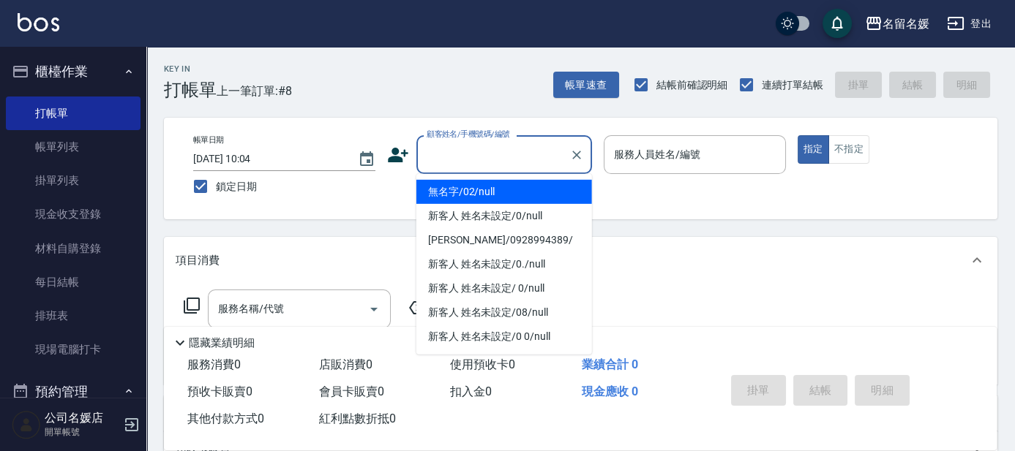
type input "0"
type input "無名字/02/null"
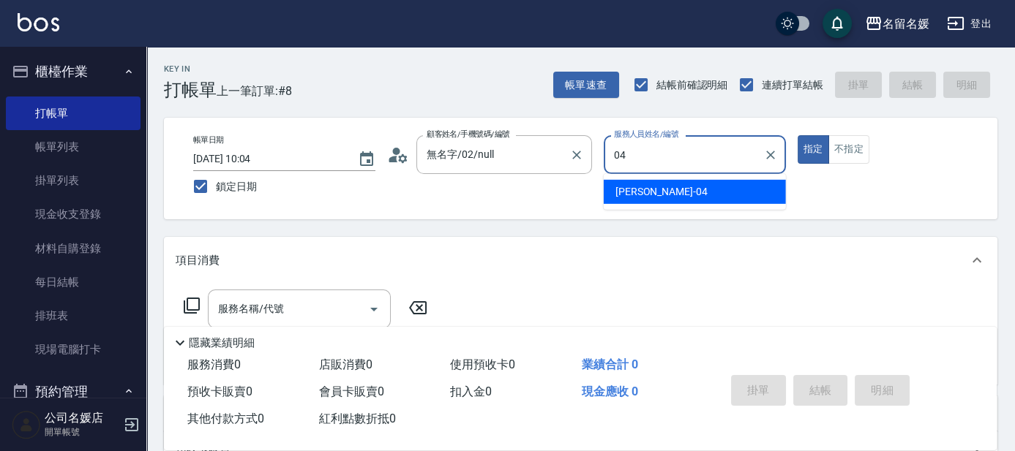
type input "[PERSON_NAME]-04"
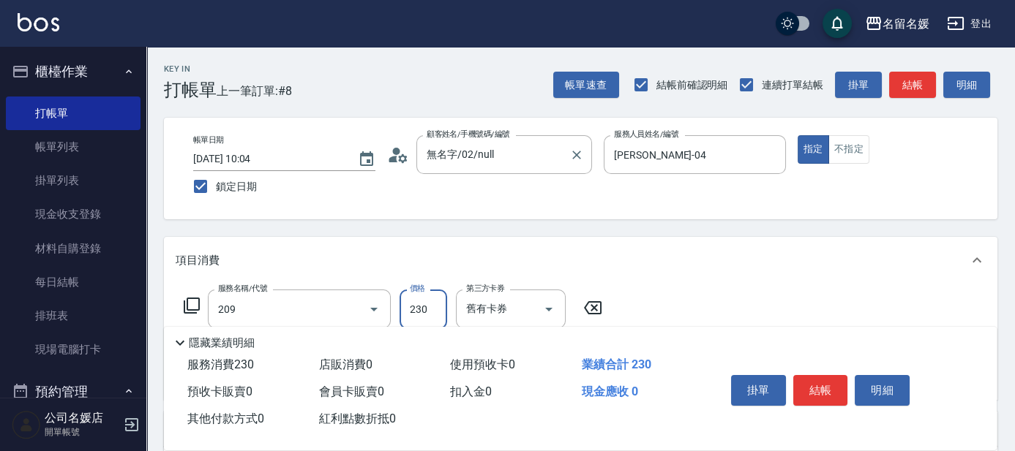
type input "洗髮券-(卡)230(209)"
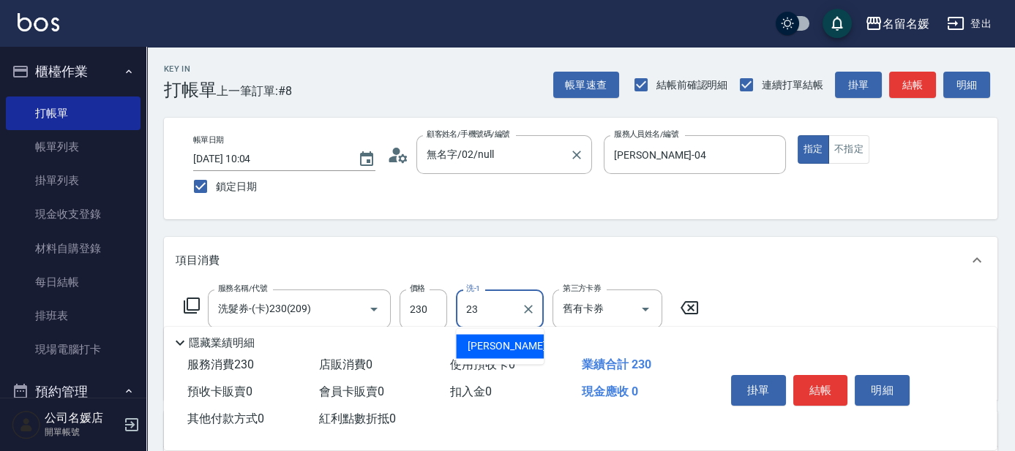
type input "[PERSON_NAME]-23"
